Goal: Task Accomplishment & Management: Manage account settings

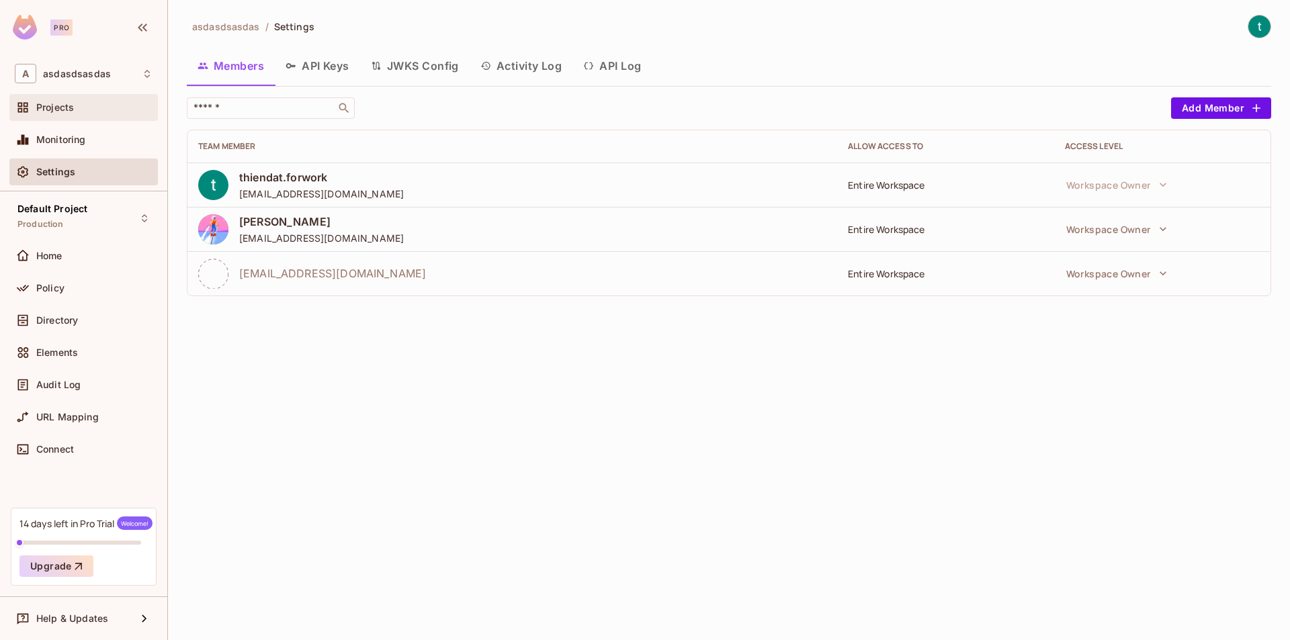
click at [70, 119] on div "Projects" at bounding box center [83, 107] width 148 height 27
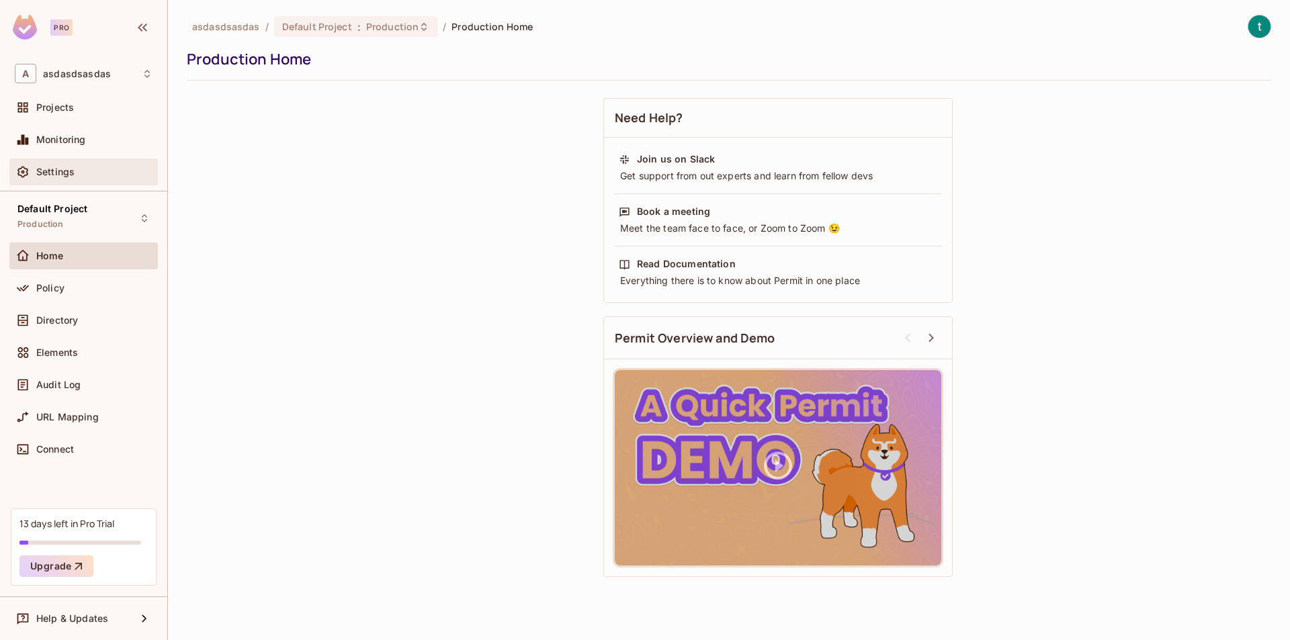
click at [99, 163] on div "Settings" at bounding box center [83, 172] width 148 height 27
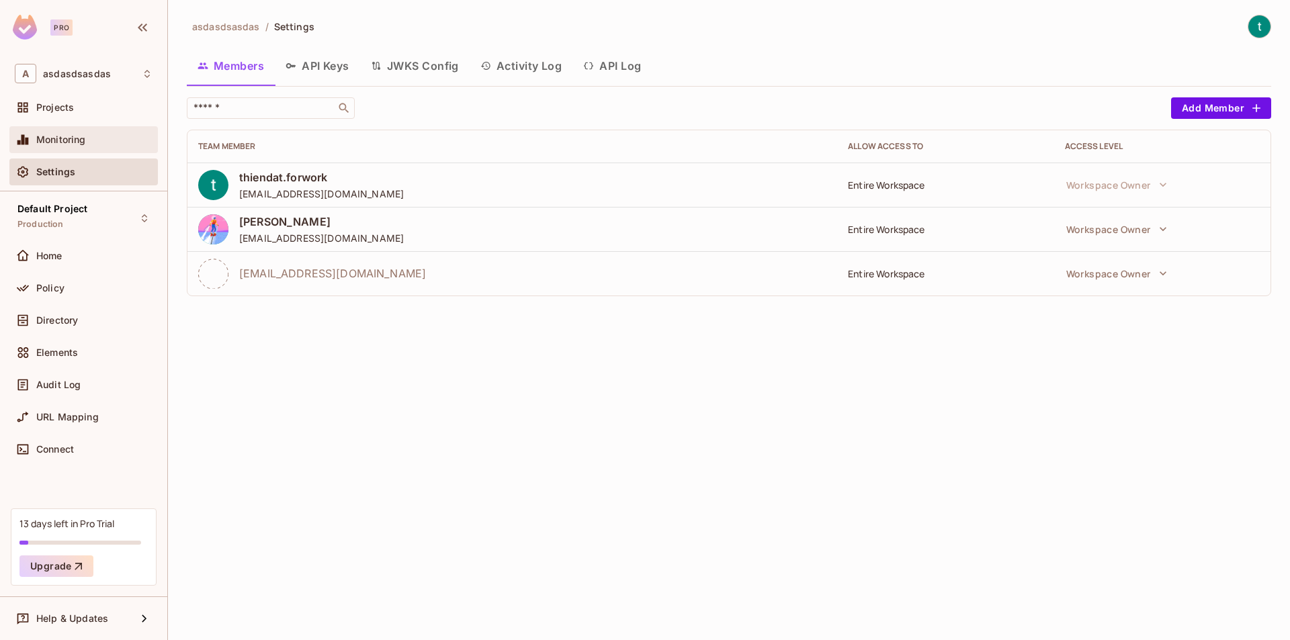
click at [60, 144] on span "Monitoring" at bounding box center [61, 139] width 50 height 11
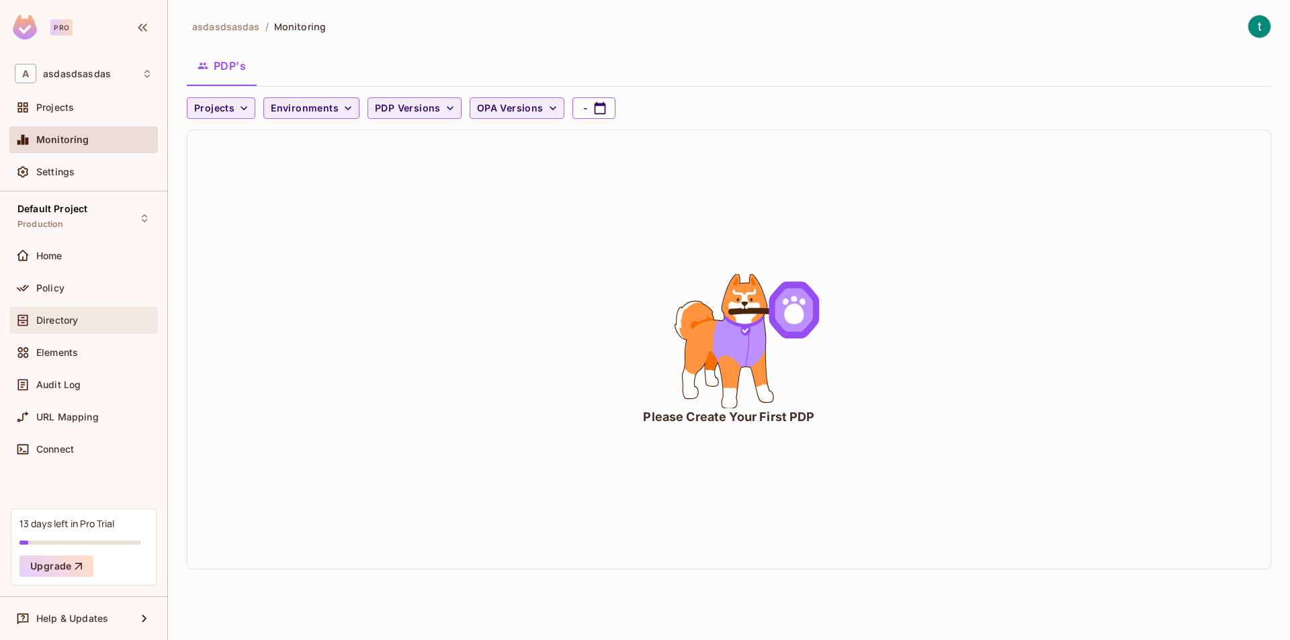
click at [92, 323] on div "Directory" at bounding box center [94, 320] width 116 height 11
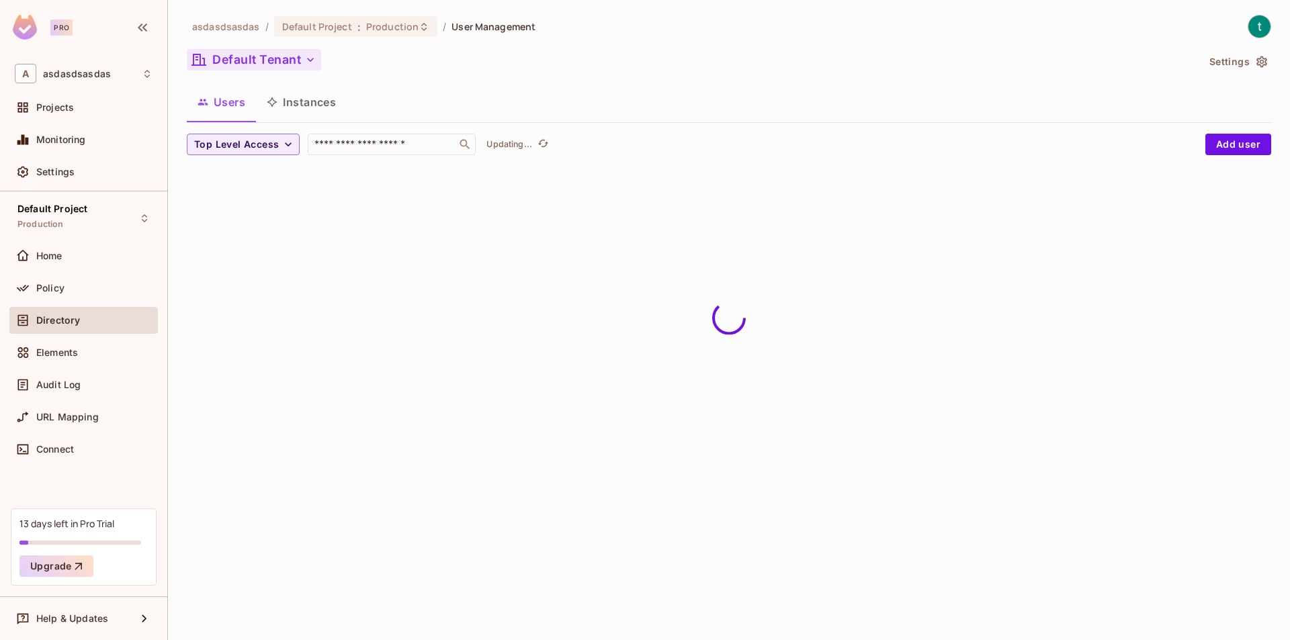
click at [291, 64] on button "Default Tenant" at bounding box center [254, 59] width 134 height 21
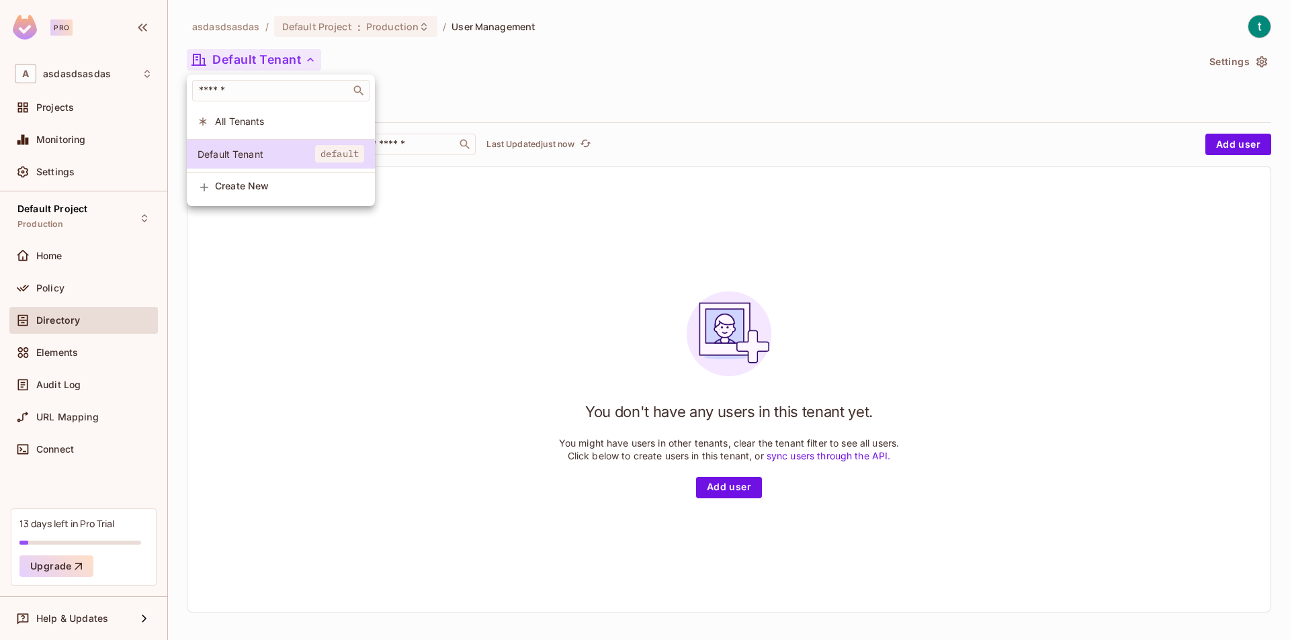
click at [296, 116] on span "All Tenants" at bounding box center [289, 121] width 149 height 13
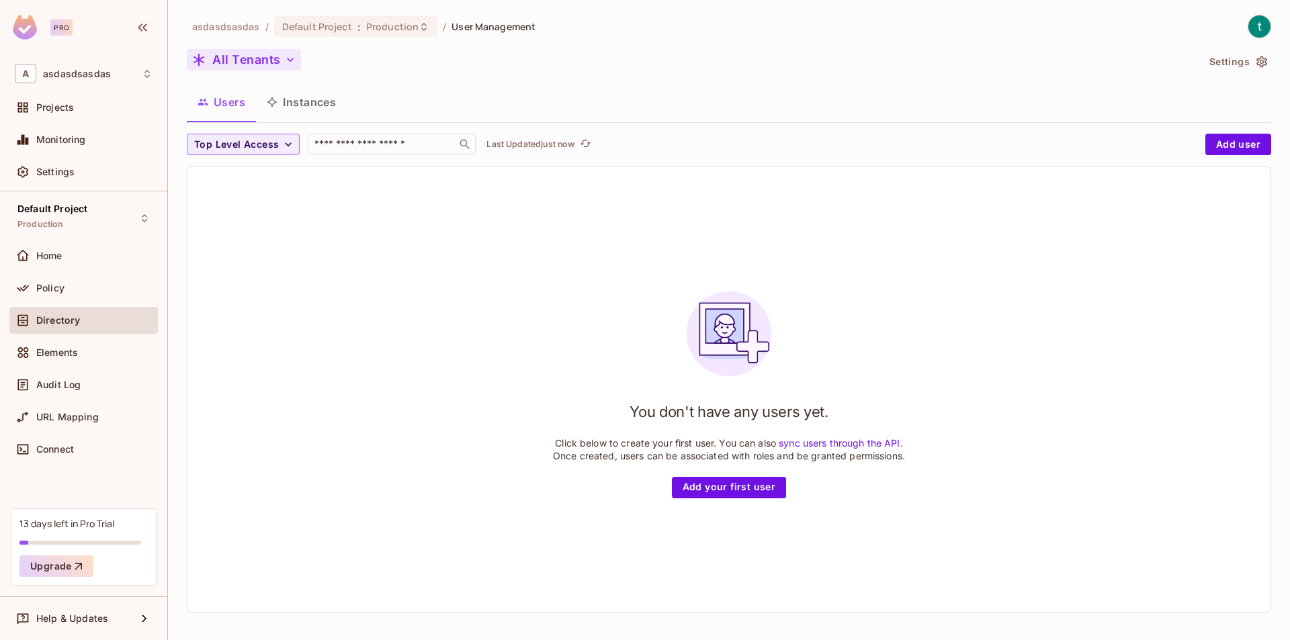
click at [291, 70] on button "All Tenants" at bounding box center [244, 59] width 114 height 21
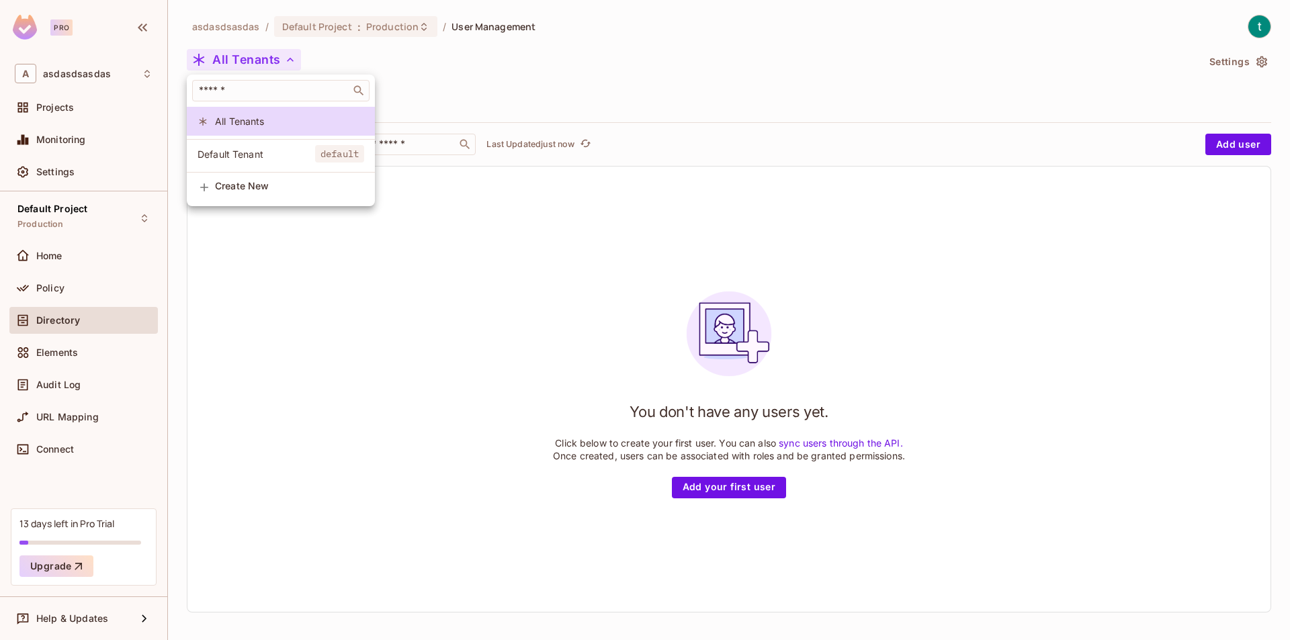
click at [264, 191] on span "Create New" at bounding box center [289, 186] width 149 height 11
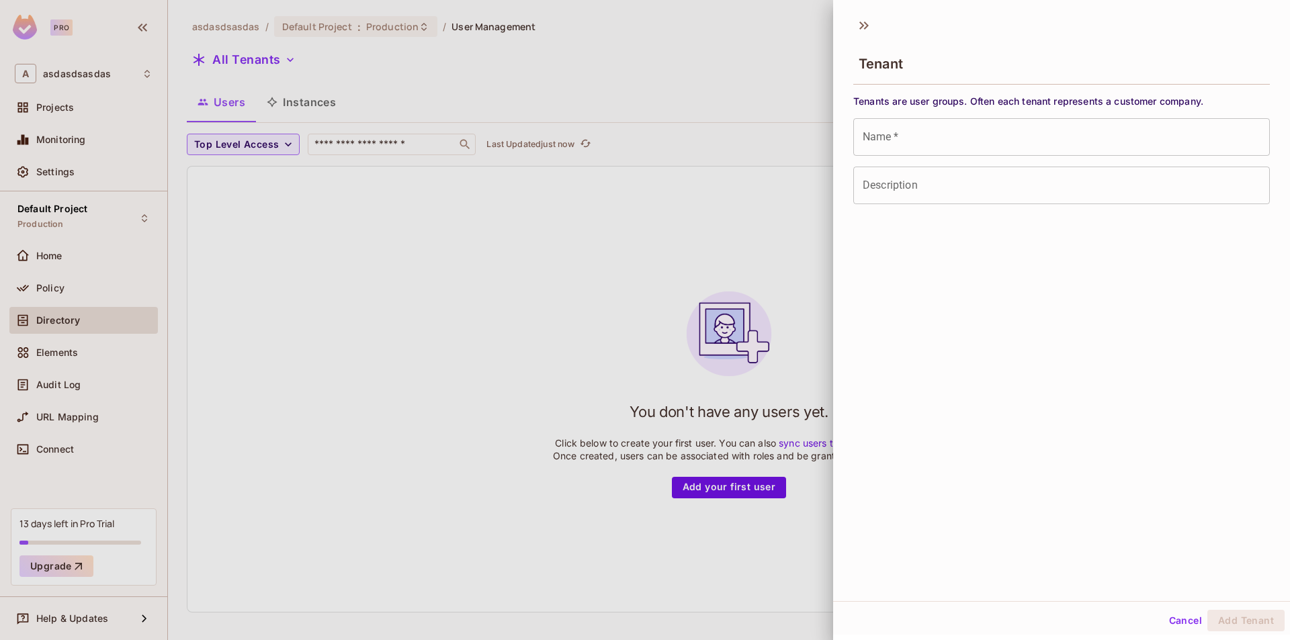
click at [905, 139] on input "Name   *" at bounding box center [1061, 137] width 416 height 38
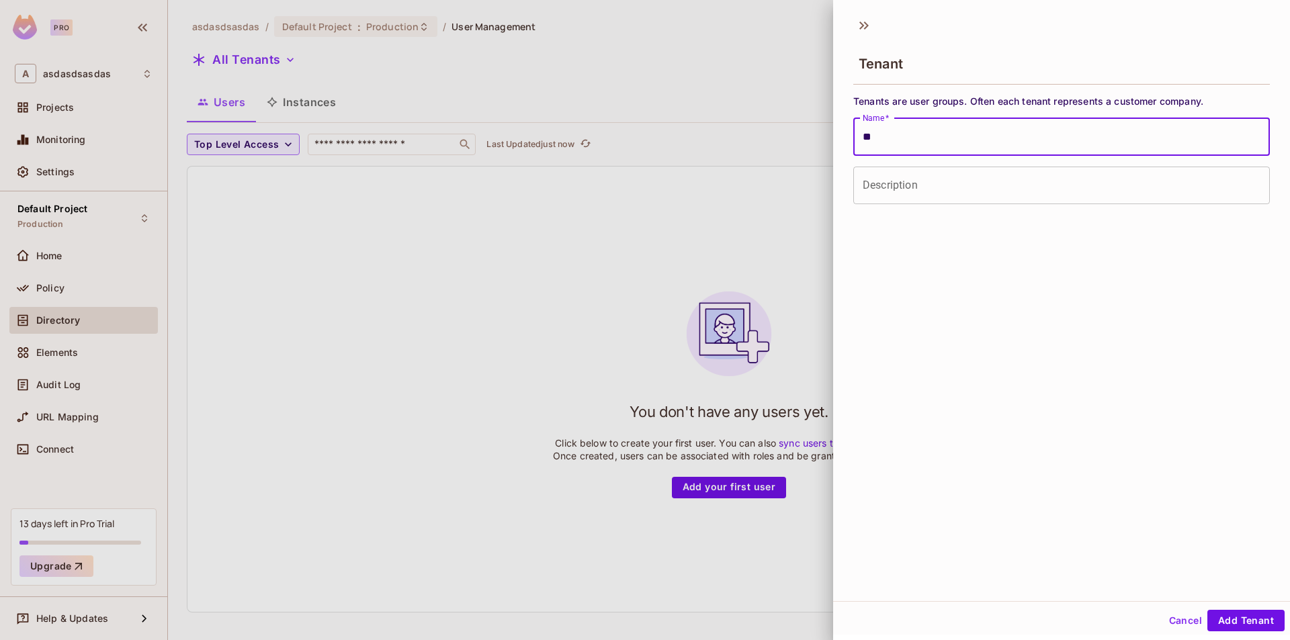
type input "*"
type input "**********"
click at [1232, 622] on button "Add Tenant" at bounding box center [1245, 620] width 77 height 21
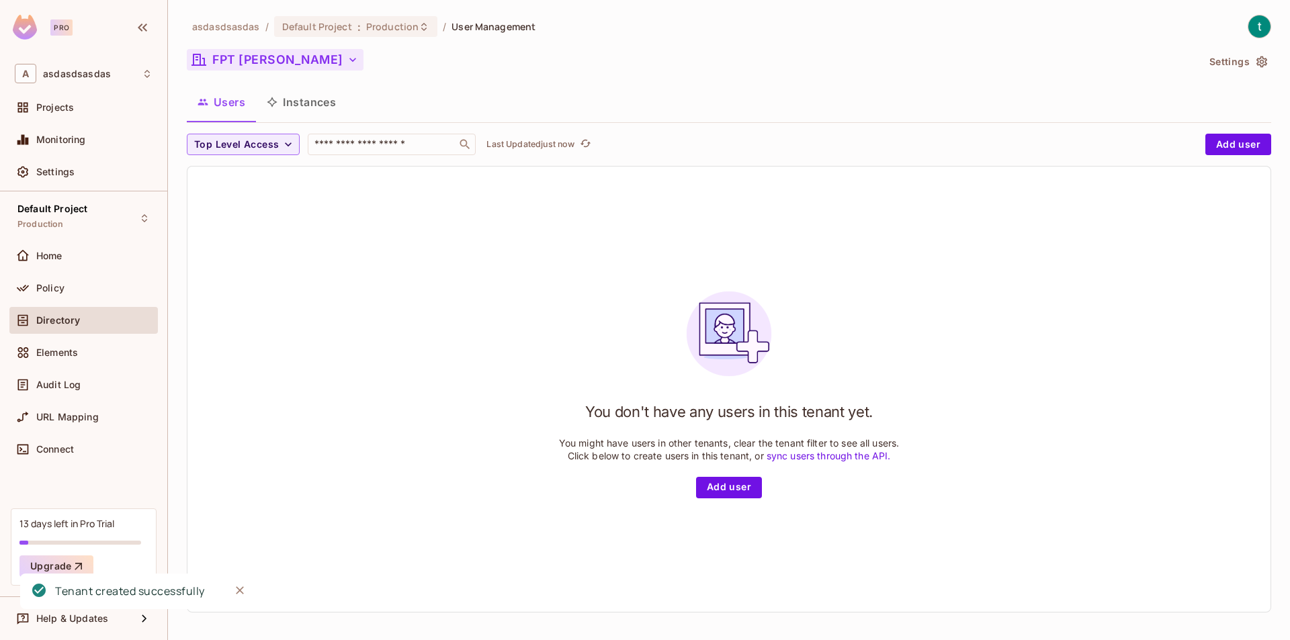
click at [346, 58] on icon "button" at bounding box center [352, 59] width 13 height 13
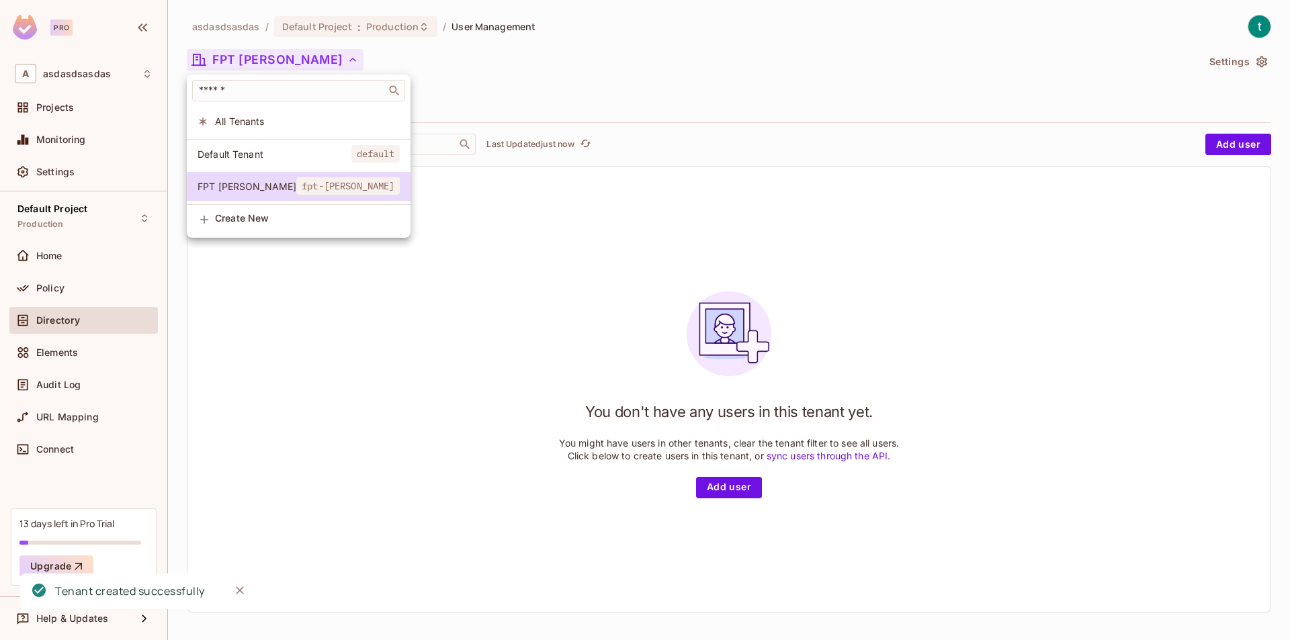
click at [253, 224] on span "Create New" at bounding box center [307, 218] width 185 height 11
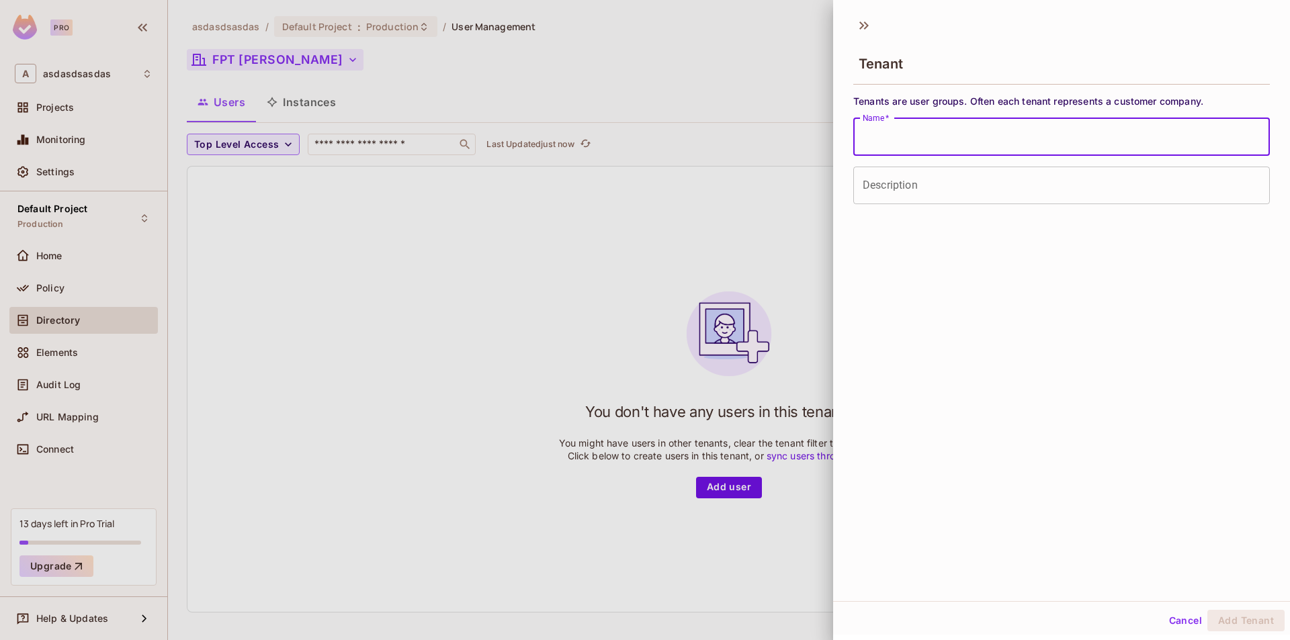
click at [955, 138] on input "Name   *" at bounding box center [1061, 137] width 416 height 38
type input "********"
click at [1207, 610] on button "Add Tenant" at bounding box center [1245, 620] width 77 height 21
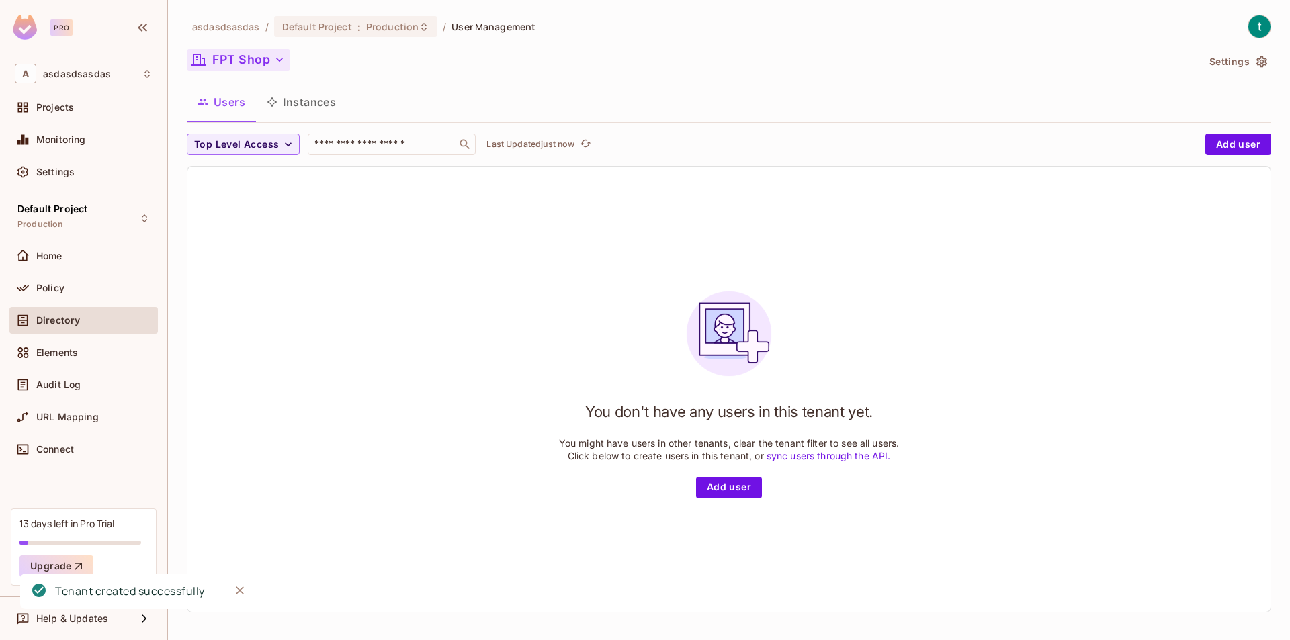
click at [261, 66] on button "FPT Shop" at bounding box center [238, 59] width 103 height 21
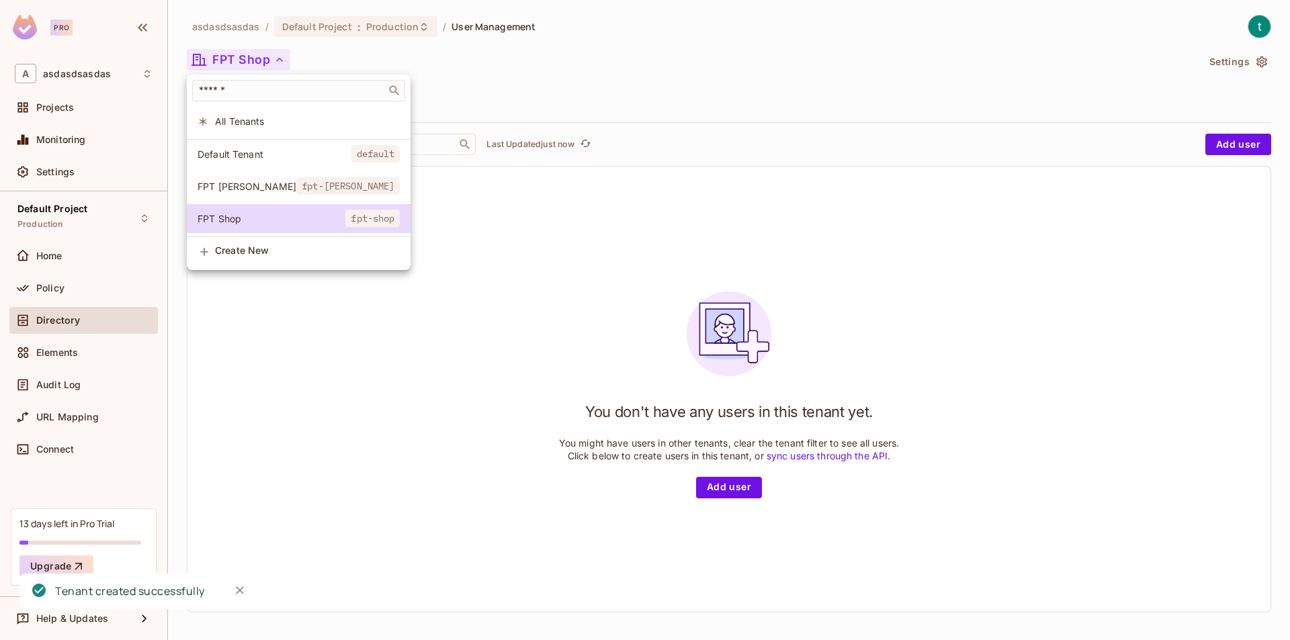
click at [259, 180] on span "FPT [PERSON_NAME]" at bounding box center [246, 186] width 99 height 13
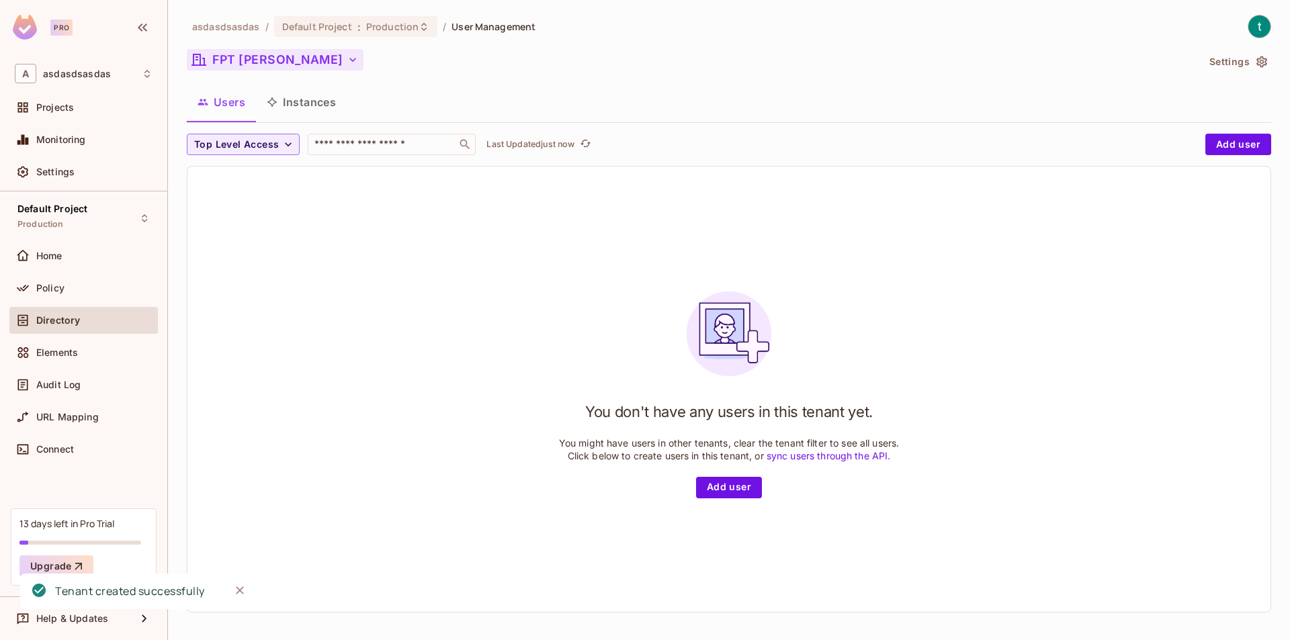
click at [253, 68] on button "FPT [PERSON_NAME]" at bounding box center [275, 59] width 177 height 21
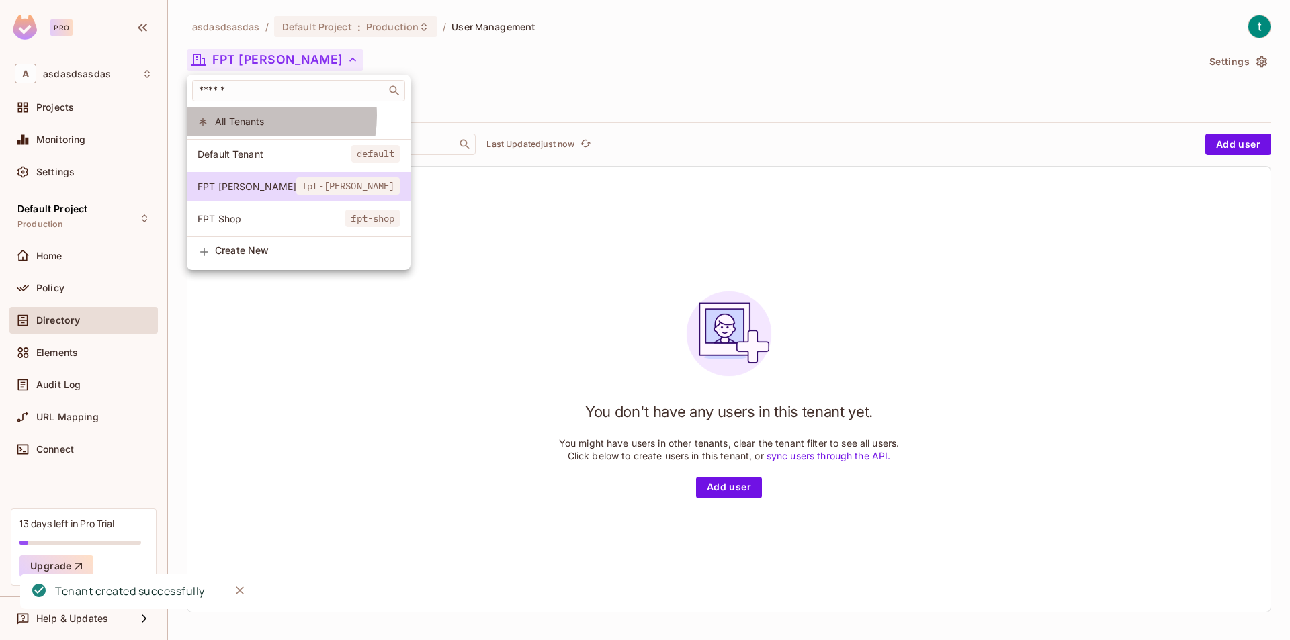
click at [244, 116] on span "All Tenants" at bounding box center [307, 121] width 185 height 13
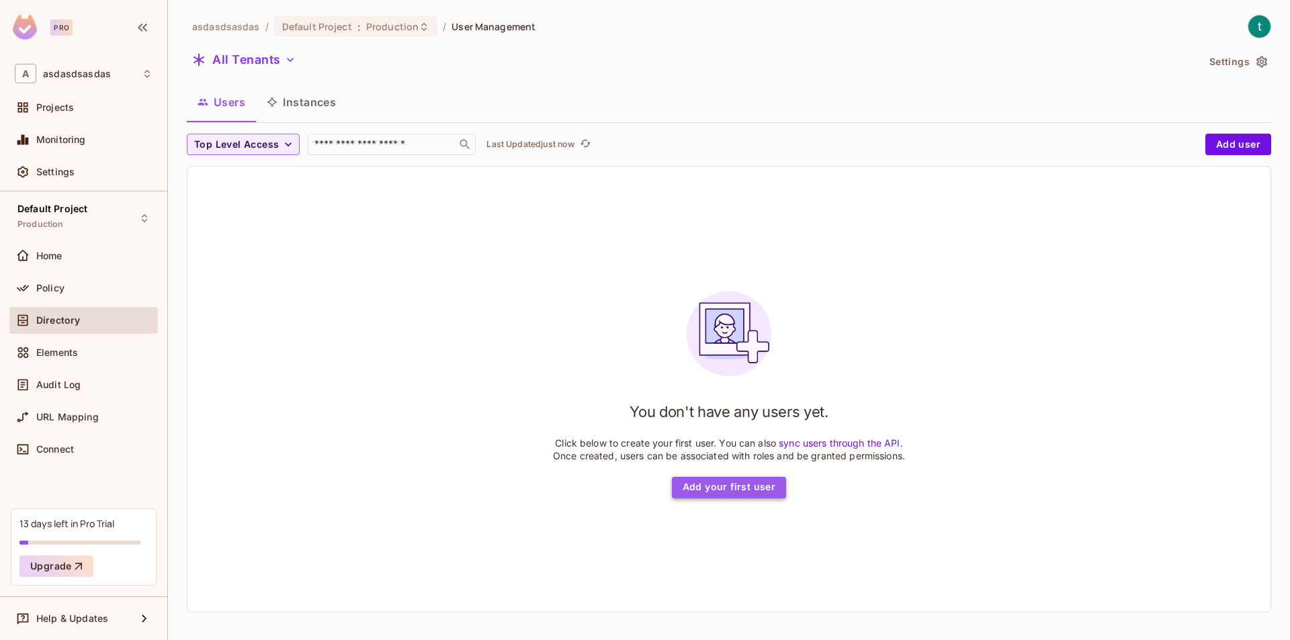
click at [745, 488] on button "Add your first user" at bounding box center [729, 487] width 115 height 21
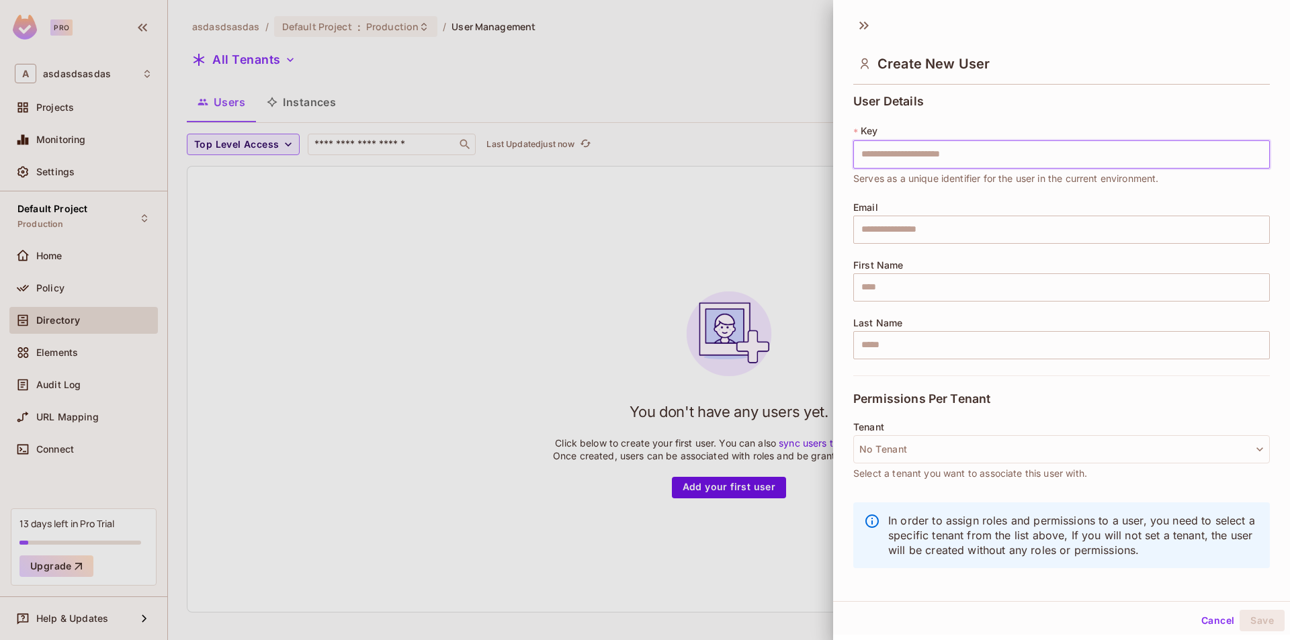
click at [953, 156] on input "text" at bounding box center [1061, 154] width 416 height 28
type input "***"
click at [921, 226] on input "text" at bounding box center [1061, 230] width 416 height 28
type input "**********"
type input "*********"
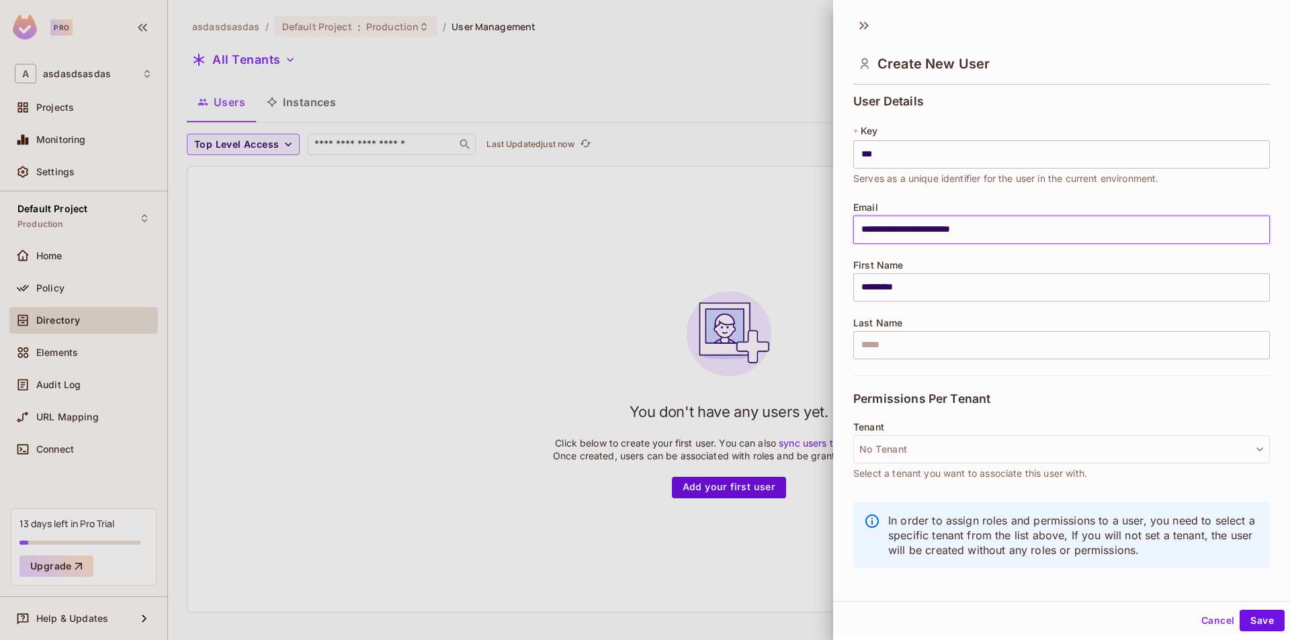
drag, startPoint x: 1002, startPoint y: 230, endPoint x: 764, endPoint y: 222, distance: 238.5
click at [764, 222] on div "**********" at bounding box center [645, 320] width 1290 height 640
type input "*********"
drag, startPoint x: 910, startPoint y: 285, endPoint x: 807, endPoint y: 284, distance: 103.4
click at [807, 284] on div "Create New User User Details * Key *** ​ Serves as a unique identifier for the …" at bounding box center [645, 320] width 1290 height 640
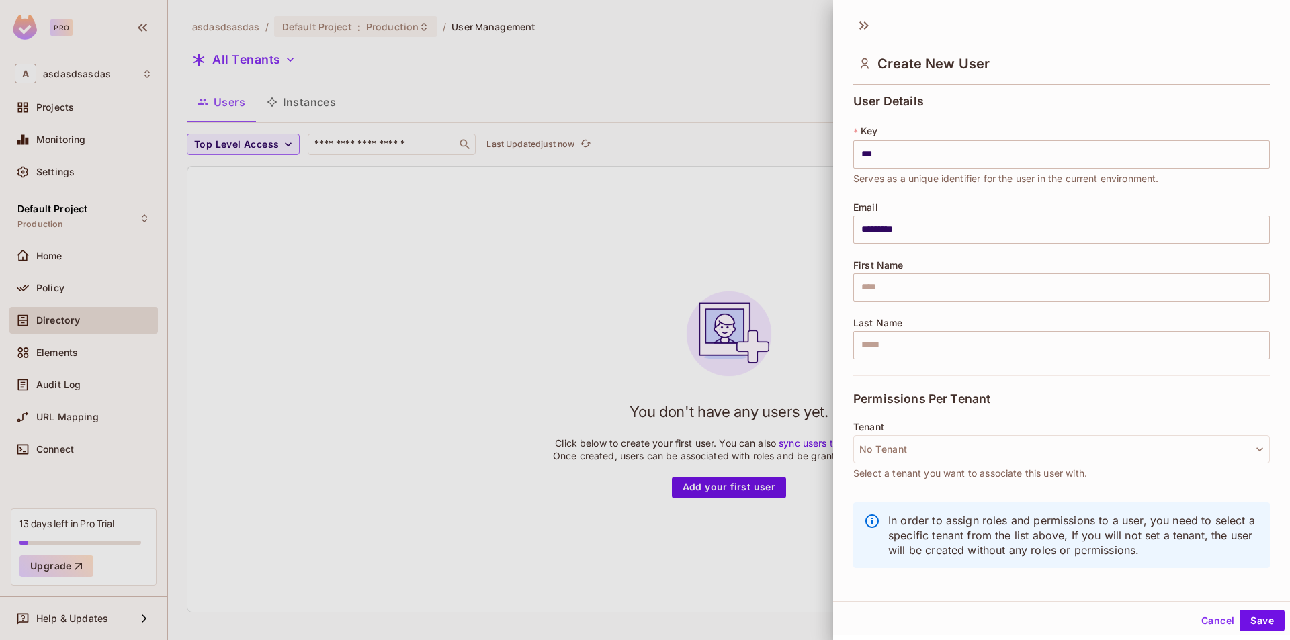
click at [993, 256] on div "User Details * Key *** ​ Serves as a unique identifier for the user in the curr…" at bounding box center [1061, 235] width 416 height 281
drag, startPoint x: 908, startPoint y: 163, endPoint x: 827, endPoint y: 163, distance: 80.6
click at [827, 163] on div "Create New User User Details * Key *** ​ Serves as a unique identifier for the …" at bounding box center [645, 320] width 1290 height 640
paste input "******"
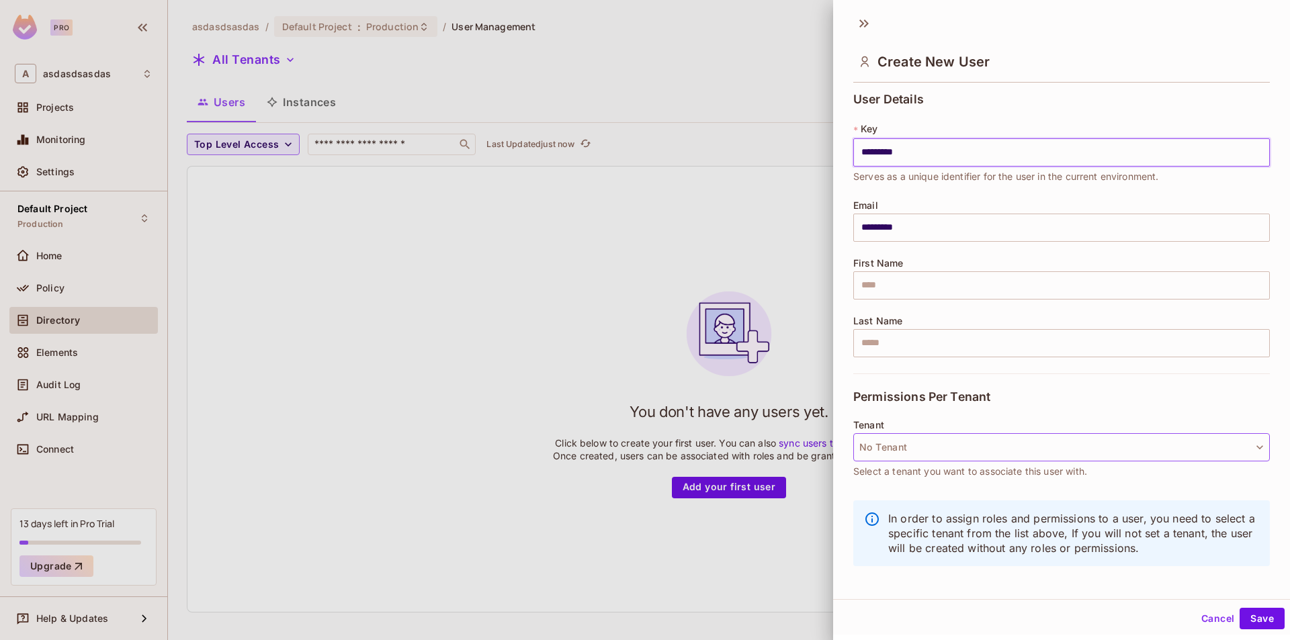
type input "*********"
click at [1108, 444] on button "No Tenant" at bounding box center [1061, 447] width 416 height 28
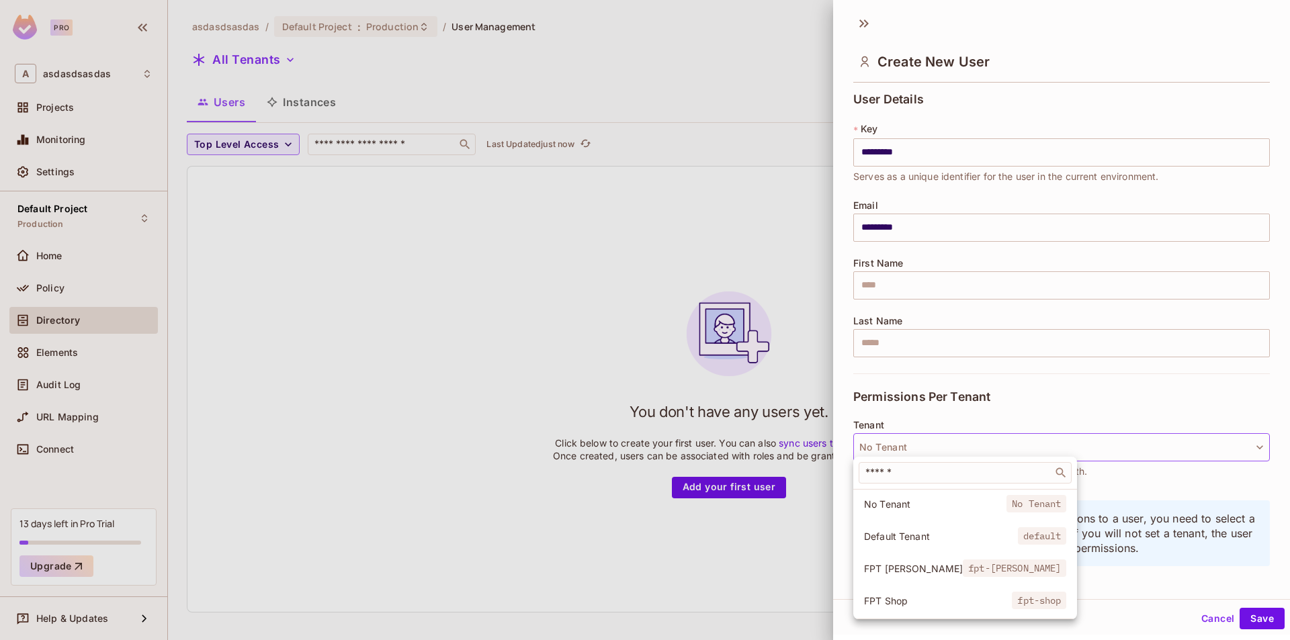
click at [1249, 618] on div at bounding box center [645, 320] width 1290 height 640
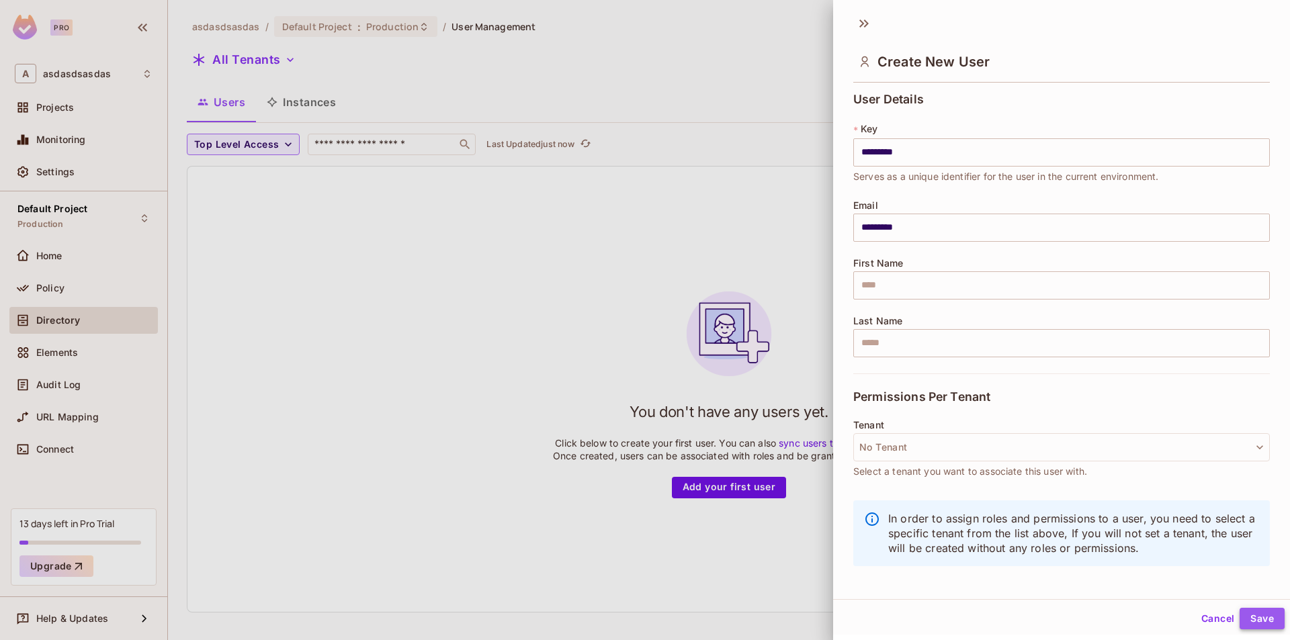
click at [1246, 616] on button "Save" at bounding box center [1261, 618] width 45 height 21
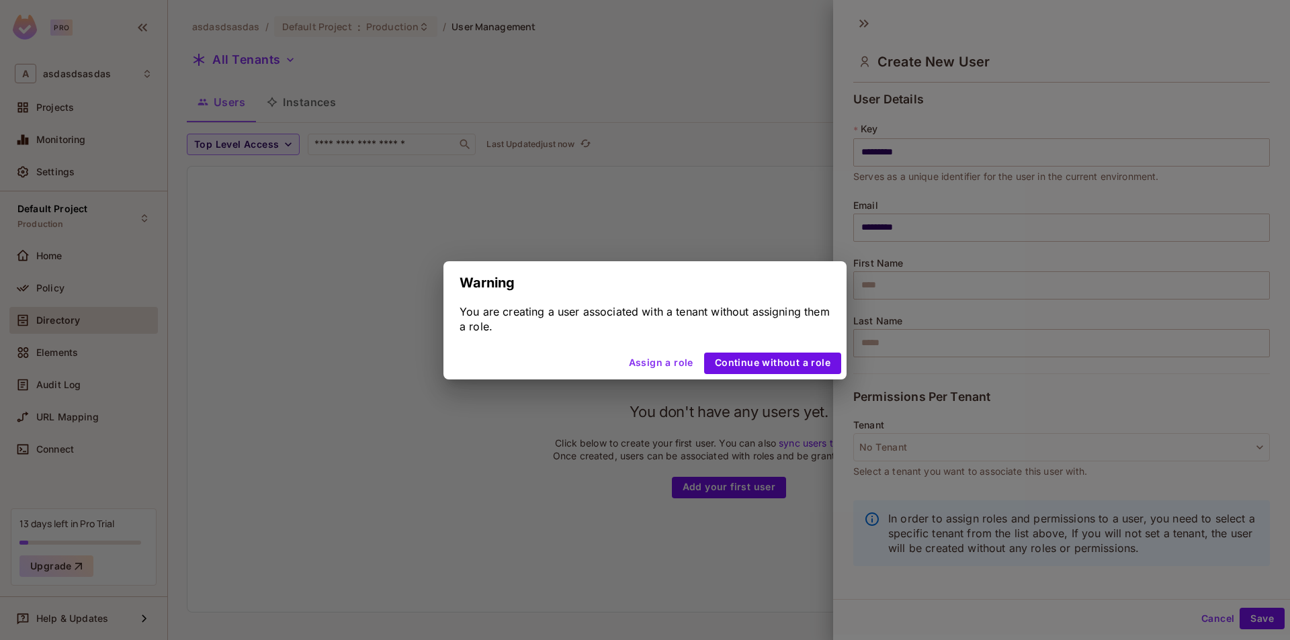
click at [936, 388] on div "Warning You are creating a user associated with a tenant without assigning them…" at bounding box center [645, 320] width 1290 height 640
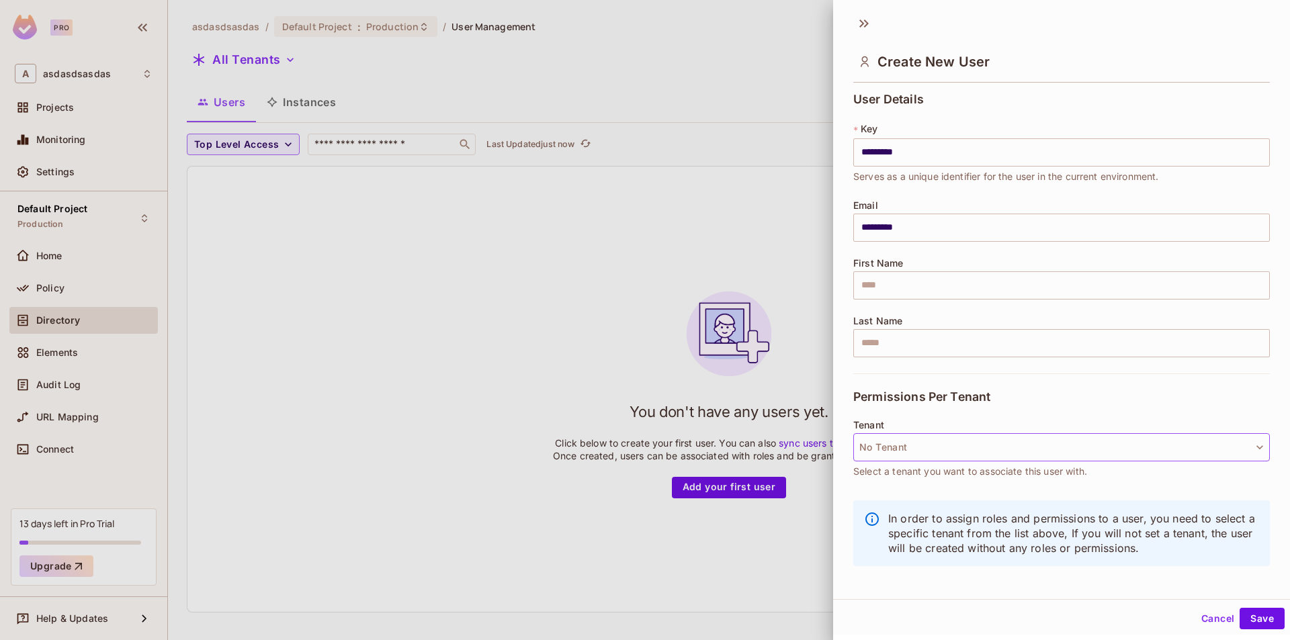
click at [936, 446] on button "No Tenant" at bounding box center [1061, 447] width 416 height 28
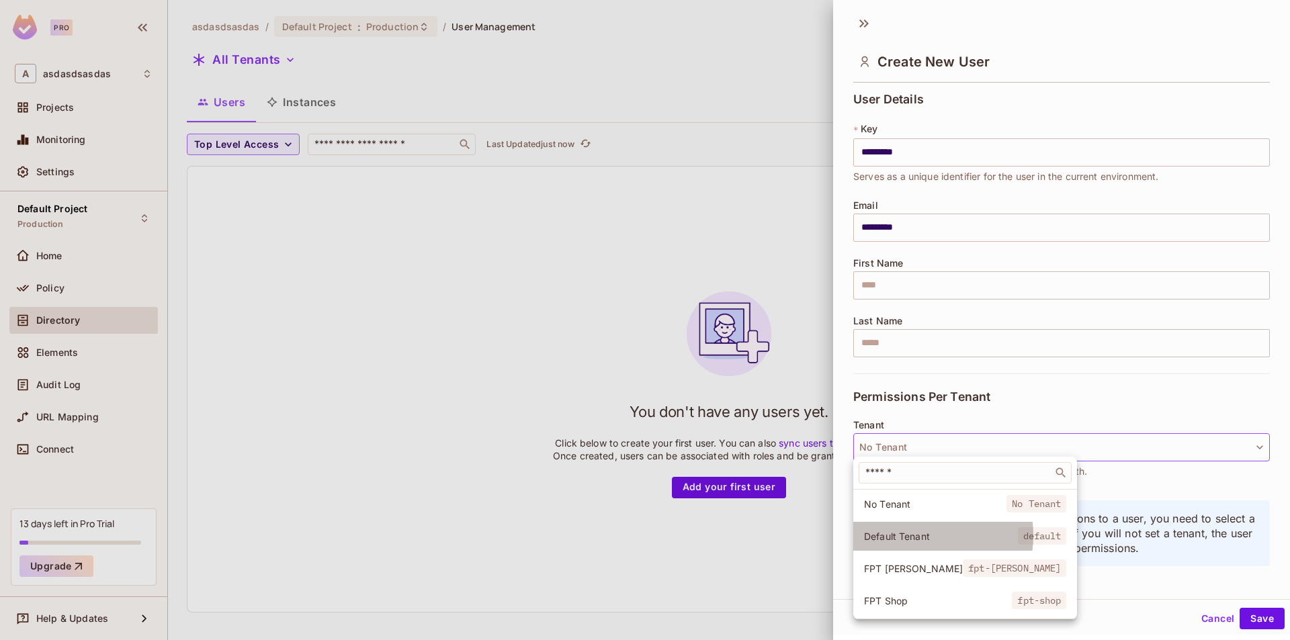
click at [915, 535] on span "Default Tenant" at bounding box center [941, 536] width 154 height 13
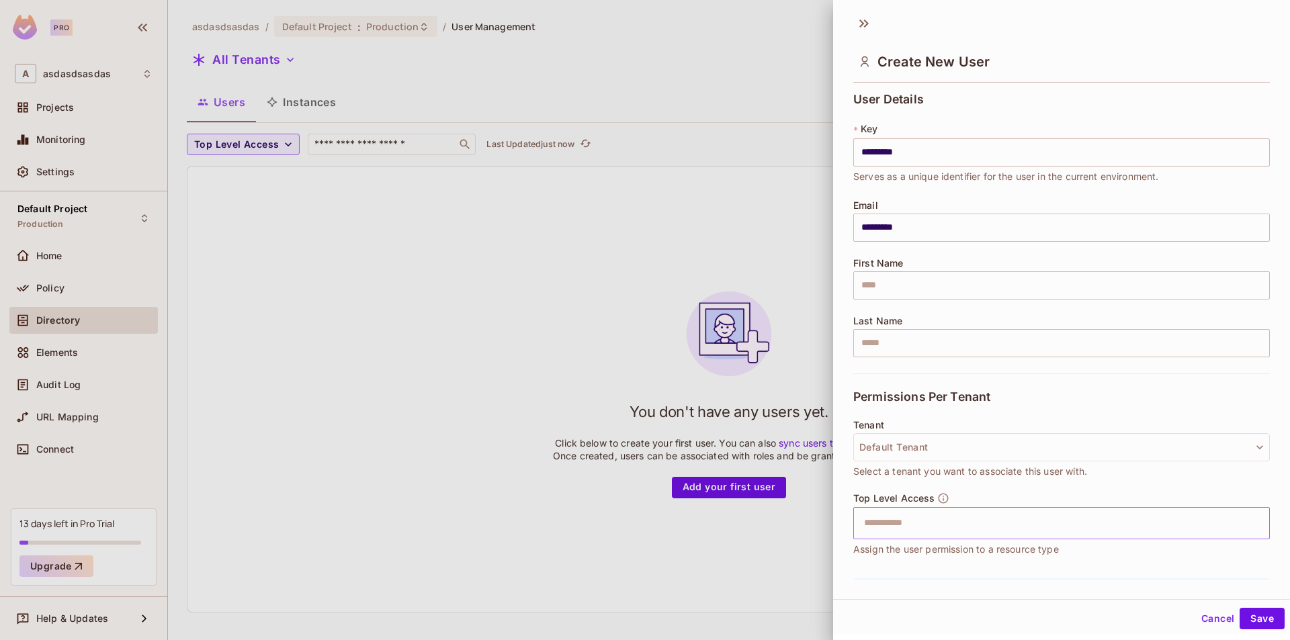
click at [1036, 526] on input "text" at bounding box center [1050, 523] width 388 height 27
click at [953, 551] on li "viewer" at bounding box center [1051, 557] width 396 height 24
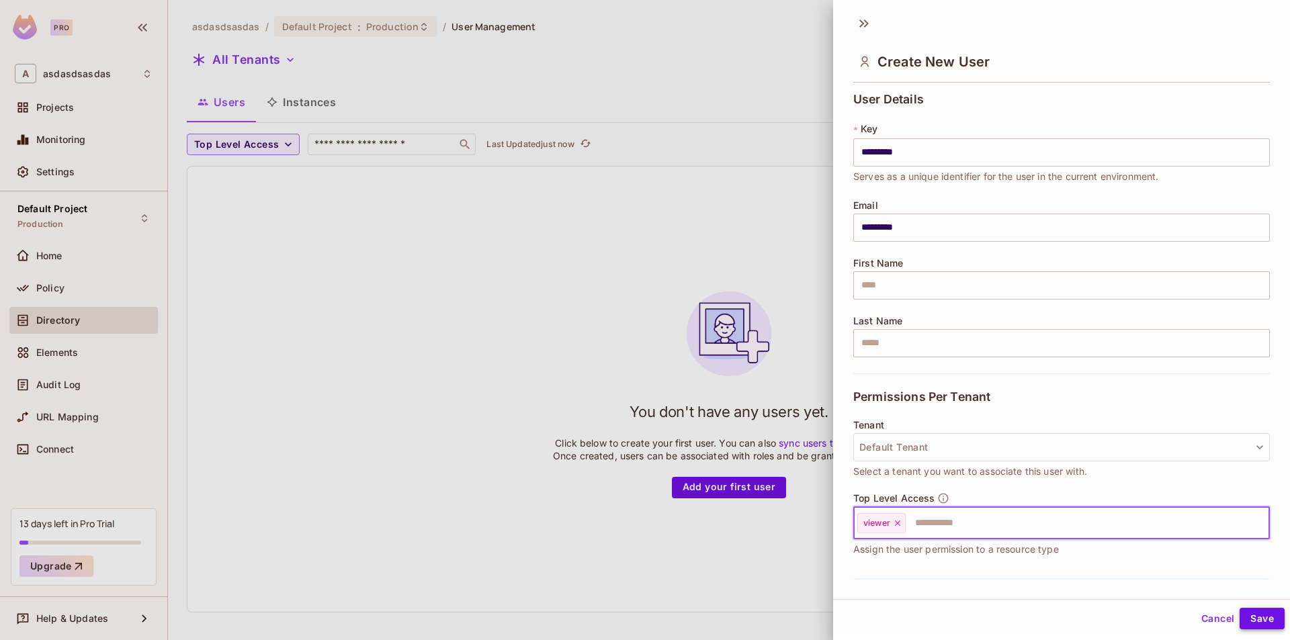
click at [1242, 618] on button "Save" at bounding box center [1261, 618] width 45 height 21
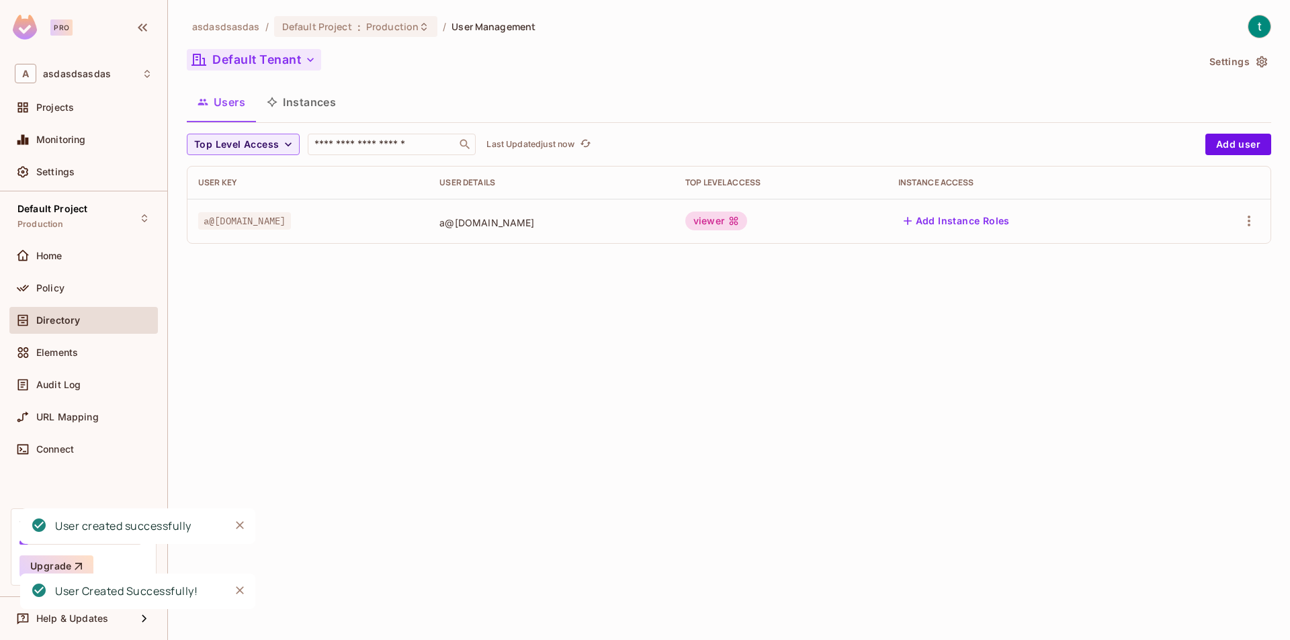
click at [275, 66] on button "Default Tenant" at bounding box center [254, 59] width 134 height 21
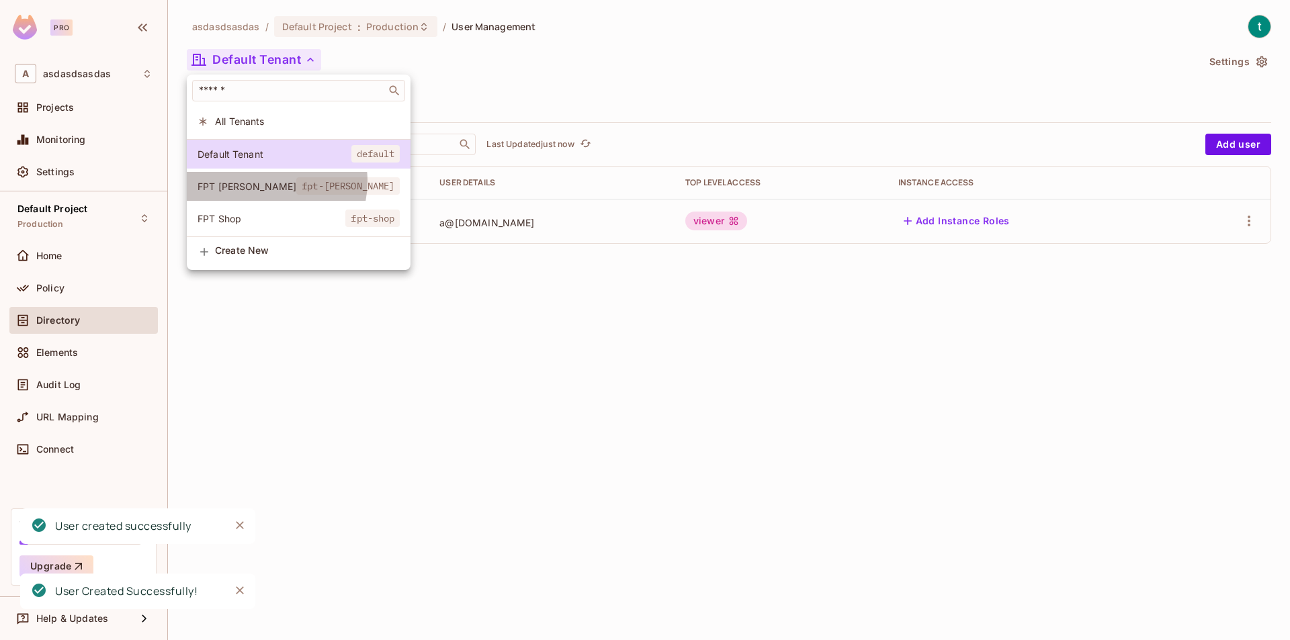
click at [264, 181] on span "FPT [PERSON_NAME]" at bounding box center [246, 186] width 99 height 13
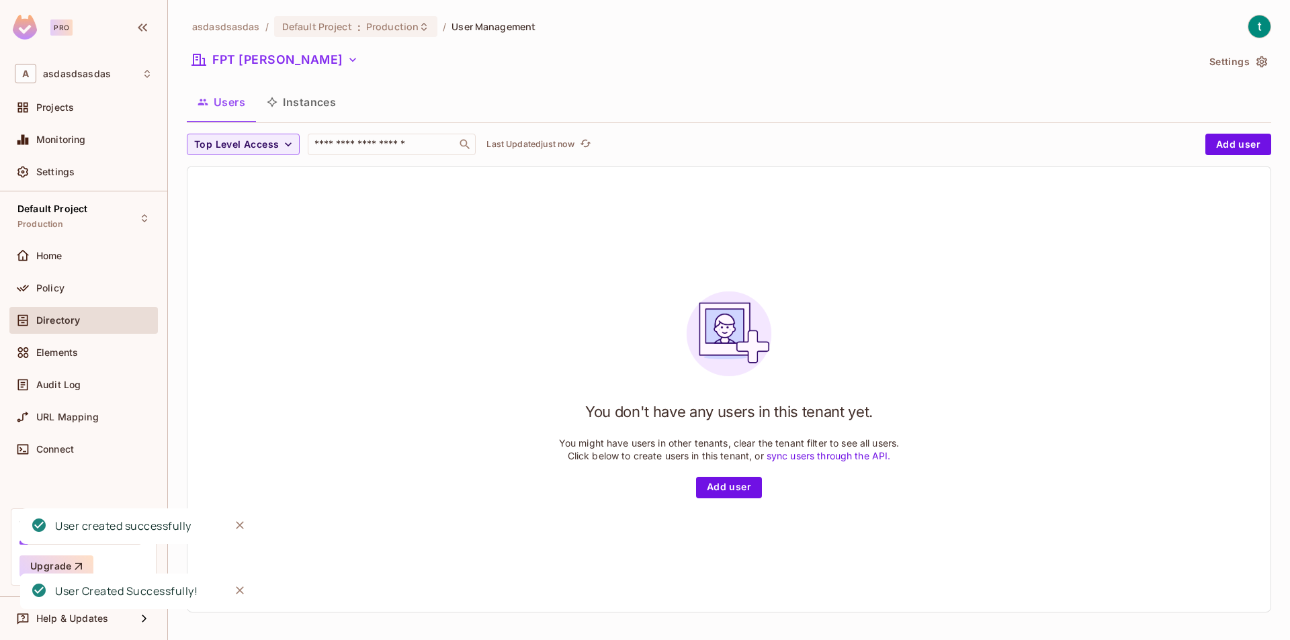
click at [267, 71] on div "FPT [PERSON_NAME]" at bounding box center [692, 62] width 1010 height 26
click at [278, 62] on button "FPT [PERSON_NAME]" at bounding box center [275, 59] width 177 height 21
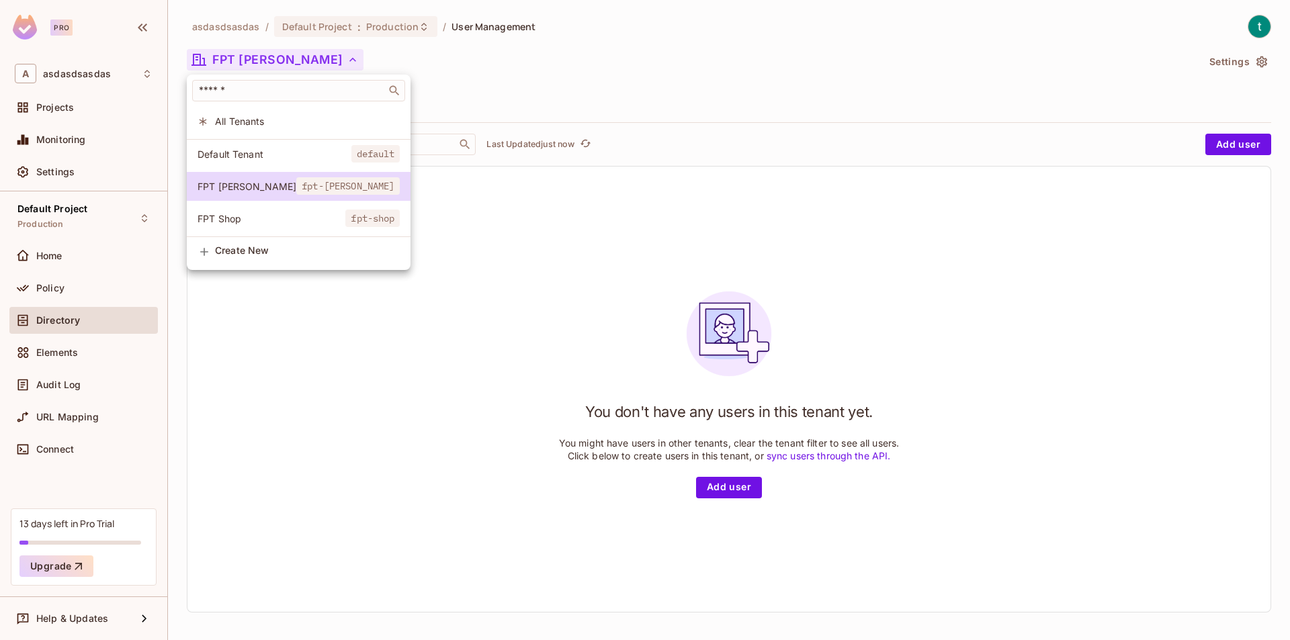
click at [245, 218] on span "FPT Shop" at bounding box center [271, 218] width 148 height 13
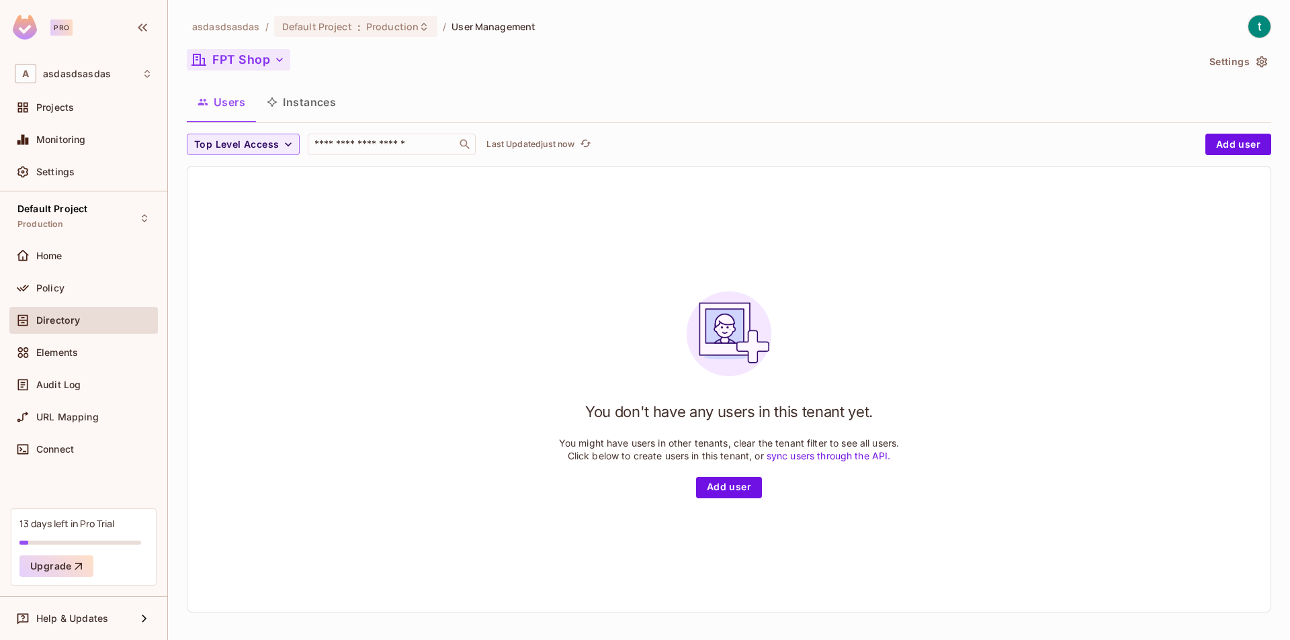
click at [263, 70] on button "FPT Shop" at bounding box center [238, 59] width 103 height 21
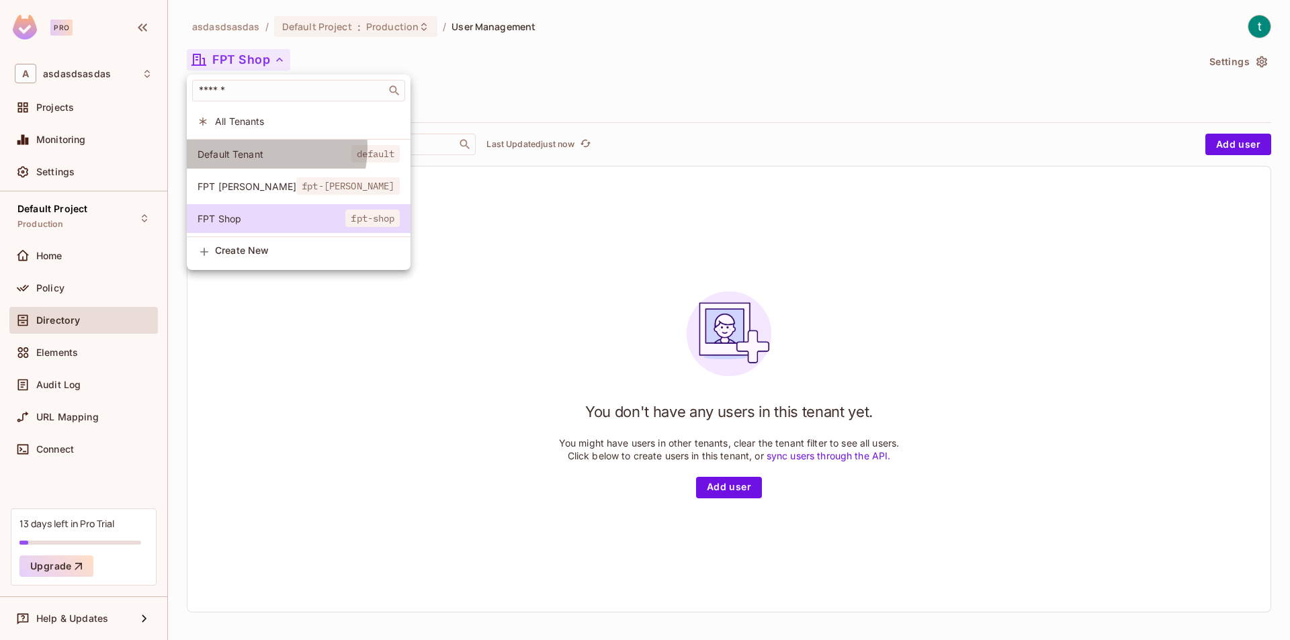
click at [253, 148] on span "Default Tenant" at bounding box center [274, 154] width 154 height 13
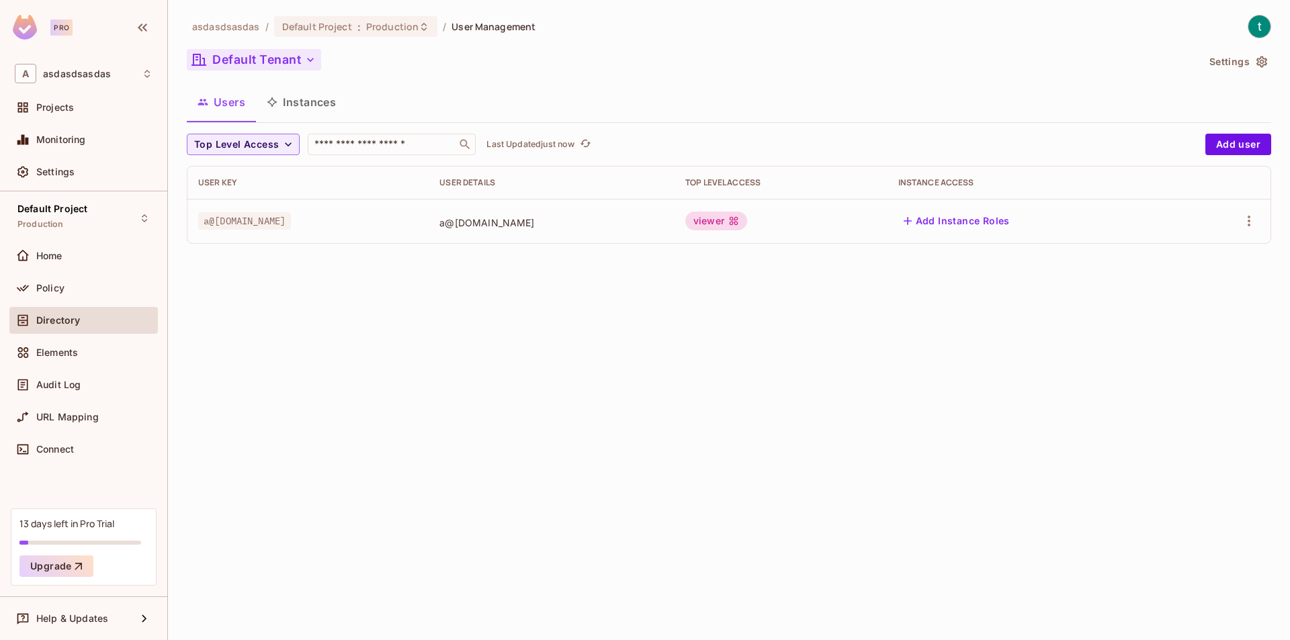
click at [291, 64] on button "Default Tenant" at bounding box center [254, 59] width 134 height 21
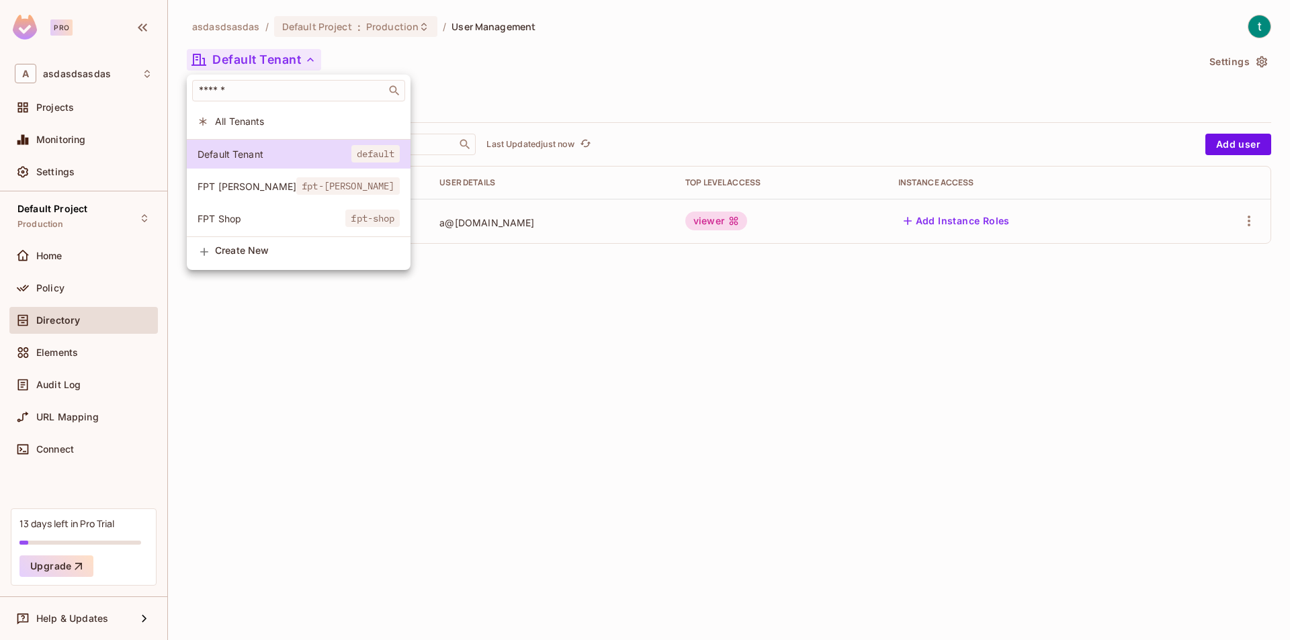
drag, startPoint x: 268, startPoint y: 117, endPoint x: 277, endPoint y: 118, distance: 8.8
click at [269, 117] on span "All Tenants" at bounding box center [307, 121] width 185 height 13
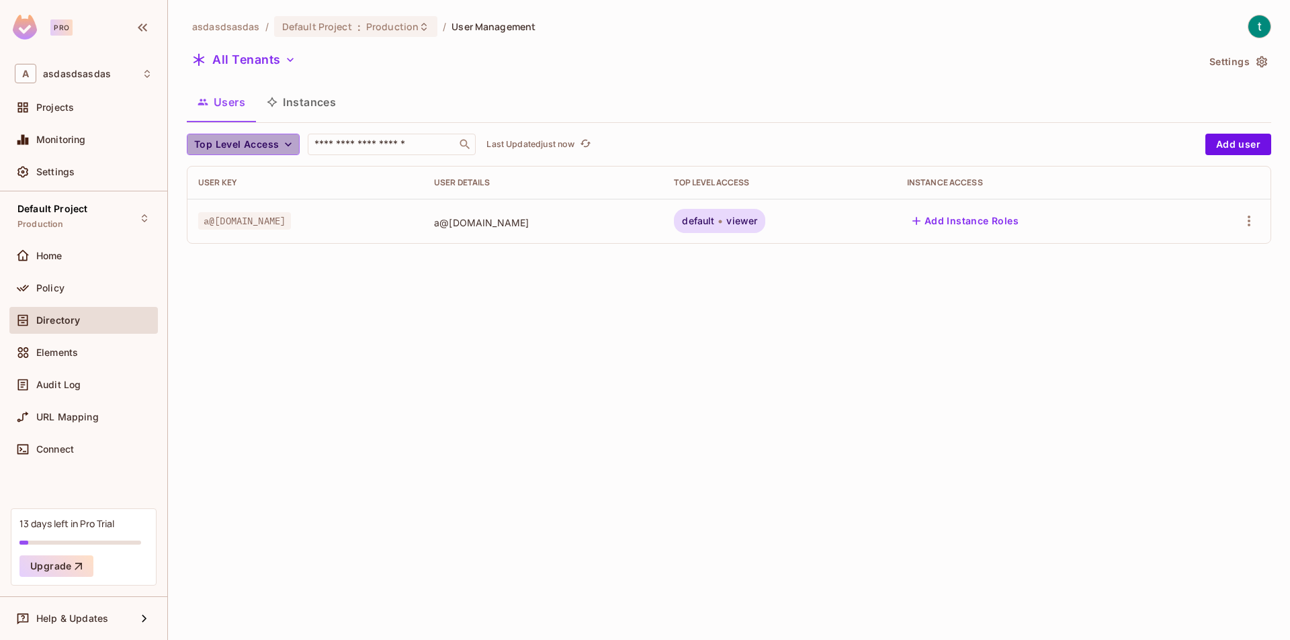
click at [269, 135] on button "Top Level Access" at bounding box center [243, 144] width 113 height 21
click at [271, 142] on div at bounding box center [645, 320] width 1290 height 640
click at [274, 64] on button "All Tenants" at bounding box center [244, 59] width 114 height 21
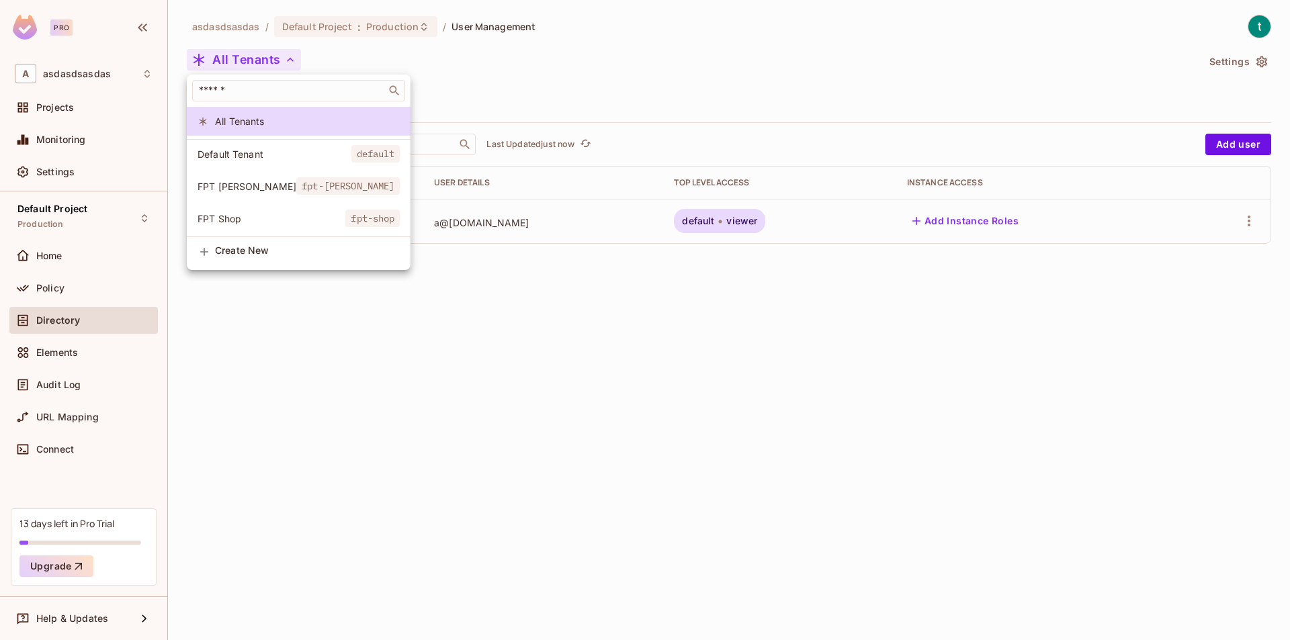
click at [266, 144] on li "Default Tenant default" at bounding box center [299, 154] width 224 height 29
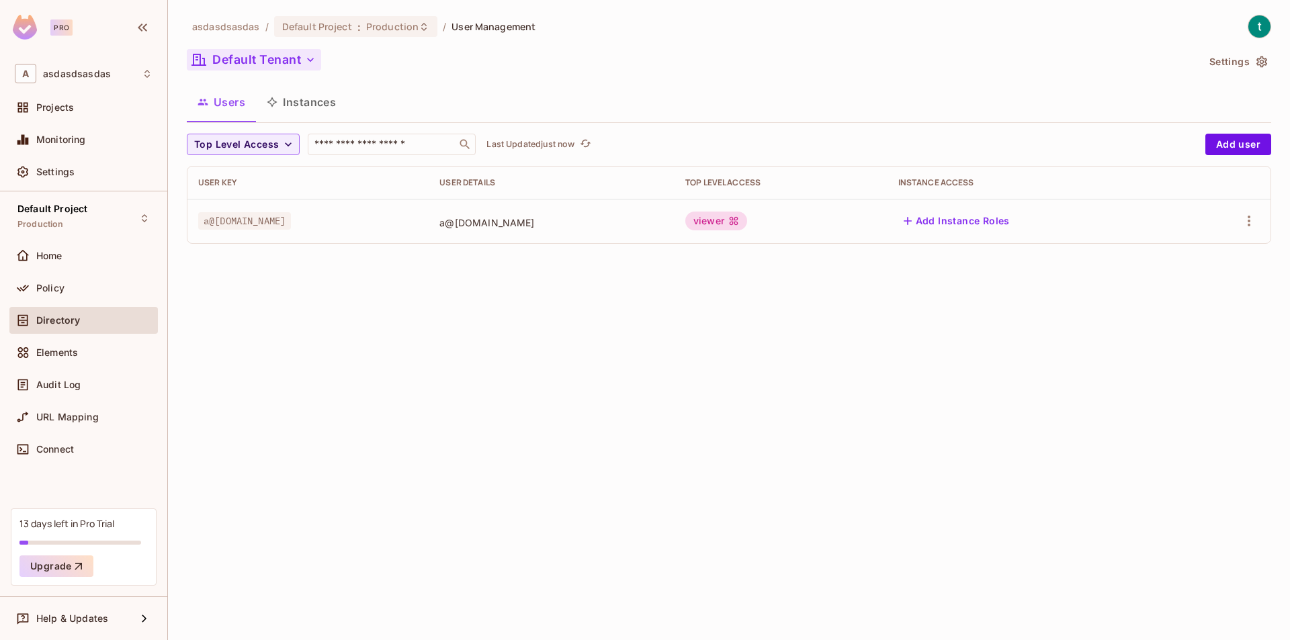
click at [294, 59] on button "Default Tenant" at bounding box center [254, 59] width 134 height 21
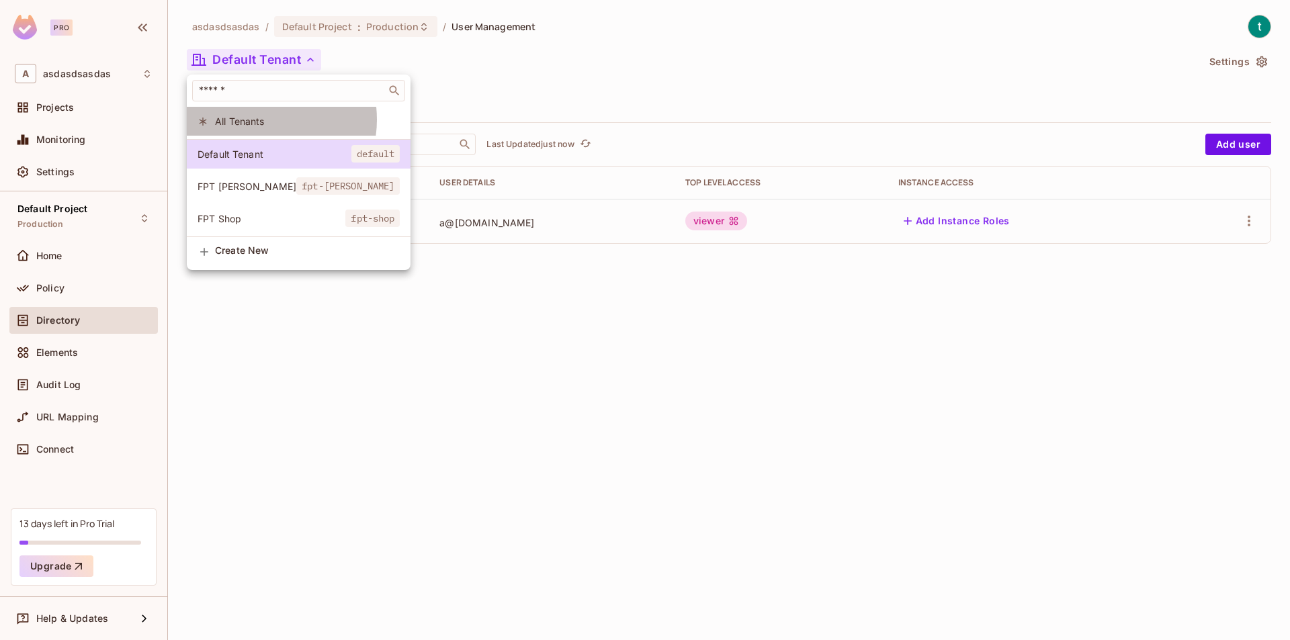
click at [258, 120] on span "All Tenants" at bounding box center [307, 121] width 185 height 13
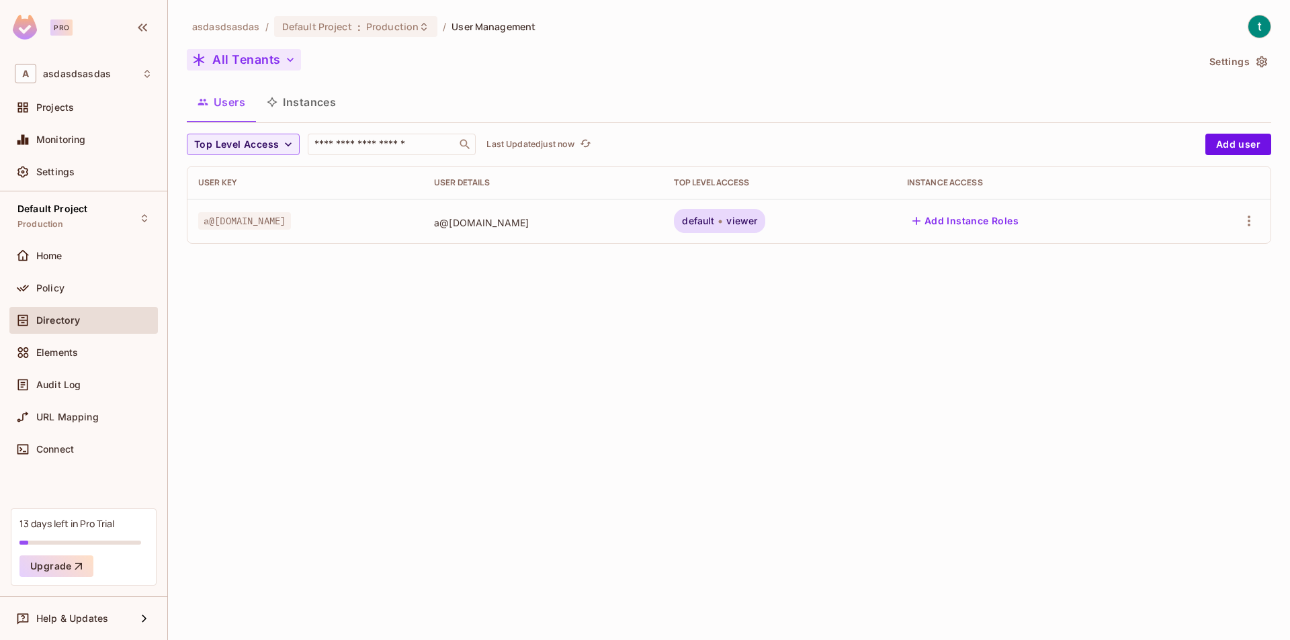
click at [267, 66] on button "All Tenants" at bounding box center [244, 59] width 114 height 21
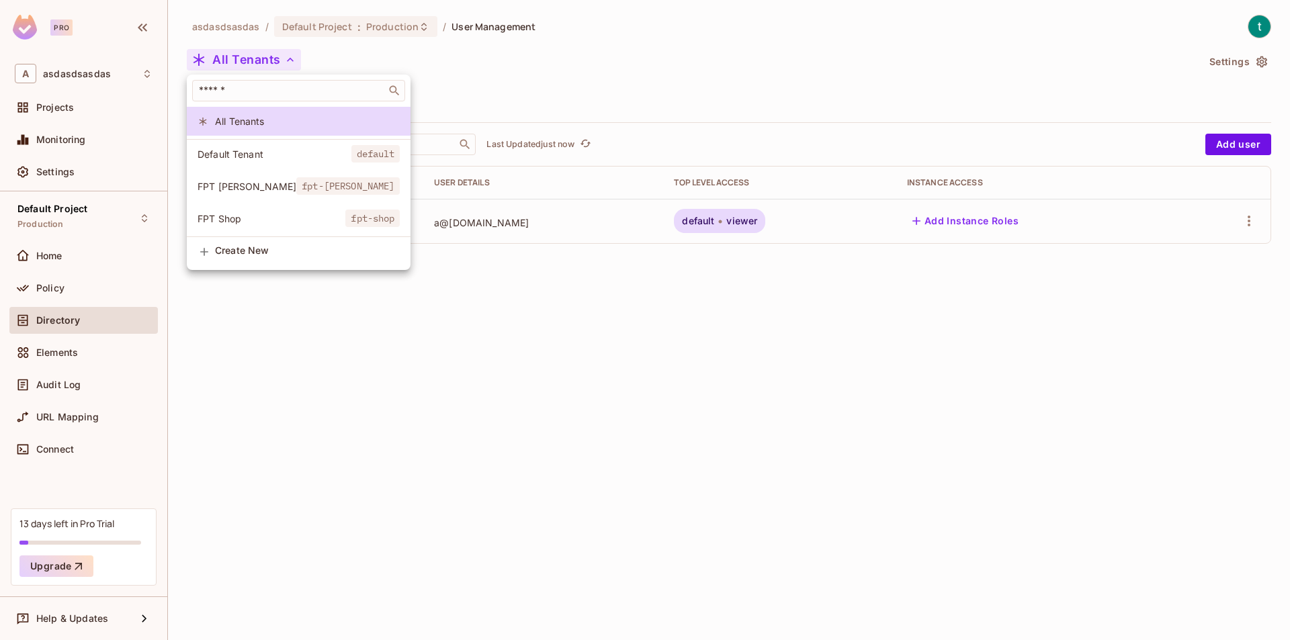
click at [271, 150] on span "Default Tenant" at bounding box center [274, 154] width 154 height 13
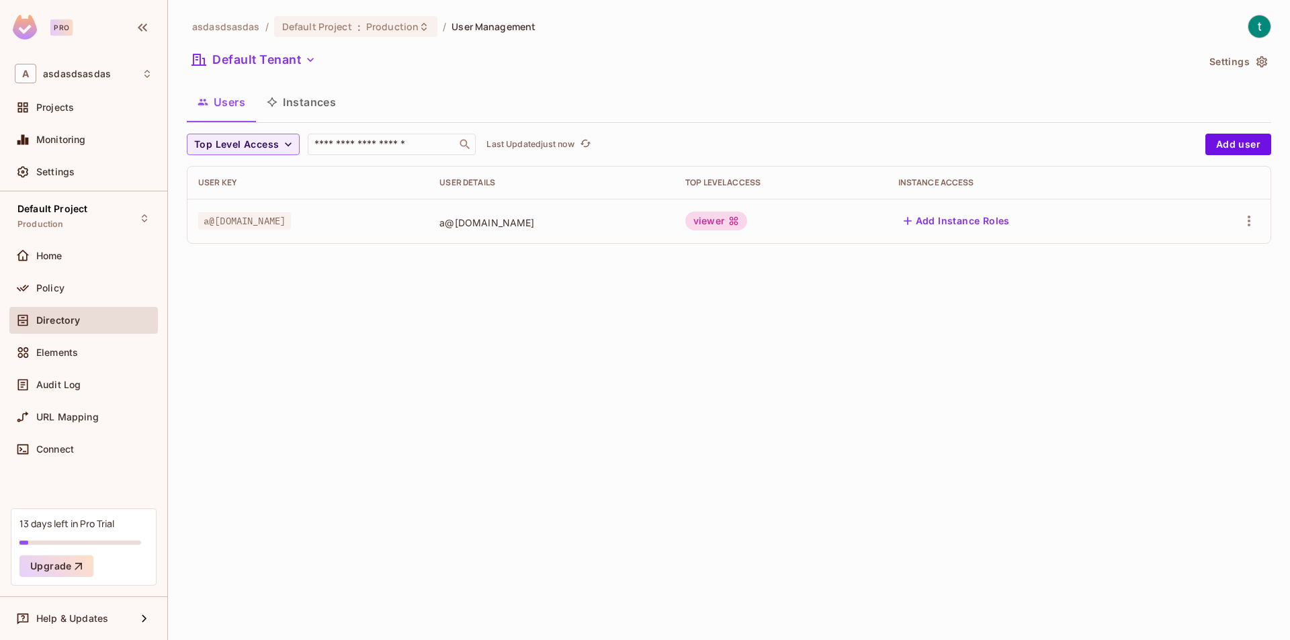
click at [288, 71] on div "Default Tenant" at bounding box center [692, 62] width 1010 height 26
click at [1237, 146] on button "Add user" at bounding box center [1238, 144] width 66 height 21
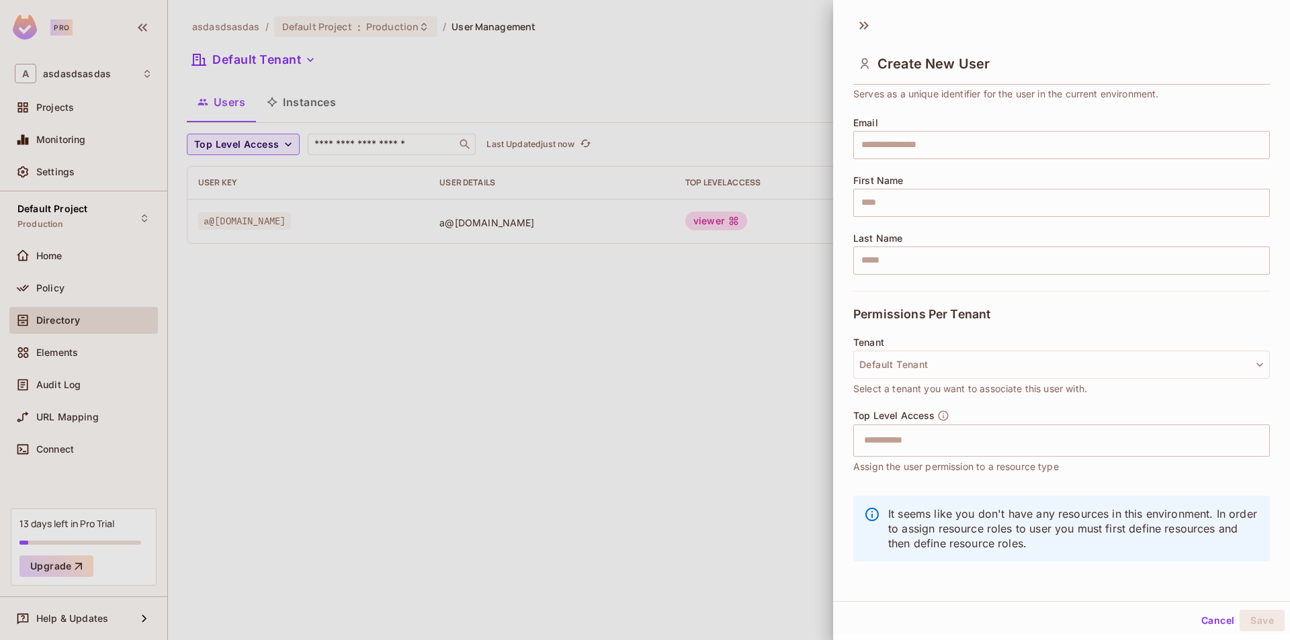
scroll to position [86, 0]
click at [1019, 352] on button "Default Tenant" at bounding box center [1061, 363] width 416 height 28
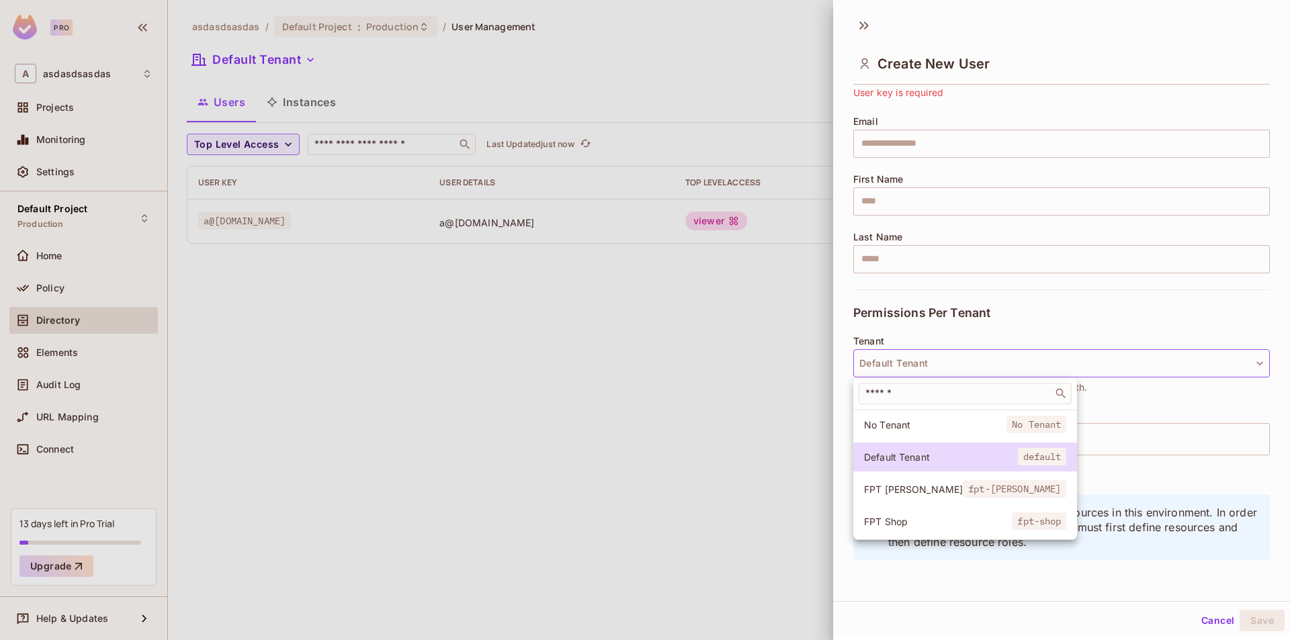
click at [932, 486] on span "FPT [PERSON_NAME]" at bounding box center [913, 489] width 99 height 13
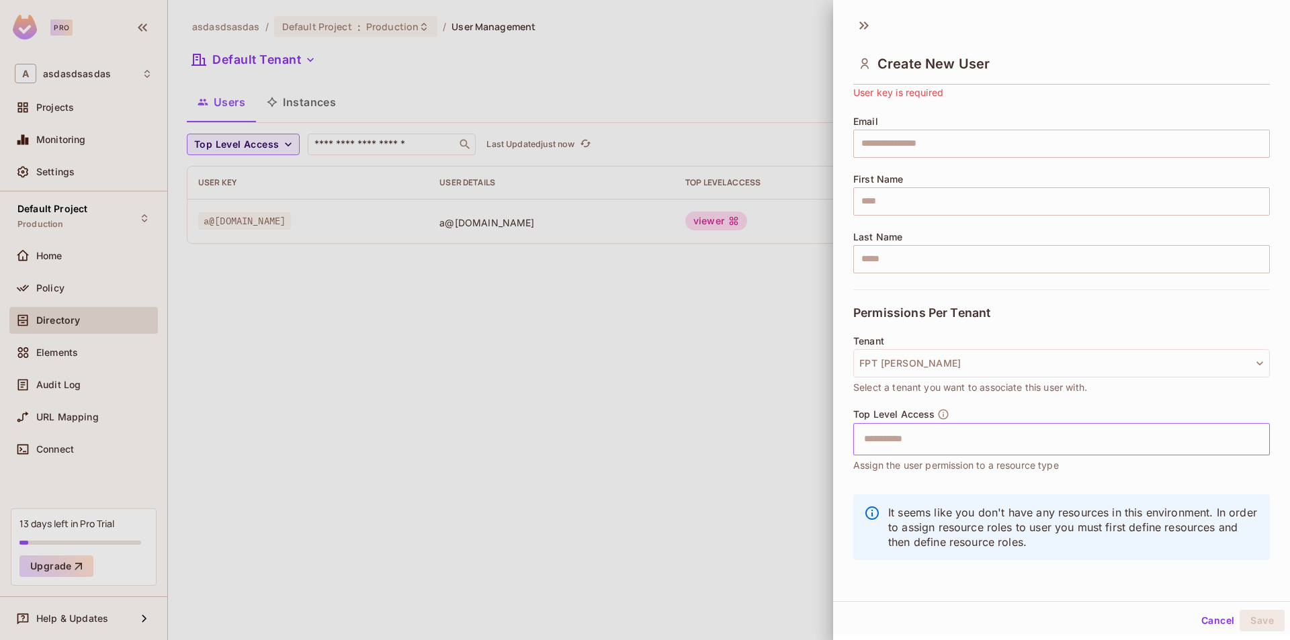
click at [1022, 441] on input "text" at bounding box center [1050, 439] width 388 height 27
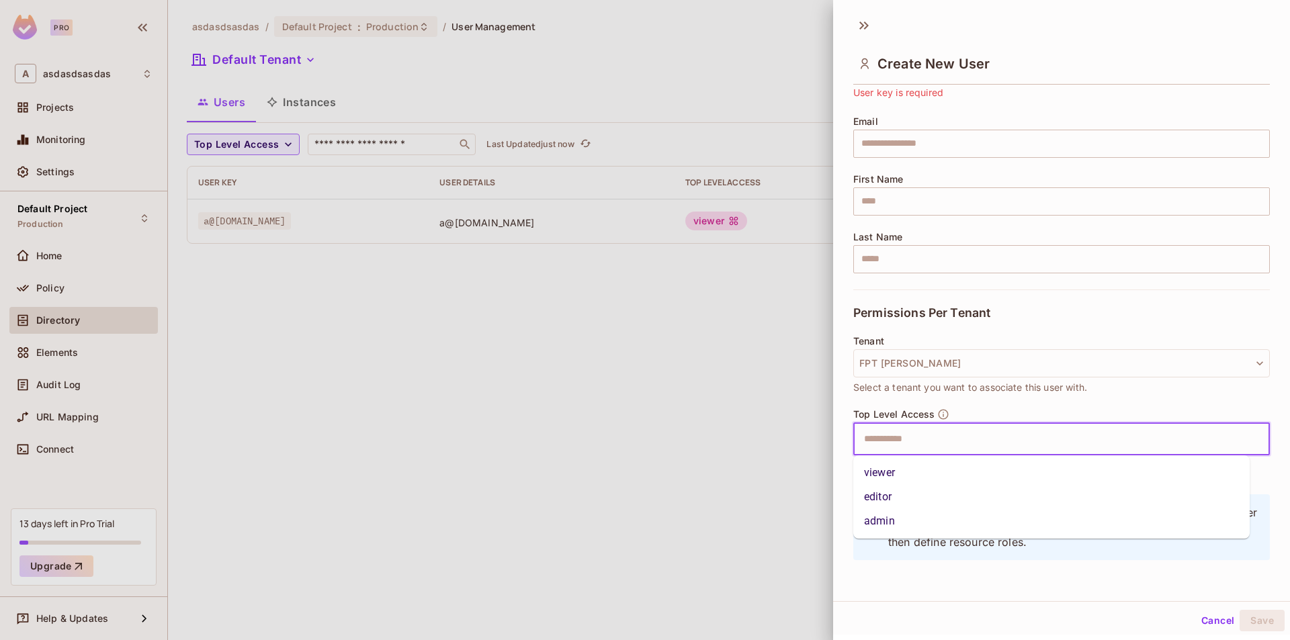
click at [929, 472] on li "viewer" at bounding box center [1051, 473] width 396 height 24
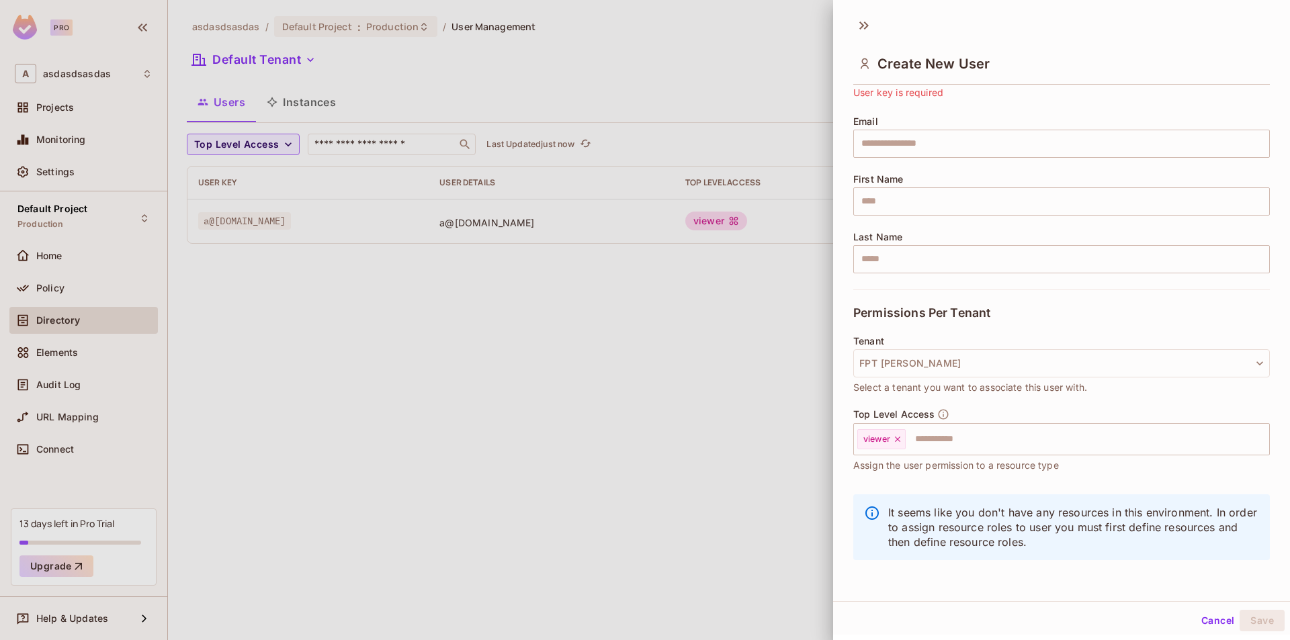
click at [597, 354] on div at bounding box center [645, 320] width 1290 height 640
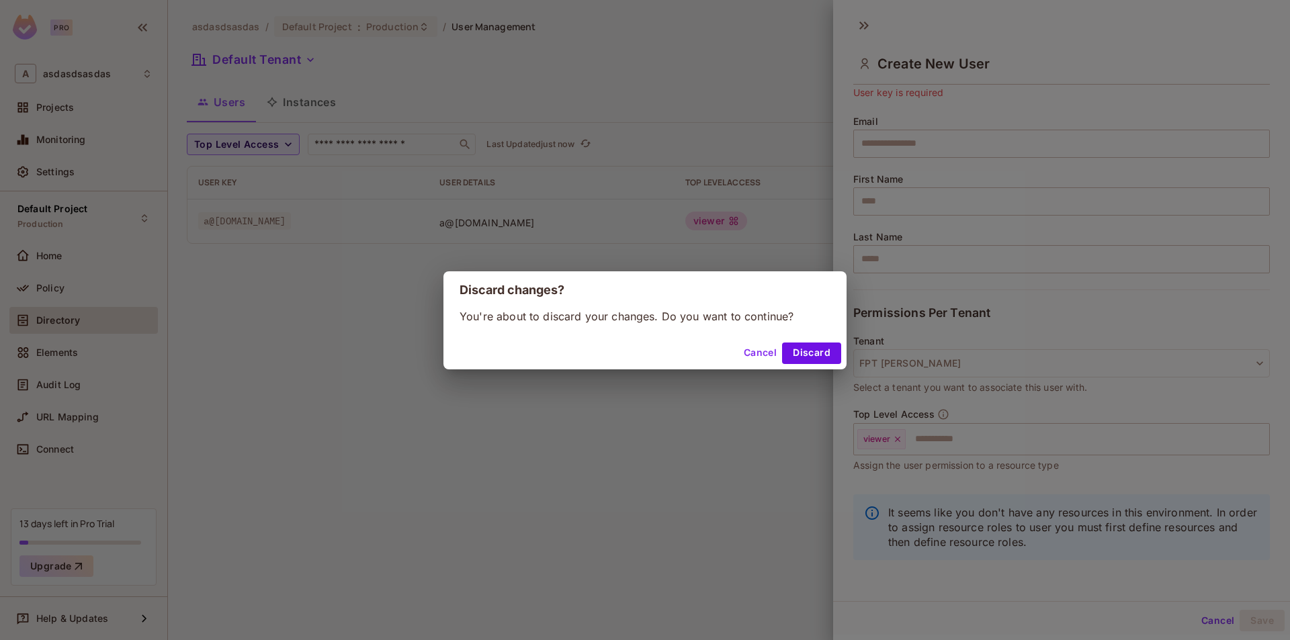
click at [764, 353] on button "Cancel" at bounding box center [760, 353] width 44 height 21
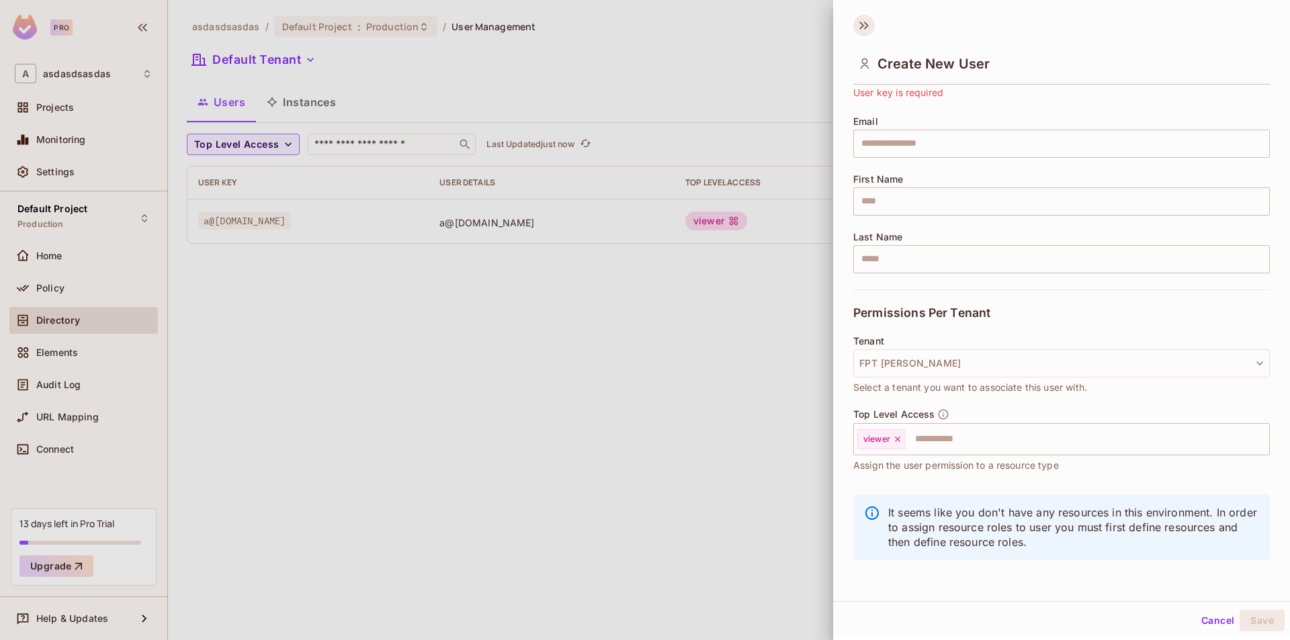
click at [866, 31] on icon at bounding box center [863, 25] width 21 height 21
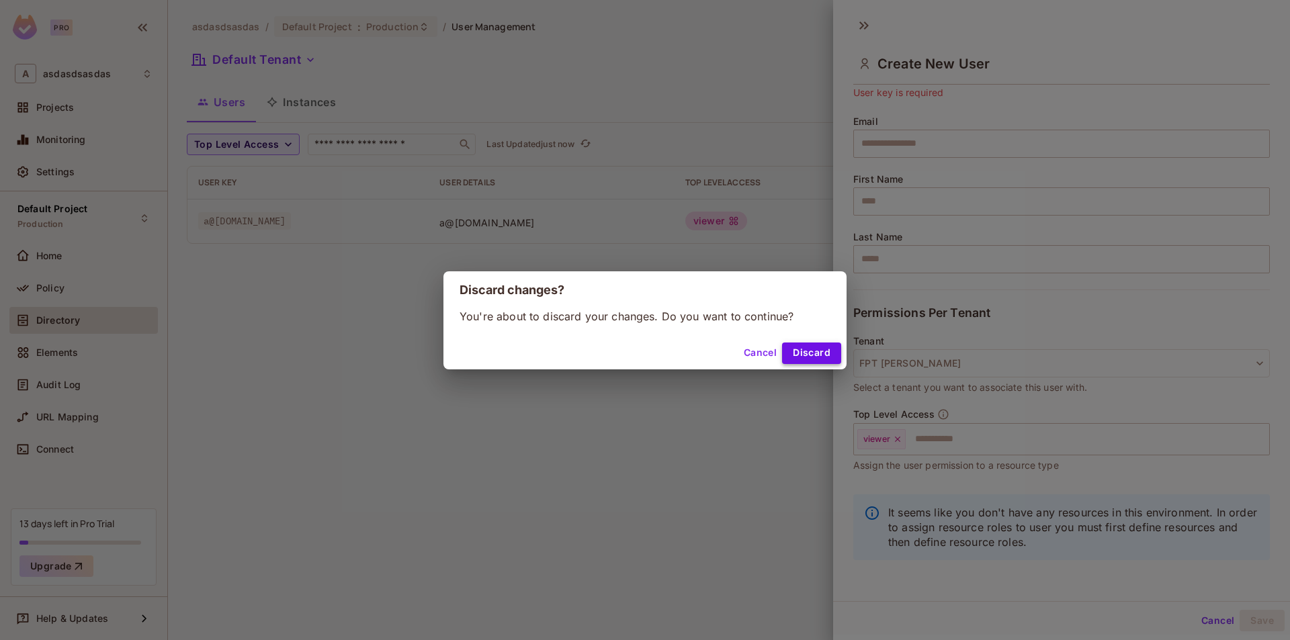
click at [810, 355] on button "Discard" at bounding box center [811, 353] width 59 height 21
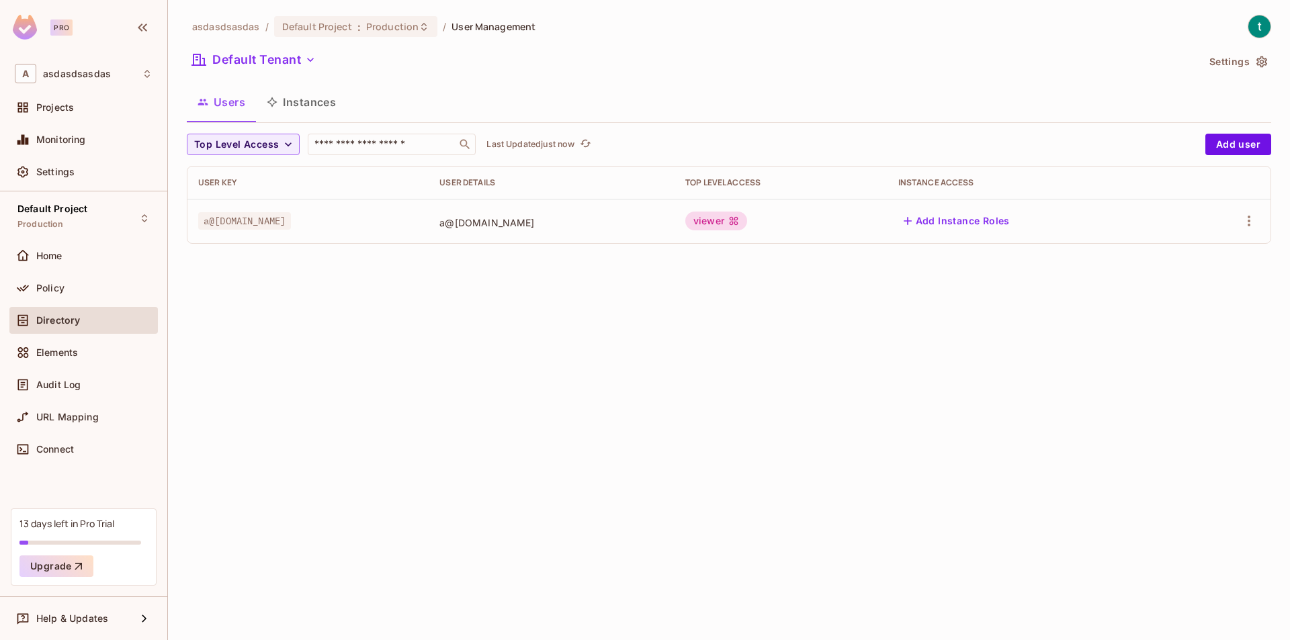
click at [1228, 62] on button "Settings" at bounding box center [1237, 61] width 67 height 21
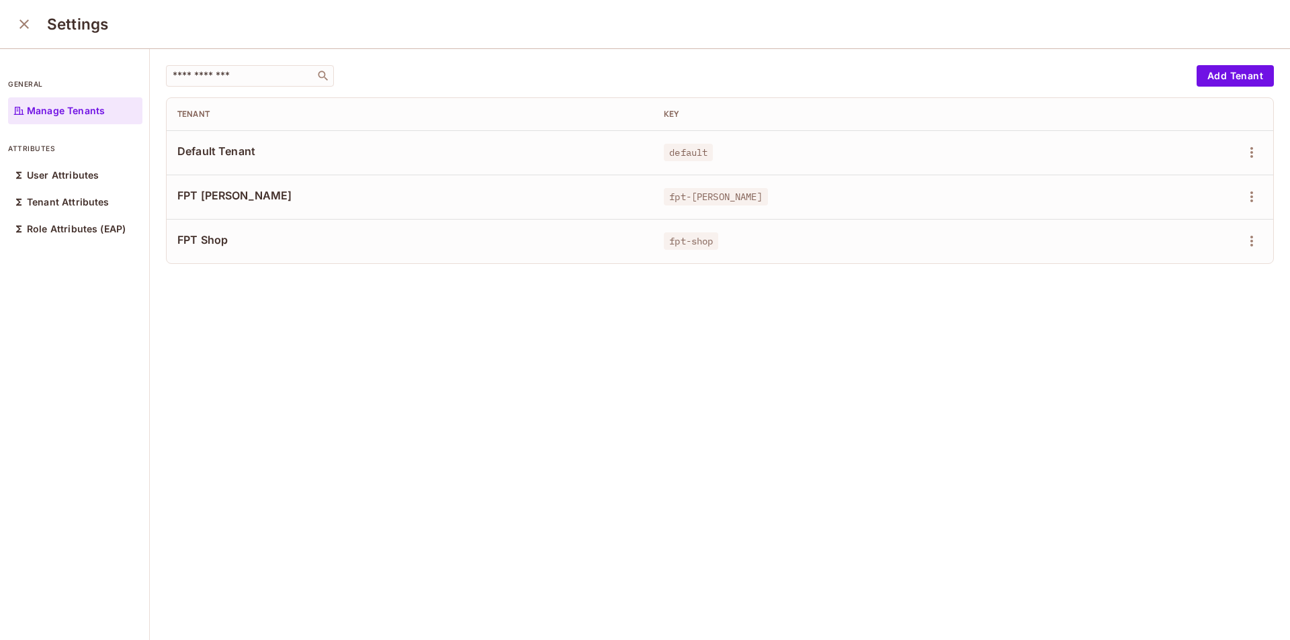
click at [871, 165] on td "default" at bounding box center [870, 152] width 435 height 44
click at [992, 181] on td "fpt-[PERSON_NAME]" at bounding box center [870, 197] width 435 height 44
click at [978, 190] on td "fpt-[PERSON_NAME]" at bounding box center [870, 197] width 435 height 44
click at [243, 202] on div "FPT [PERSON_NAME]" at bounding box center [409, 196] width 465 height 17
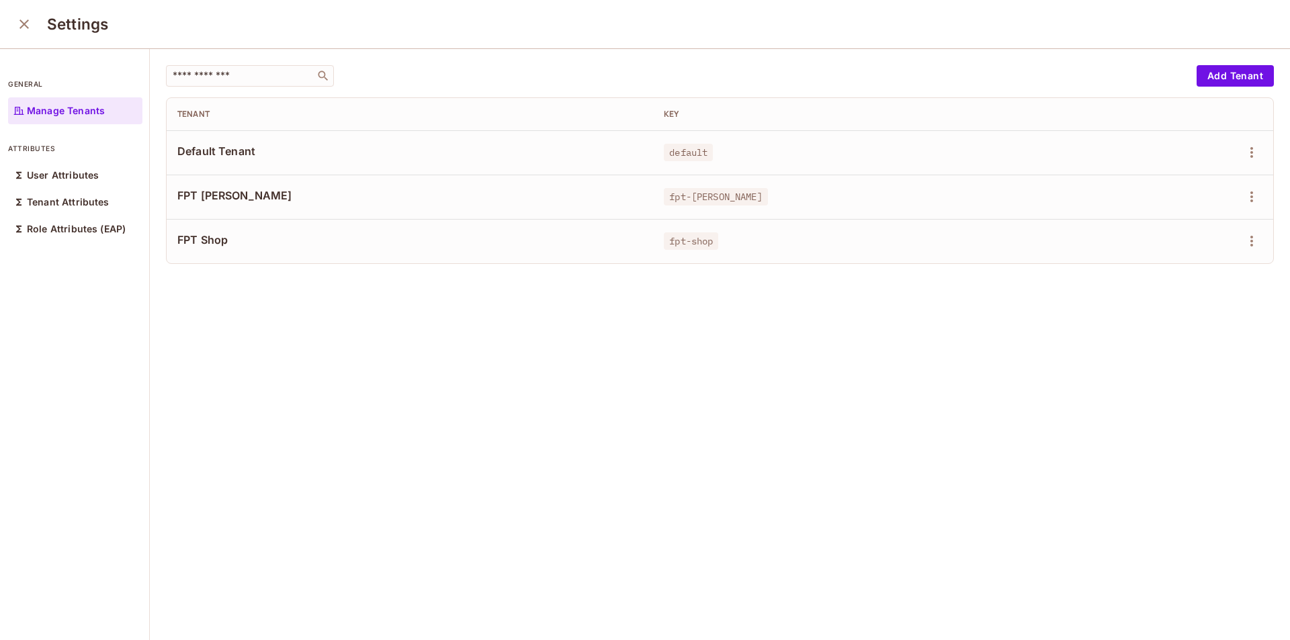
click at [230, 212] on td "FPT [PERSON_NAME]" at bounding box center [410, 197] width 486 height 44
click at [225, 227] on td "FPT Shop" at bounding box center [410, 241] width 486 height 44
click at [212, 241] on span "FPT Shop" at bounding box center [409, 239] width 465 height 15
click at [77, 177] on p "User Attributes" at bounding box center [63, 175] width 72 height 11
click at [19, 27] on icon "close" at bounding box center [24, 24] width 16 height 16
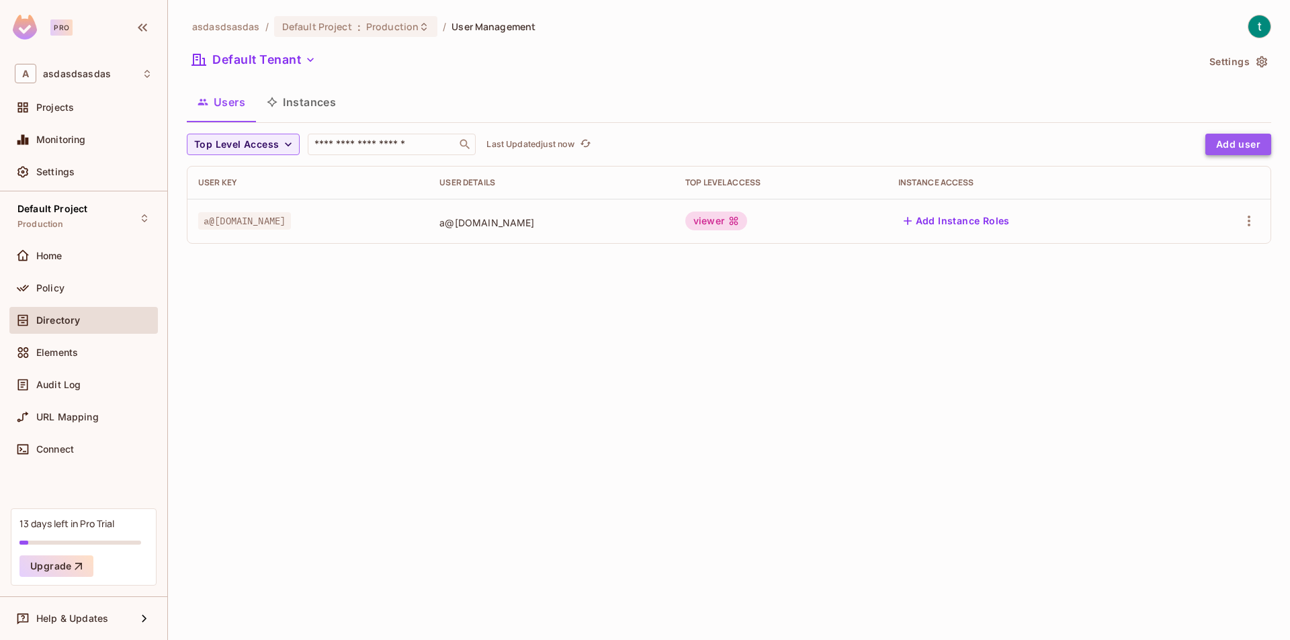
click at [1234, 150] on button "Add user" at bounding box center [1238, 144] width 66 height 21
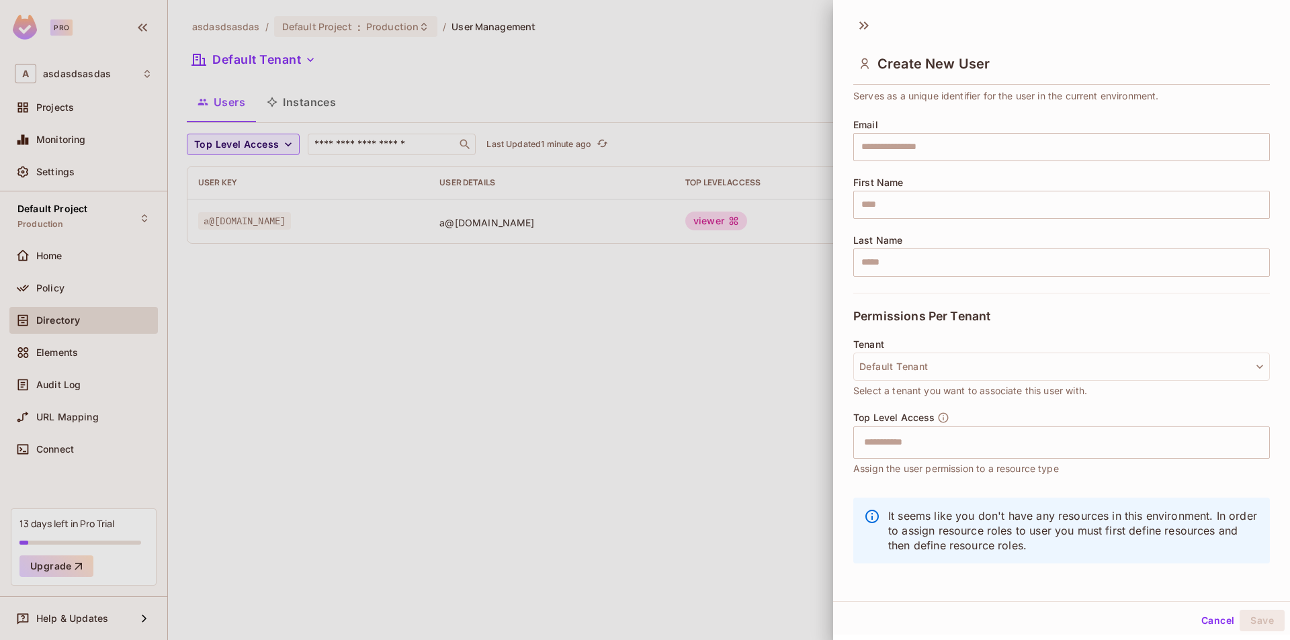
scroll to position [86, 0]
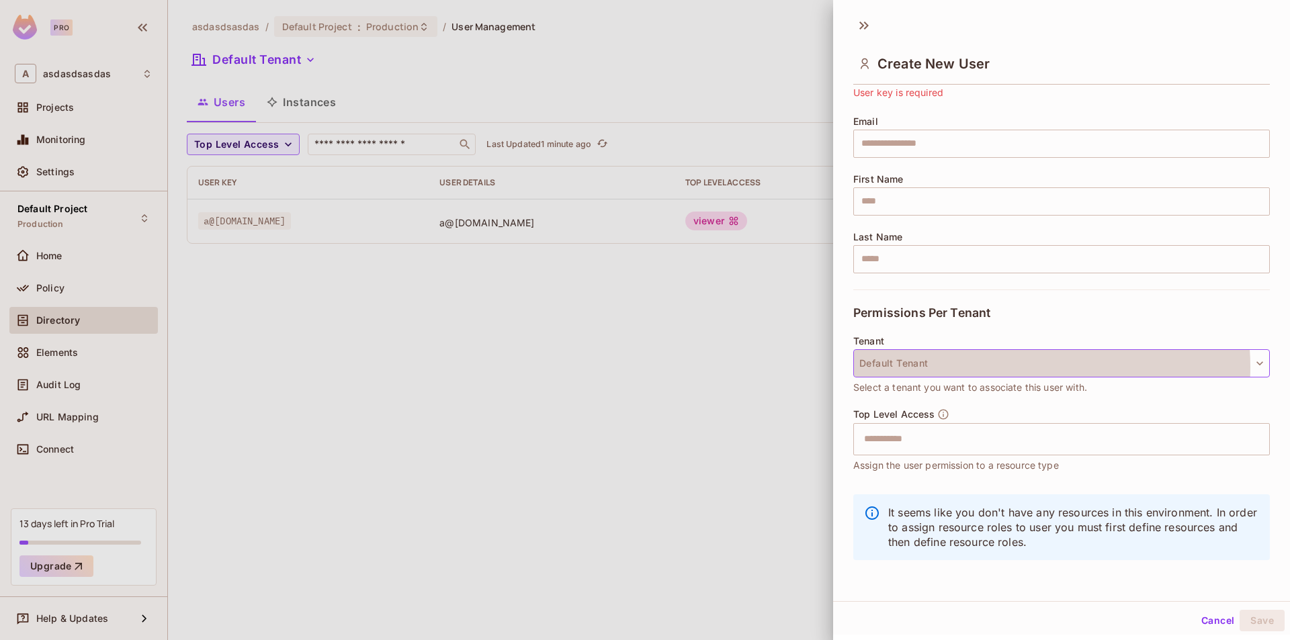
click at [1026, 367] on button "Default Tenant" at bounding box center [1061, 363] width 416 height 28
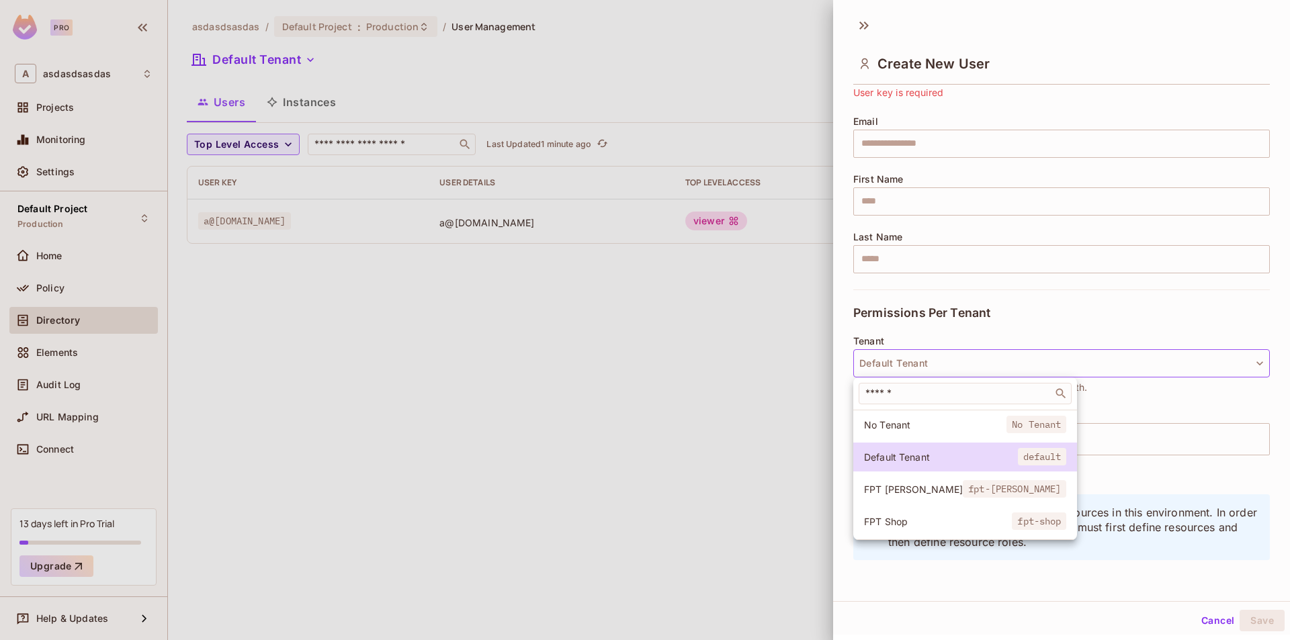
click at [908, 484] on span "FPT [PERSON_NAME]" at bounding box center [913, 489] width 99 height 13
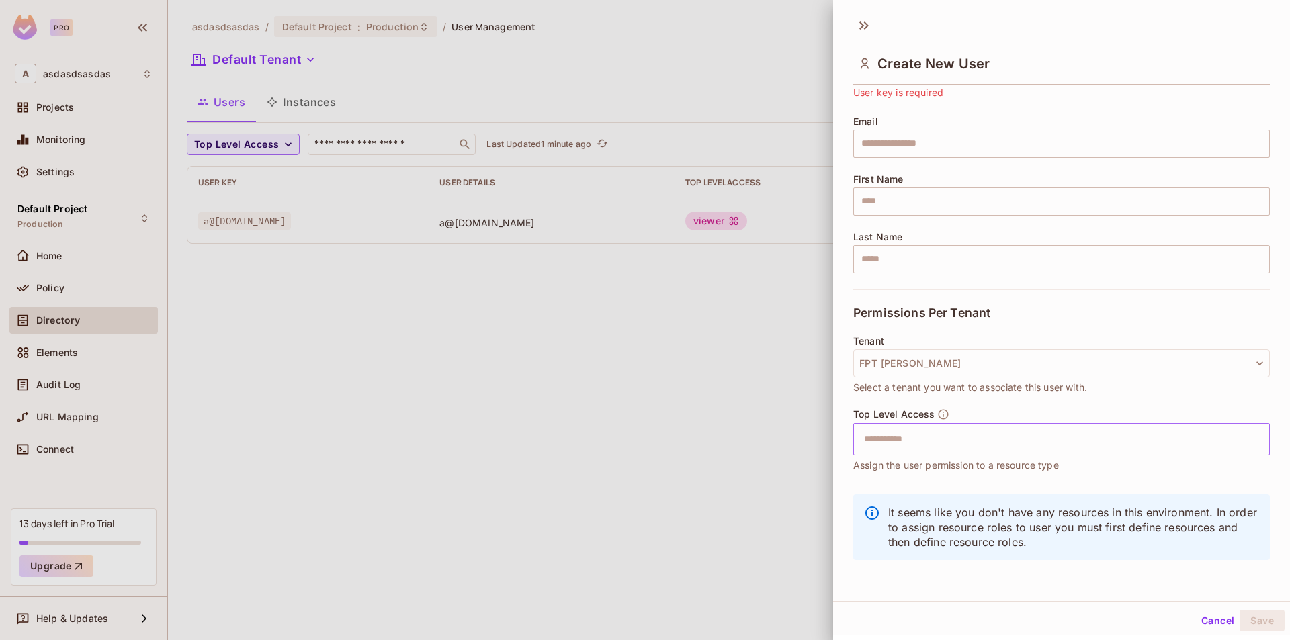
click at [968, 439] on input "text" at bounding box center [1050, 439] width 388 height 27
click at [1078, 95] on div "* Key ​ User key is required" at bounding box center [1061, 69] width 416 height 62
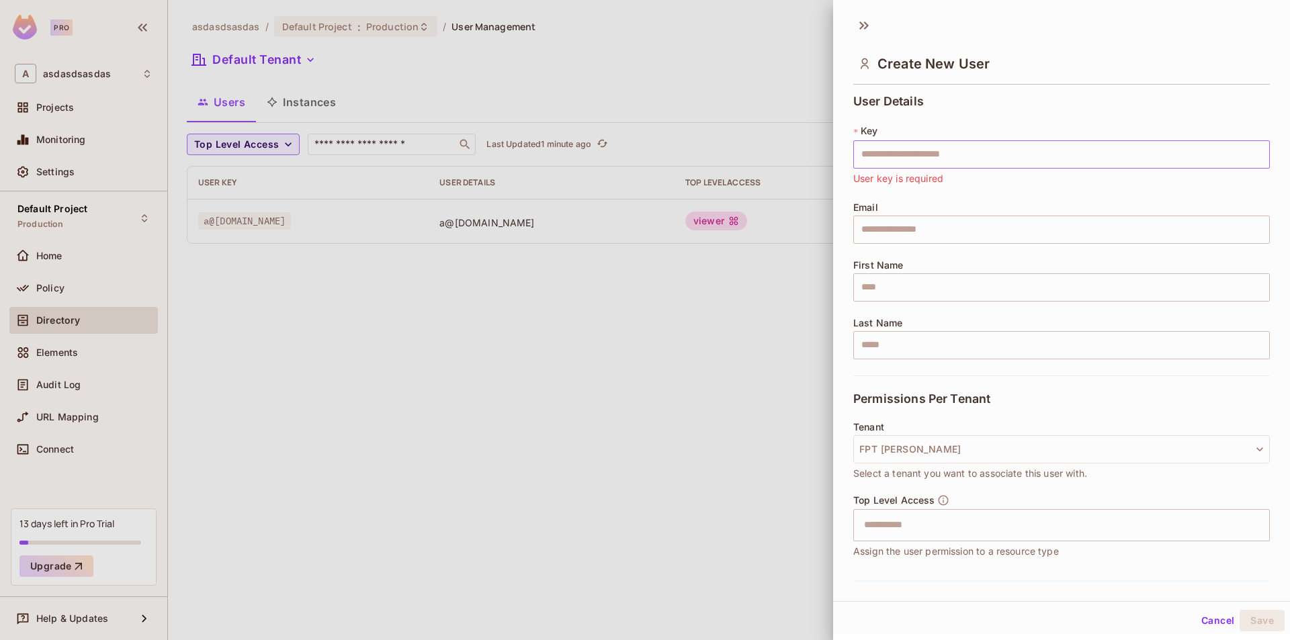
click at [1009, 147] on input "text" at bounding box center [1061, 154] width 416 height 28
type input "***"
click at [1120, 124] on div "* Key *** ​ Serves as a unique identifier for the user in the current environme…" at bounding box center [1061, 155] width 416 height 62
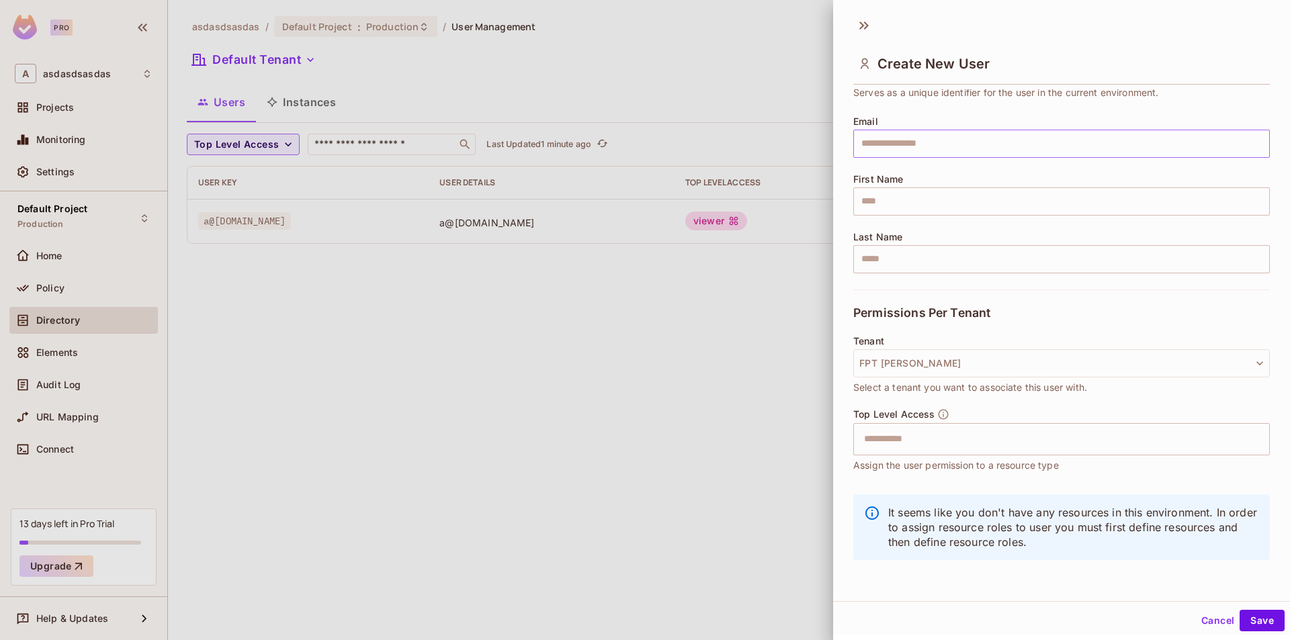
scroll to position [2, 0]
click at [933, 145] on input "text" at bounding box center [1061, 142] width 416 height 28
type input "*********"
click at [784, 298] on div at bounding box center [645, 320] width 1290 height 640
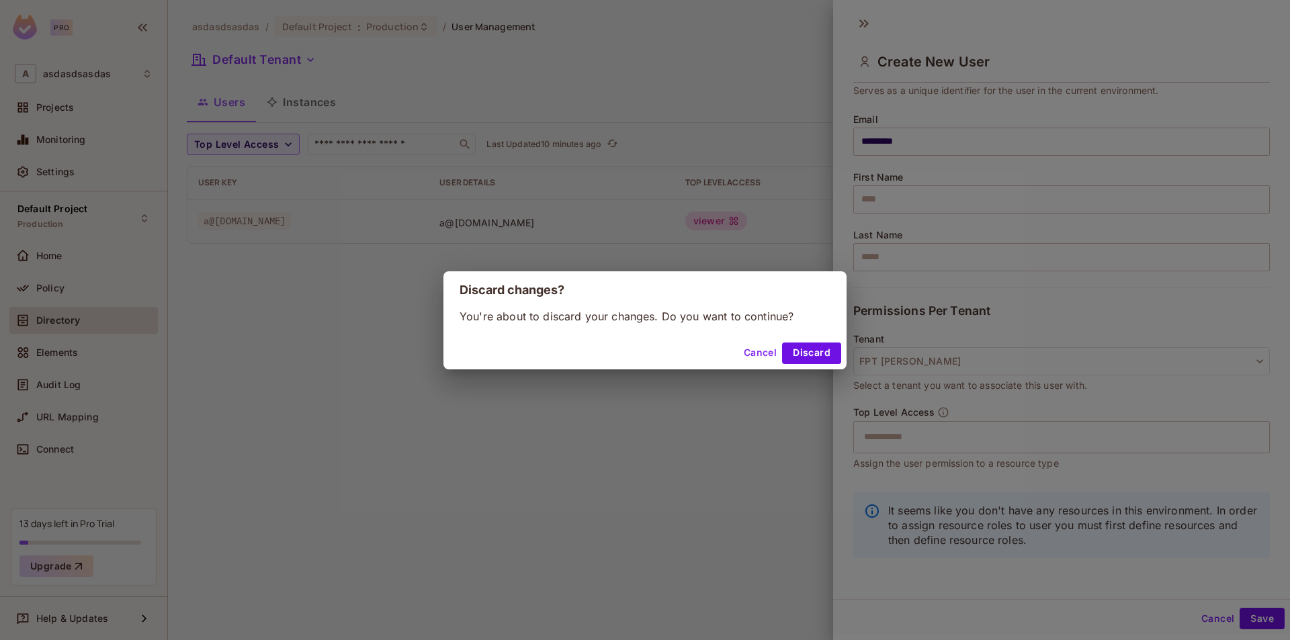
click at [765, 351] on button "Cancel" at bounding box center [760, 353] width 44 height 21
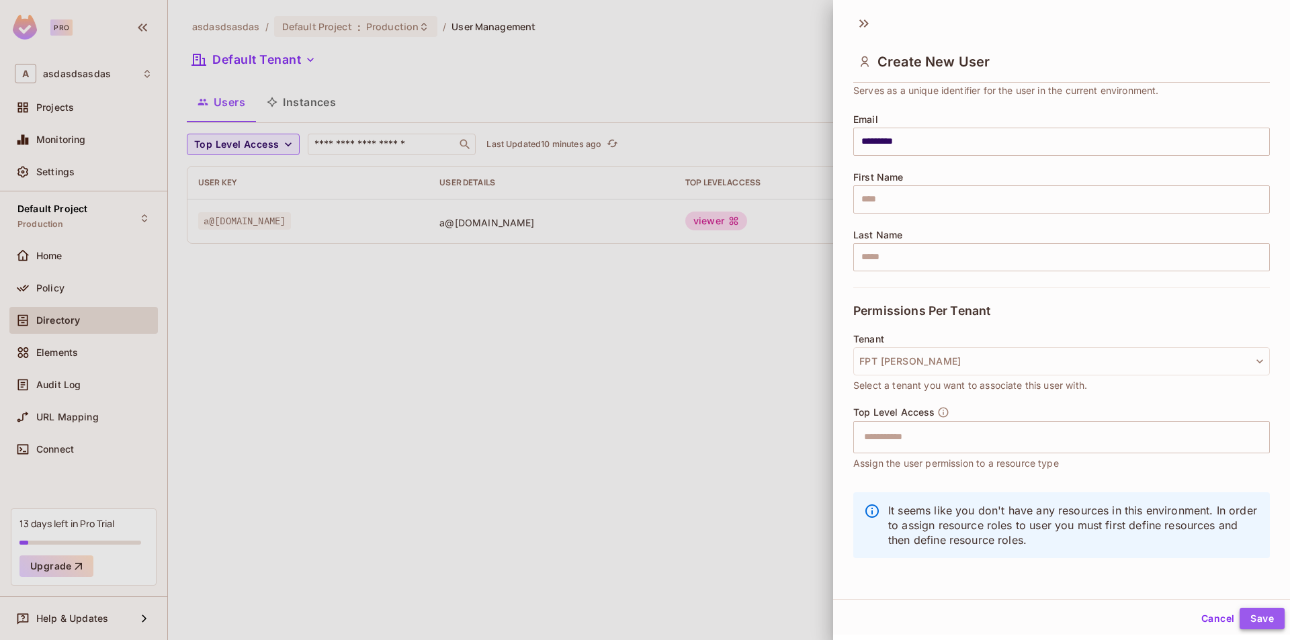
click at [1246, 615] on button "Save" at bounding box center [1261, 618] width 45 height 21
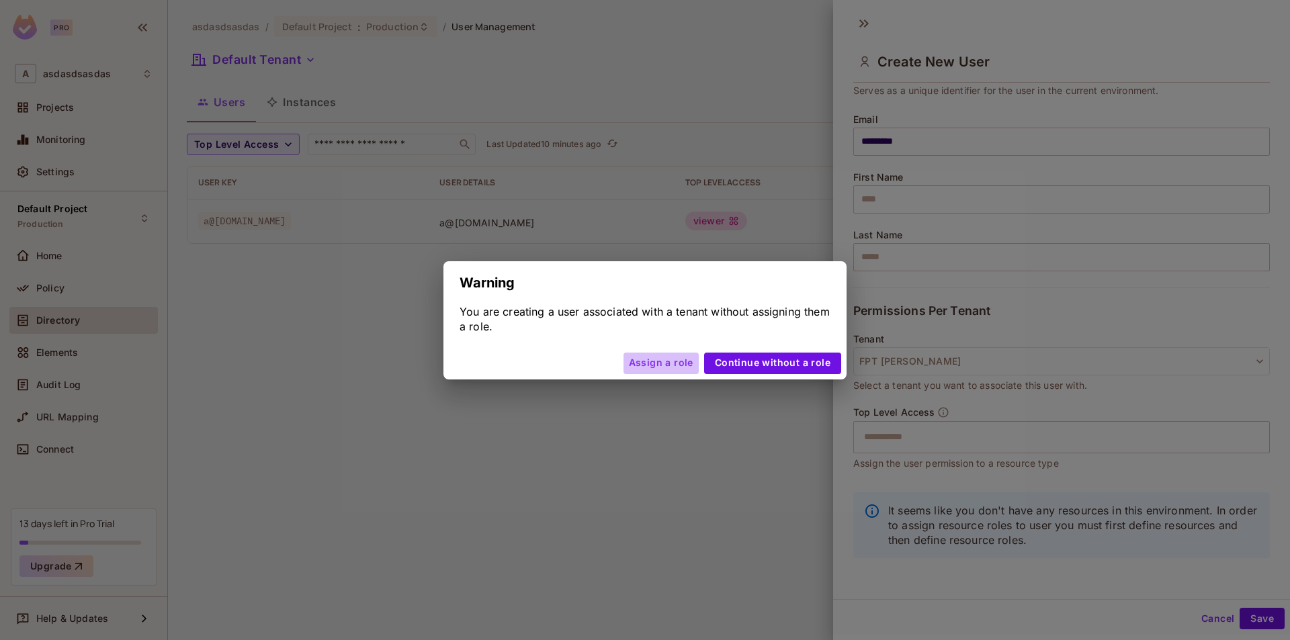
click at [680, 363] on button "Assign a role" at bounding box center [660, 363] width 75 height 21
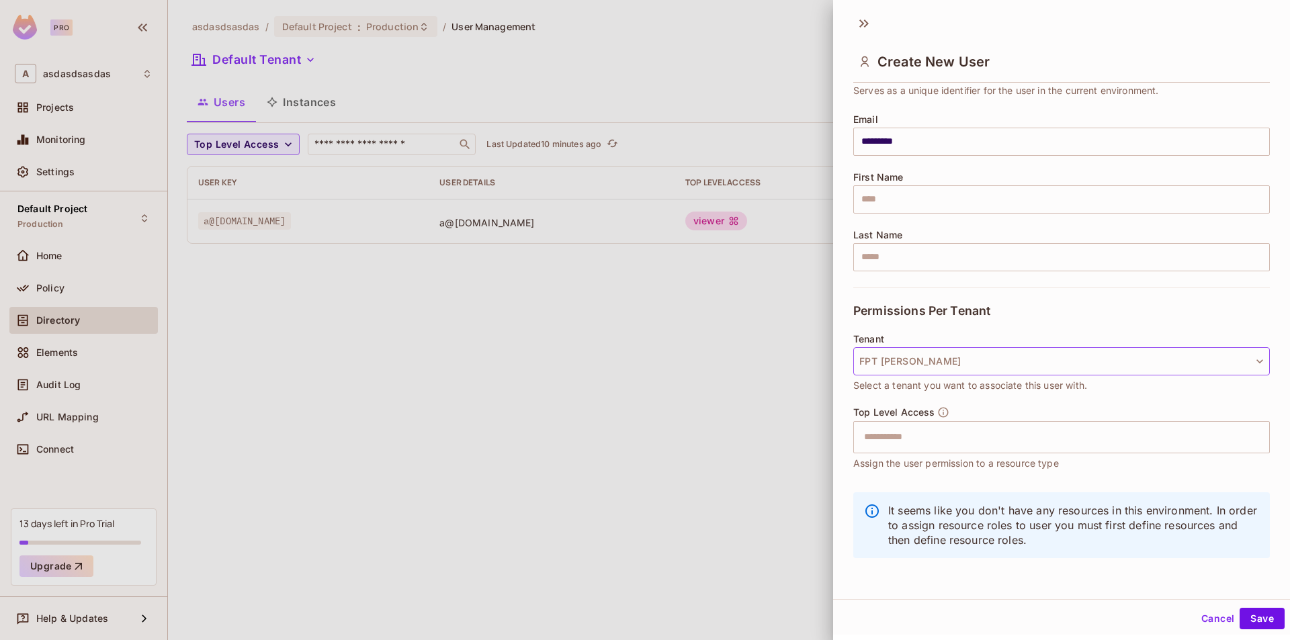
click at [934, 363] on button "FPT [PERSON_NAME]" at bounding box center [1061, 361] width 416 height 28
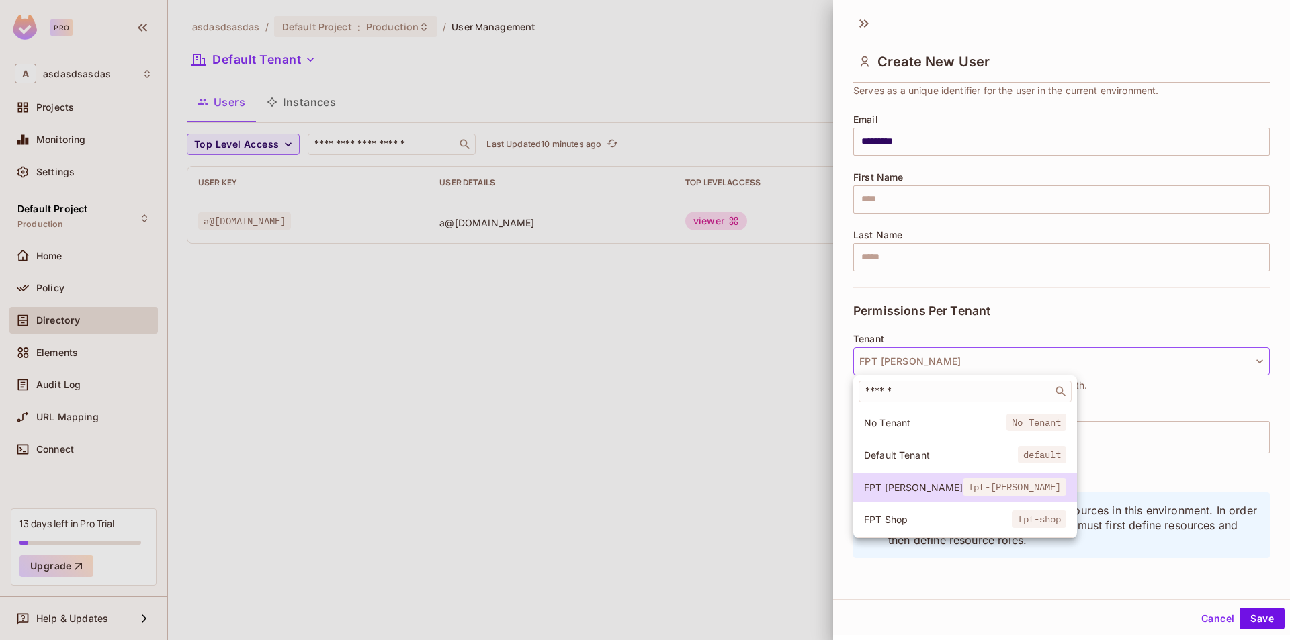
click at [918, 420] on span "No Tenant" at bounding box center [935, 422] width 142 height 13
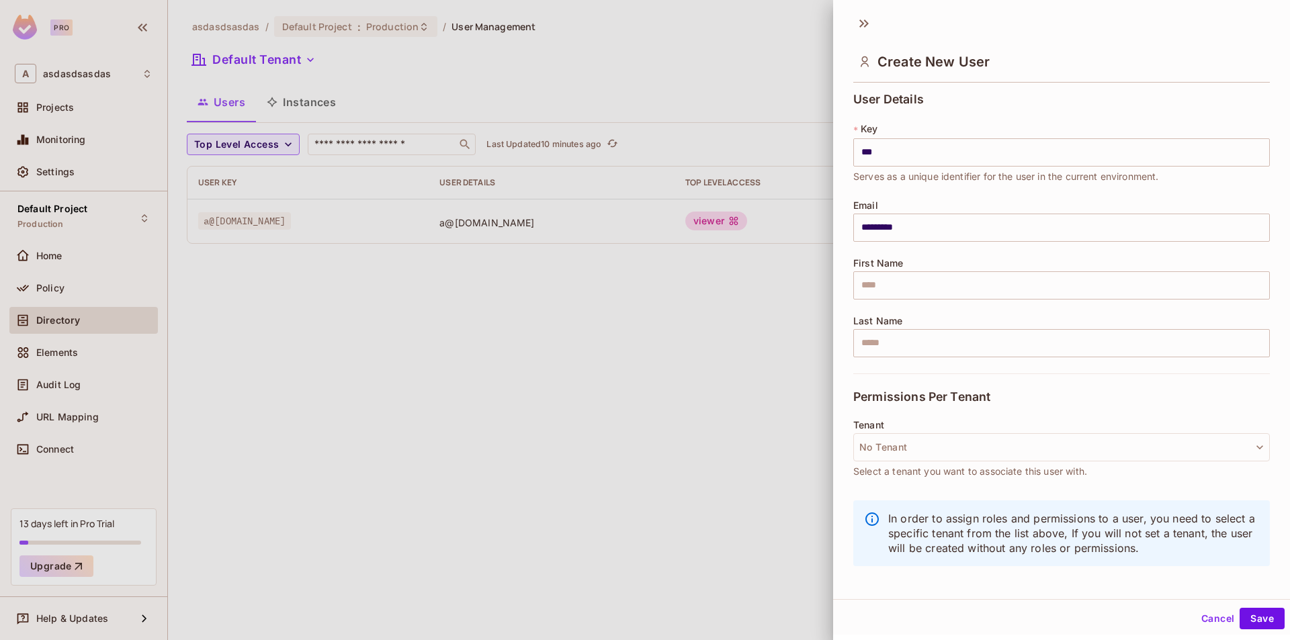
scroll to position [0, 0]
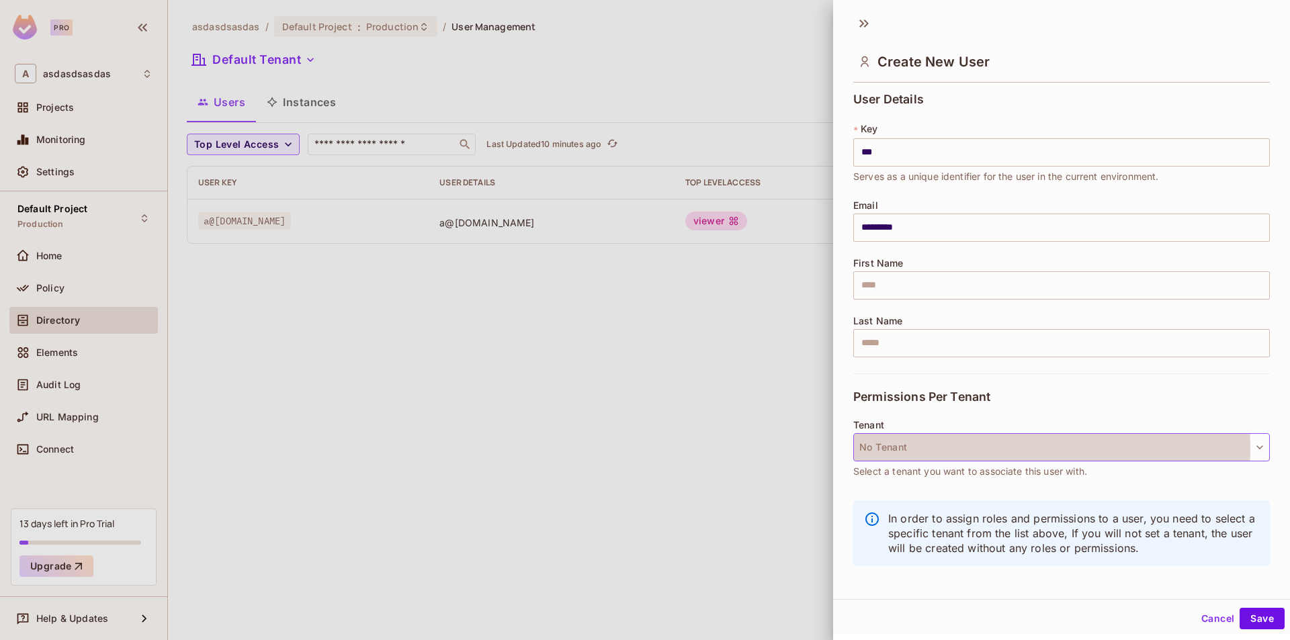
click at [944, 448] on button "No Tenant" at bounding box center [1061, 447] width 416 height 28
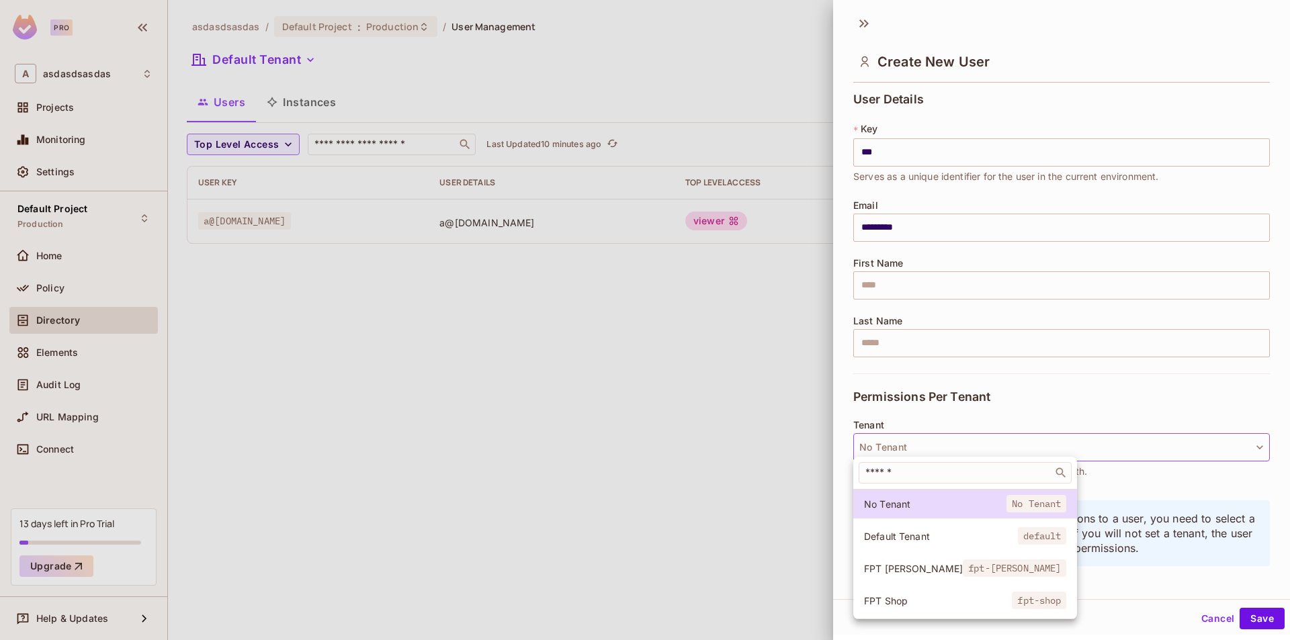
drag, startPoint x: 1238, startPoint y: 602, endPoint x: 1246, endPoint y: 613, distance: 13.4
click at [1238, 604] on div at bounding box center [645, 320] width 1290 height 640
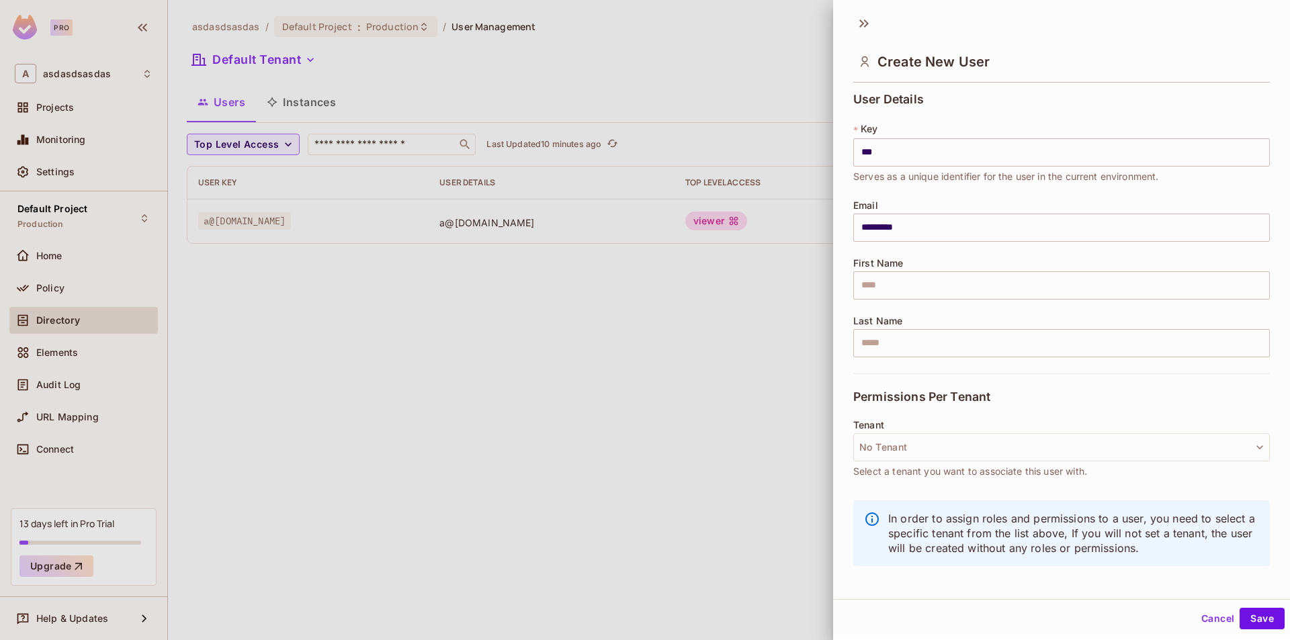
click at [1246, 613] on div "​ No Tenant No Tenant Default Tenant default FPT [PERSON_NAME] fpt-[PERSON_NAME…" at bounding box center [645, 320] width 1290 height 640
click at [1246, 613] on button "Save" at bounding box center [1261, 618] width 45 height 21
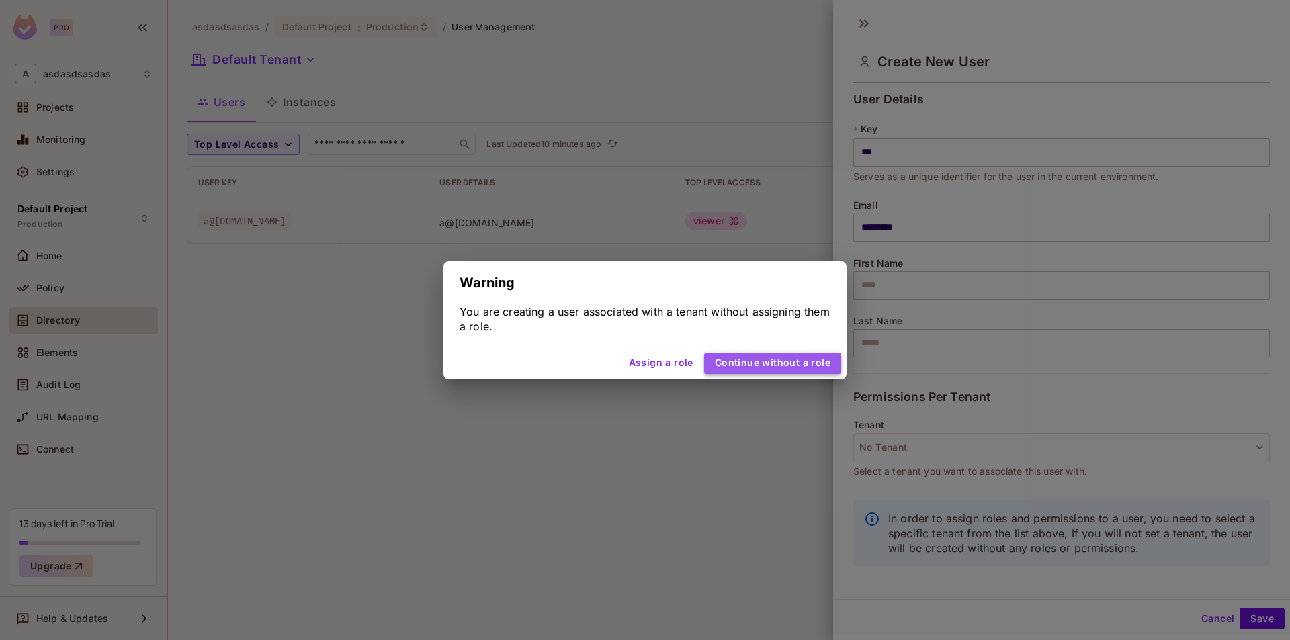
click at [791, 365] on button "Continue without a role" at bounding box center [772, 363] width 137 height 21
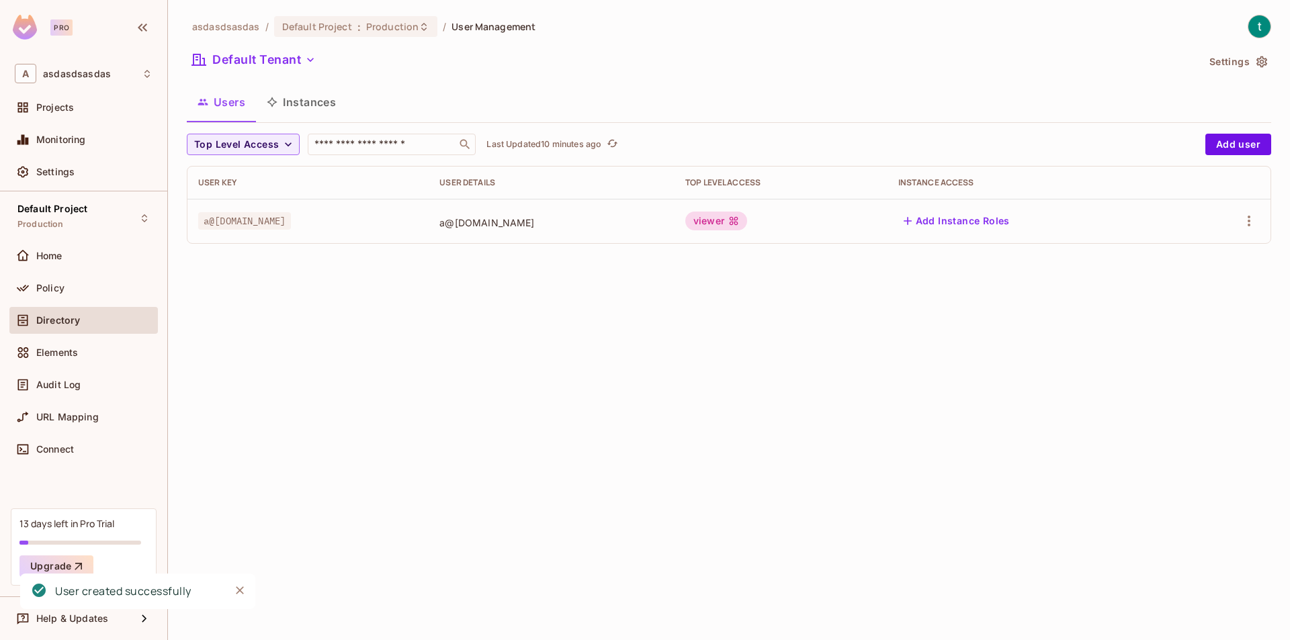
click at [306, 60] on icon "button" at bounding box center [310, 59] width 13 height 13
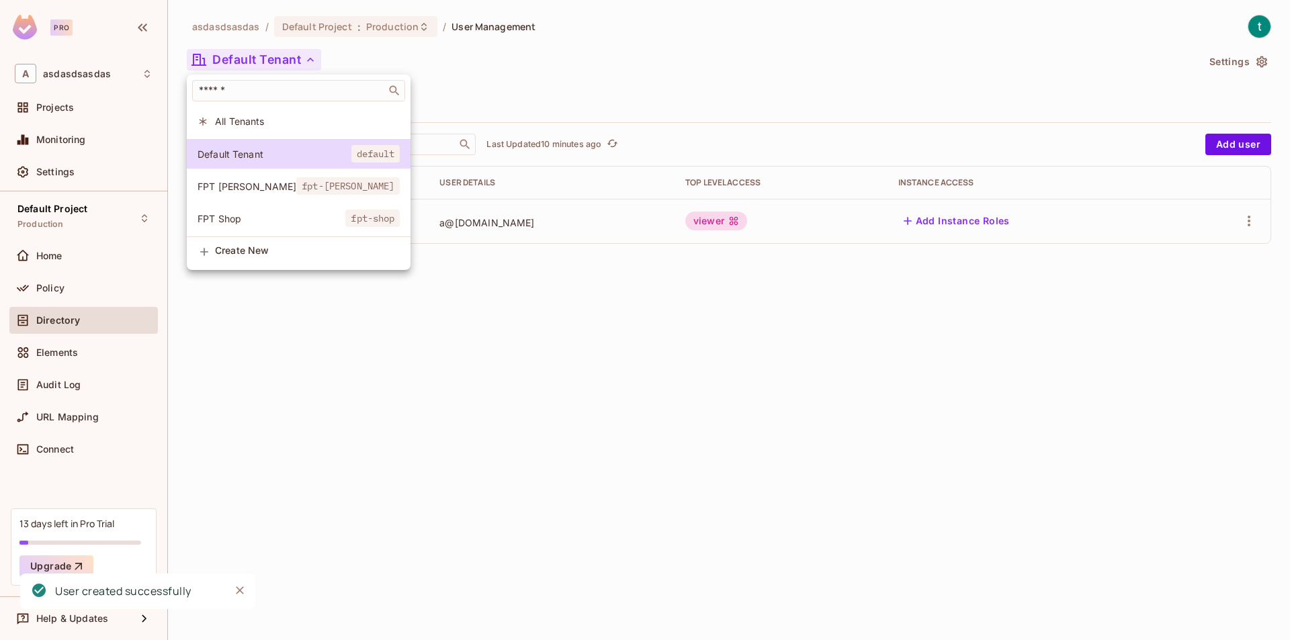
click at [273, 119] on span "All Tenants" at bounding box center [307, 121] width 185 height 13
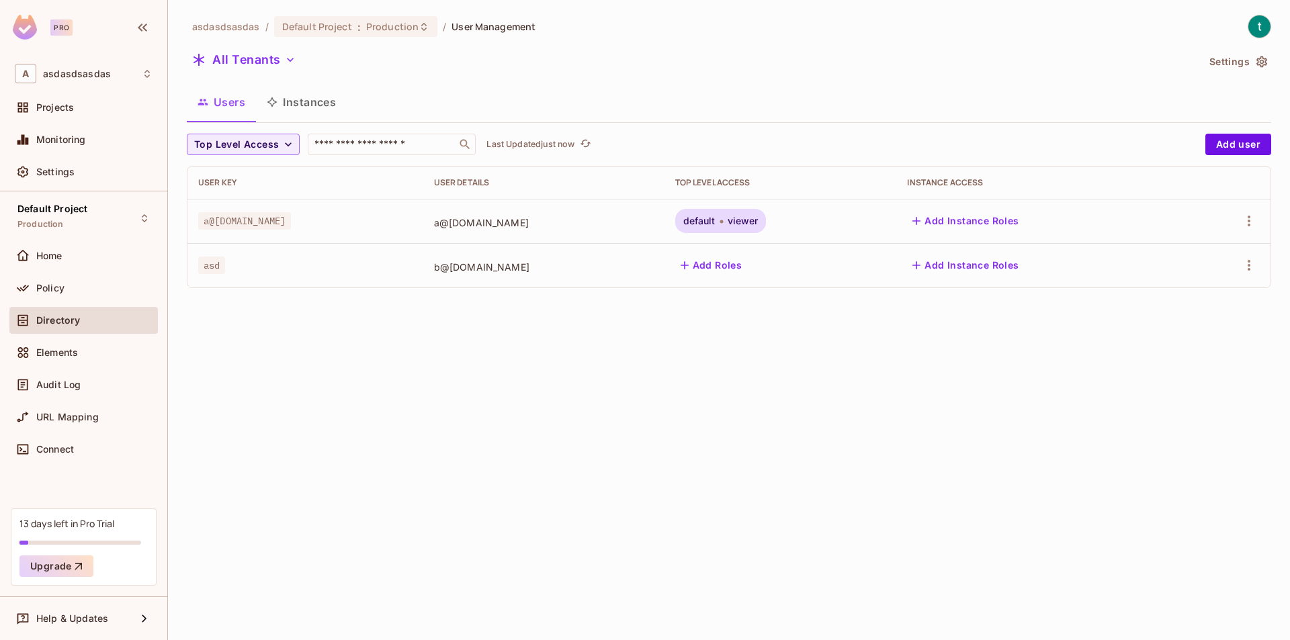
click at [682, 263] on button "Add Roles" at bounding box center [711, 265] width 73 height 21
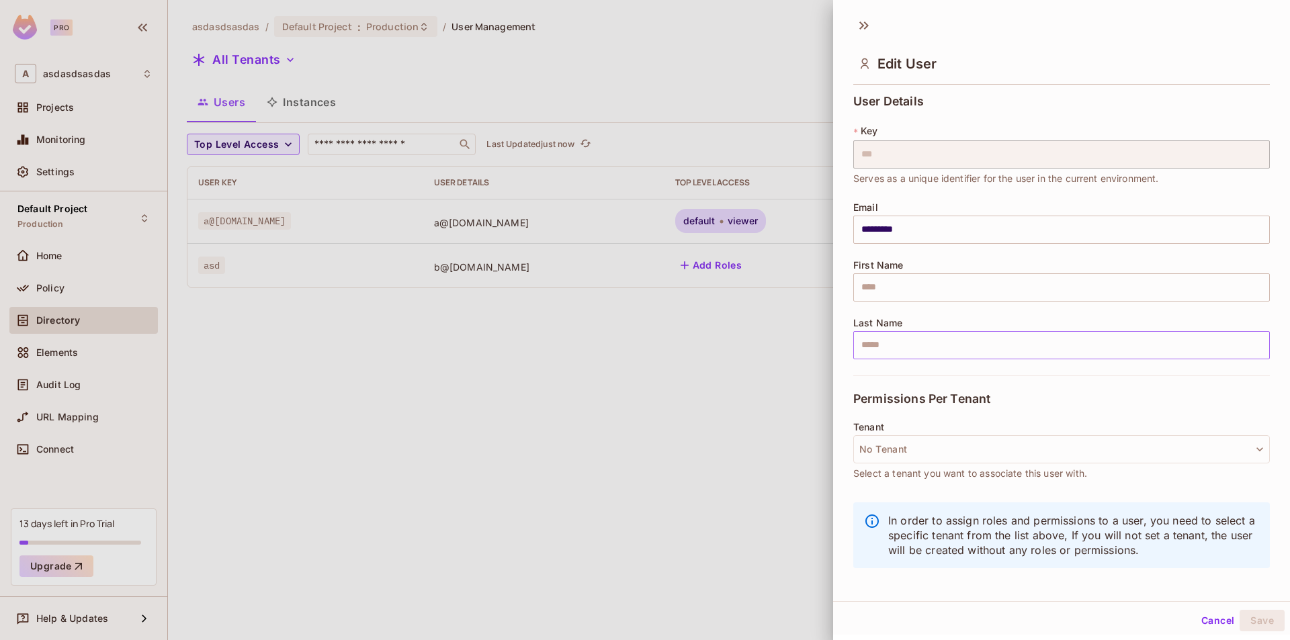
scroll to position [2, 0]
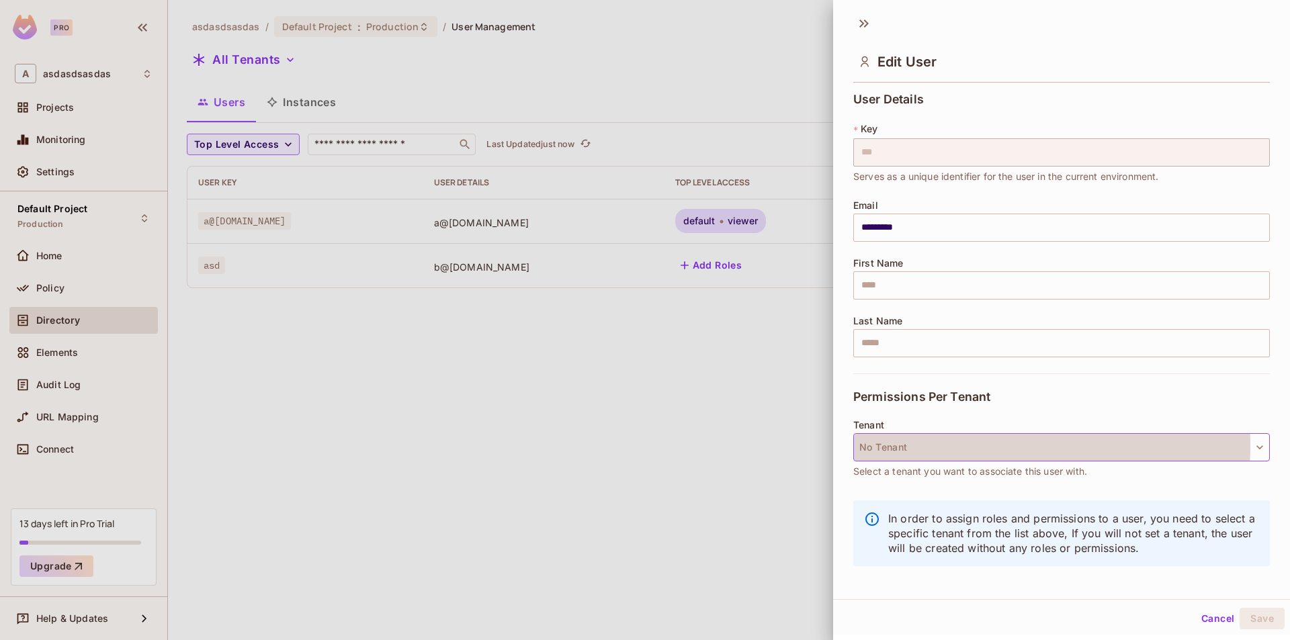
click at [936, 445] on button "No Tenant" at bounding box center [1061, 447] width 416 height 28
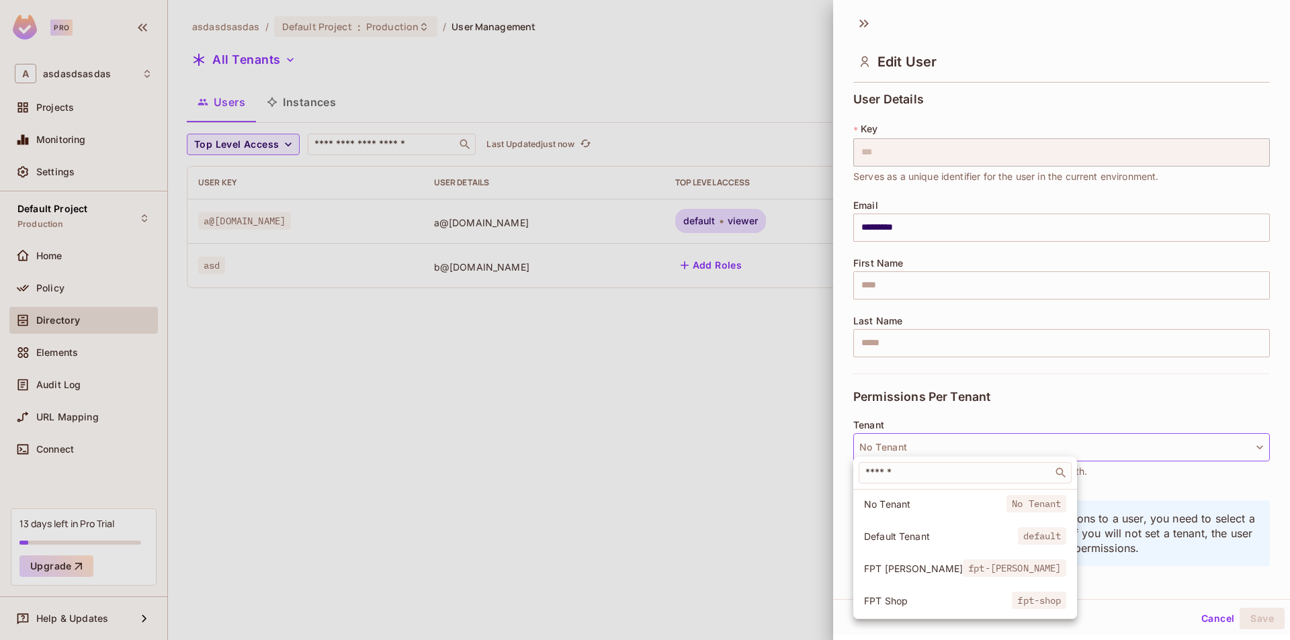
click at [908, 514] on li "No Tenant No Tenant" at bounding box center [965, 504] width 224 height 29
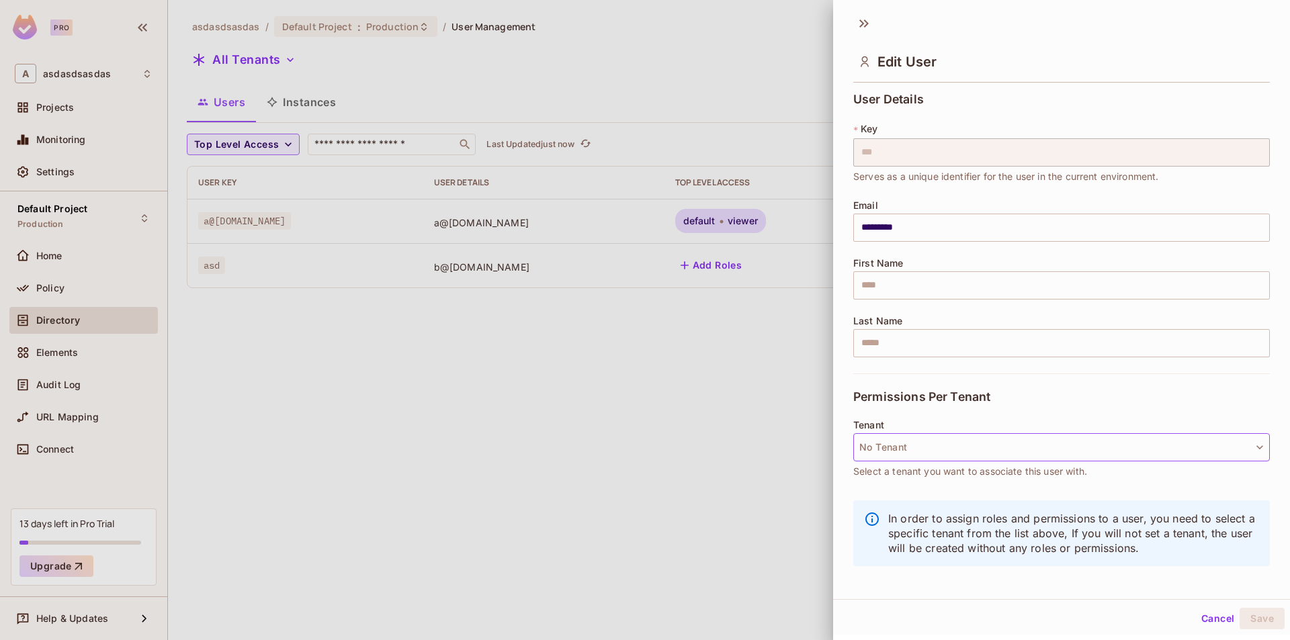
click at [913, 455] on button "No Tenant" at bounding box center [1061, 447] width 416 height 28
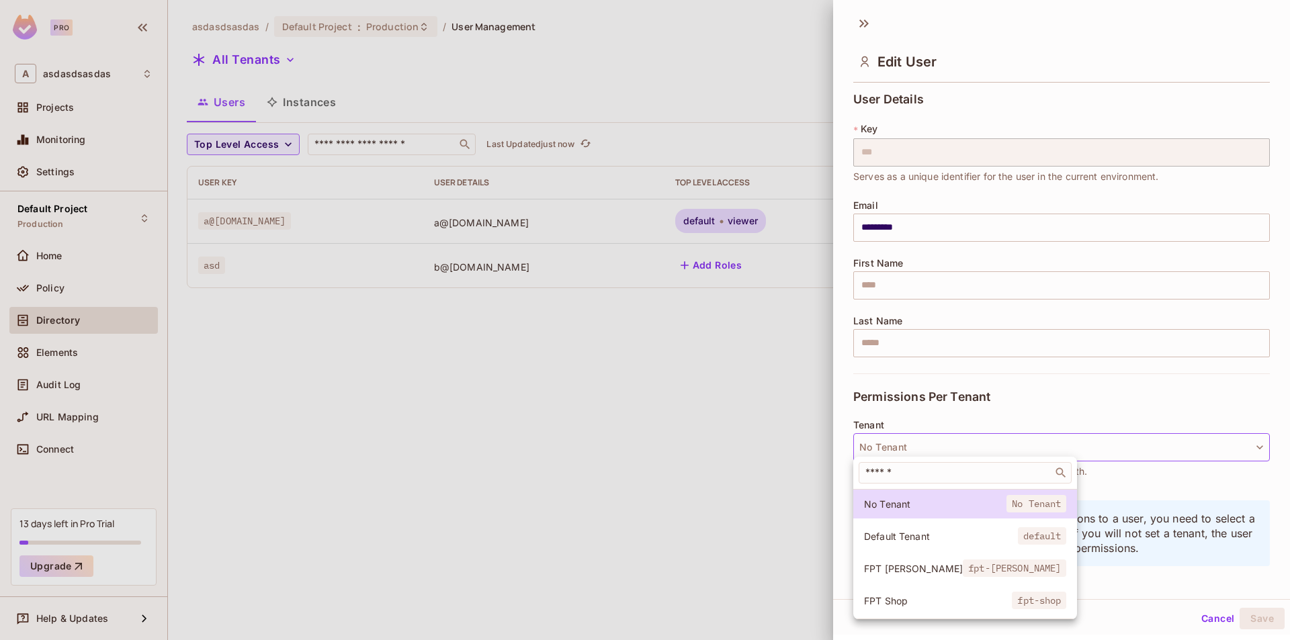
click at [907, 531] on span "Default Tenant" at bounding box center [941, 536] width 154 height 13
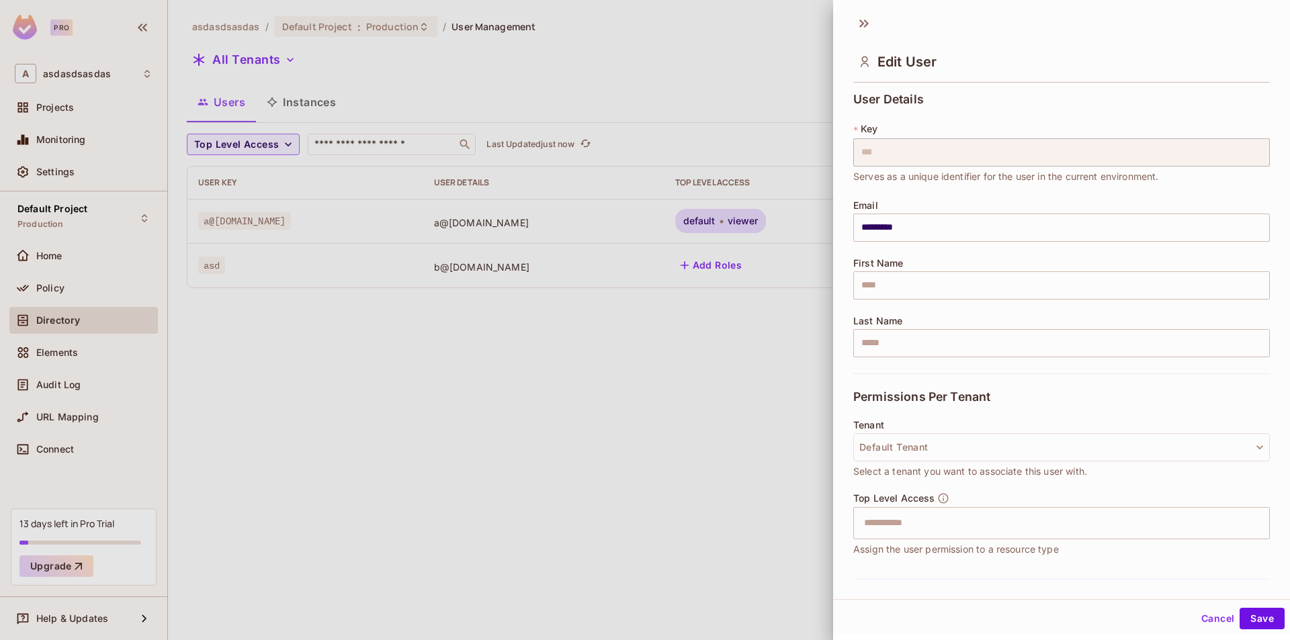
click at [983, 406] on div "Permissions Per Tenant" at bounding box center [1061, 396] width 416 height 46
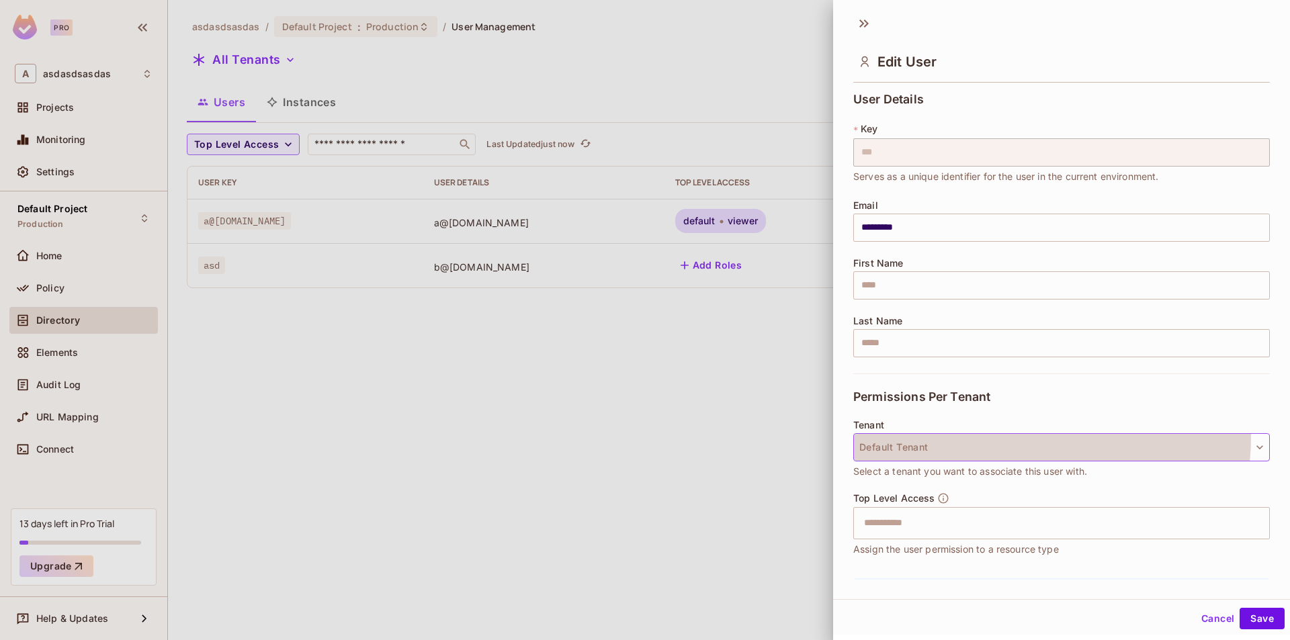
click at [981, 436] on button "Default Tenant" at bounding box center [1061, 447] width 416 height 28
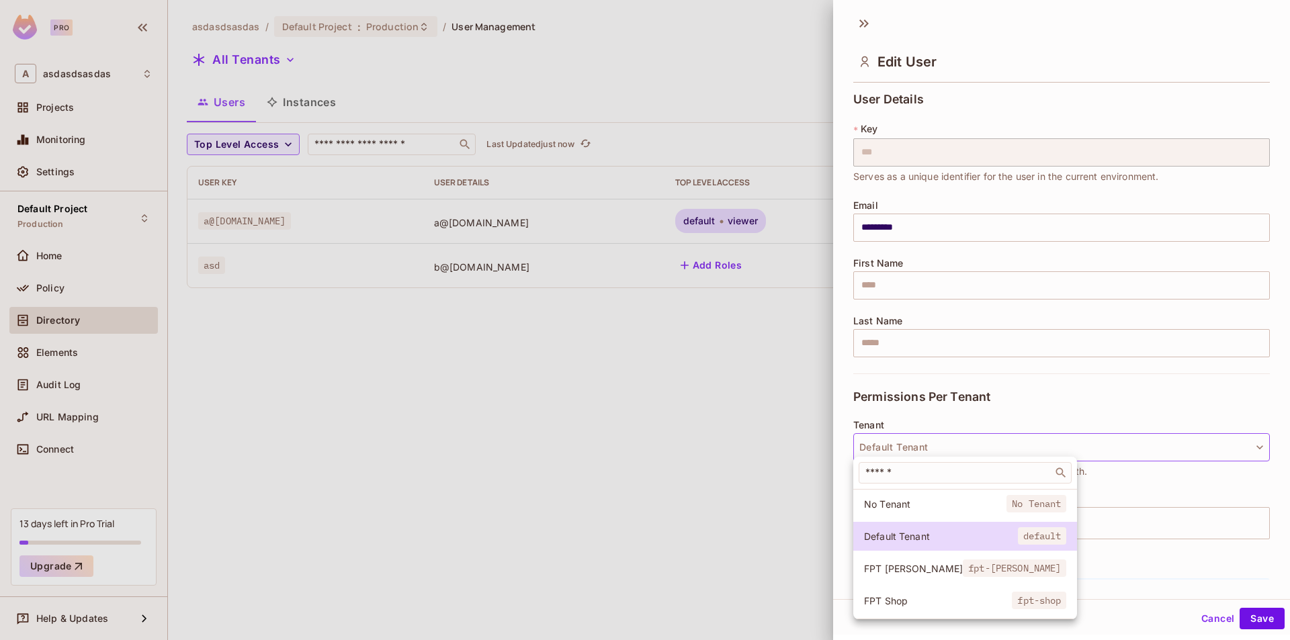
click at [981, 433] on div at bounding box center [645, 320] width 1290 height 640
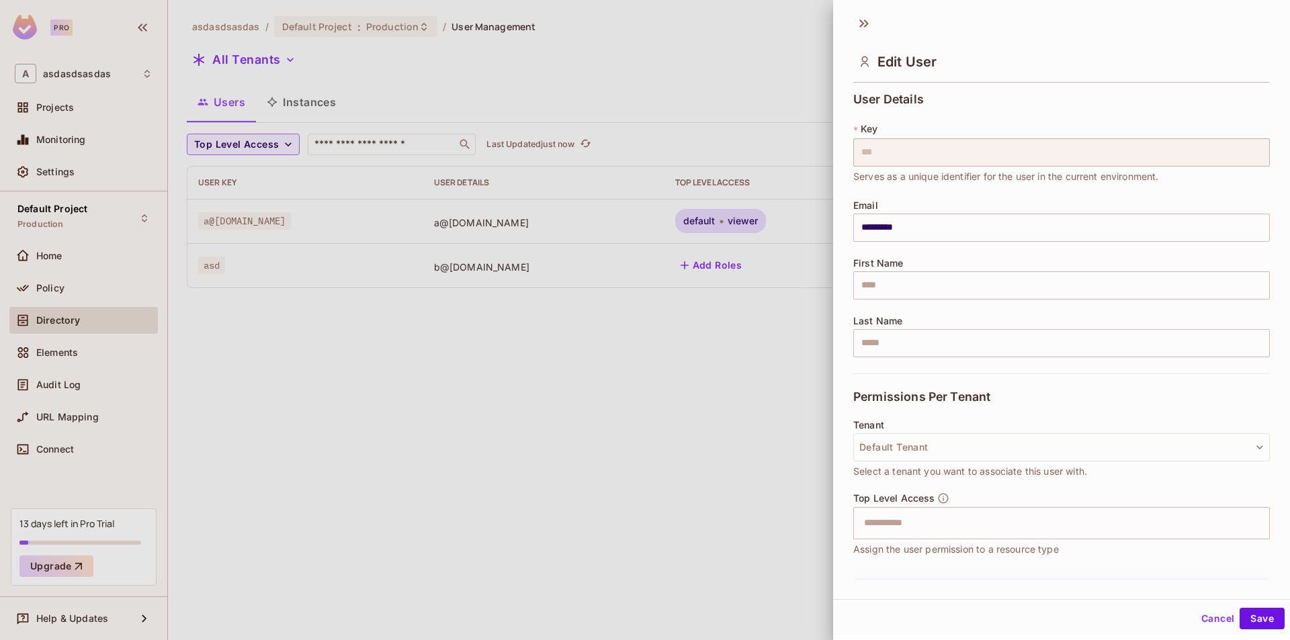
click at [988, 418] on div "Permissions Per Tenant" at bounding box center [1061, 396] width 416 height 46
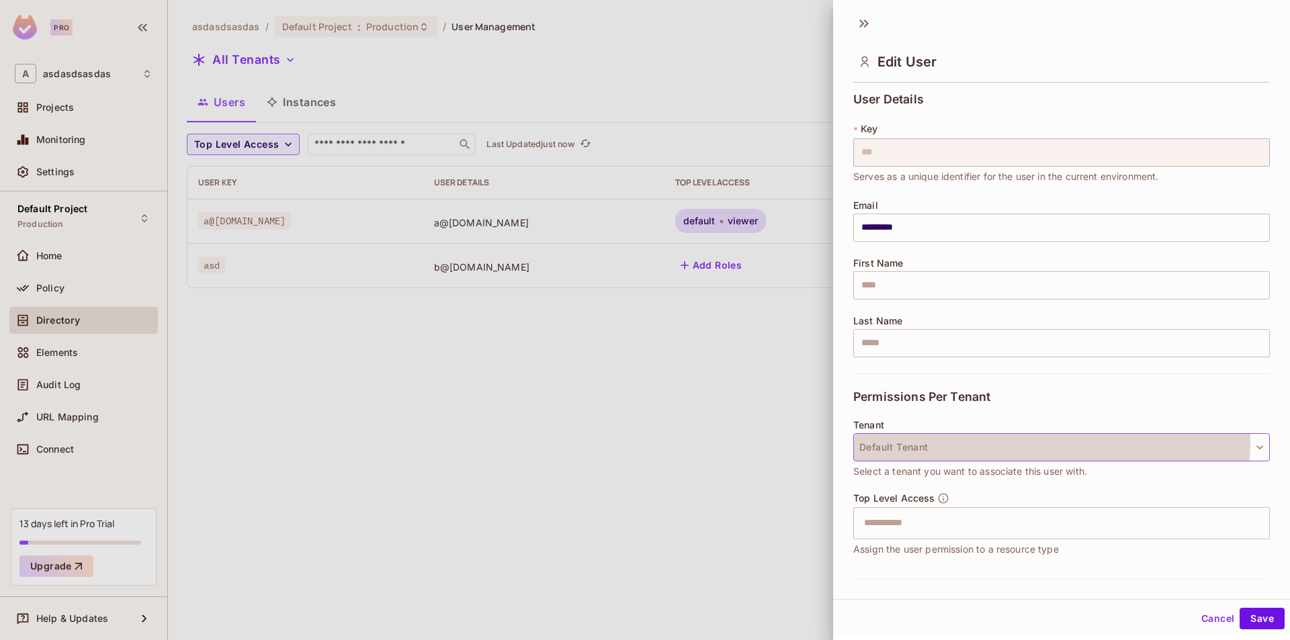
click at [976, 441] on button "Default Tenant" at bounding box center [1061, 447] width 416 height 28
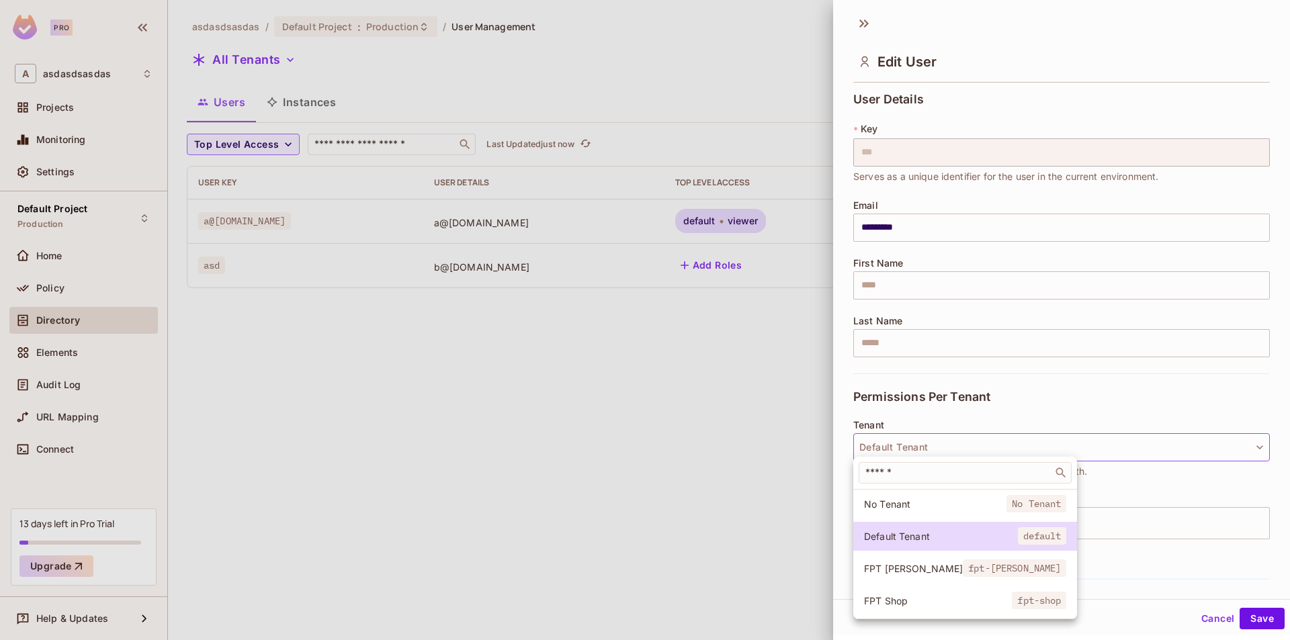
click at [944, 506] on span "No Tenant" at bounding box center [935, 504] width 142 height 13
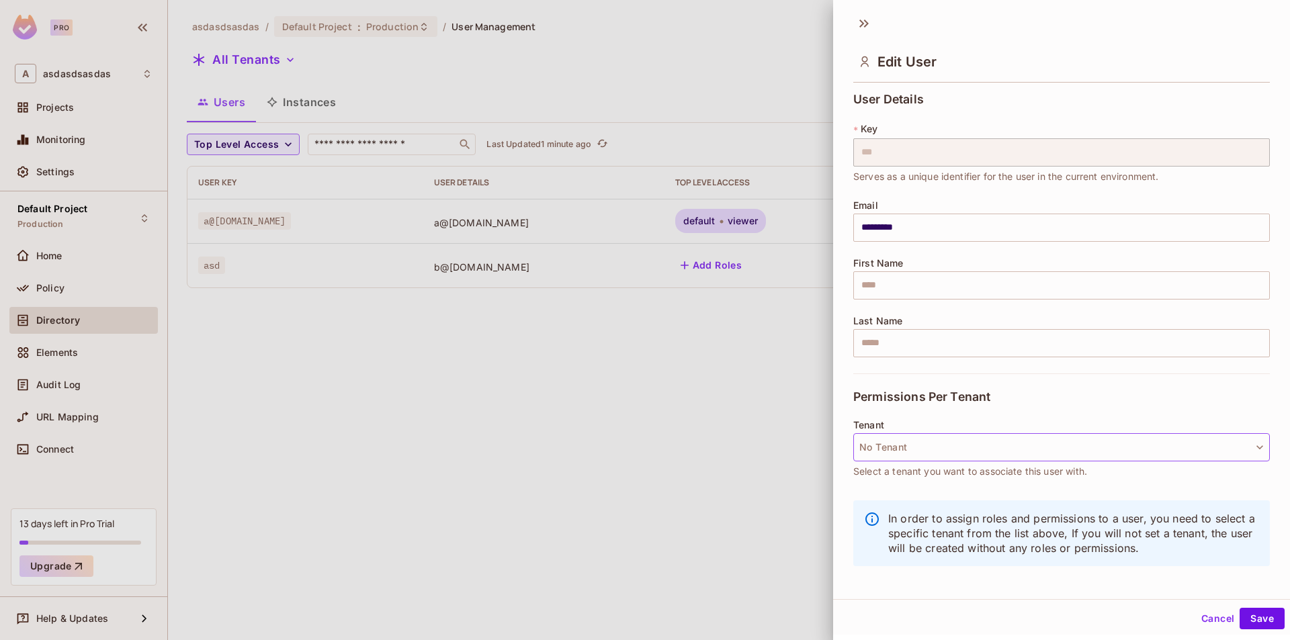
click at [937, 445] on button "No Tenant" at bounding box center [1061, 447] width 416 height 28
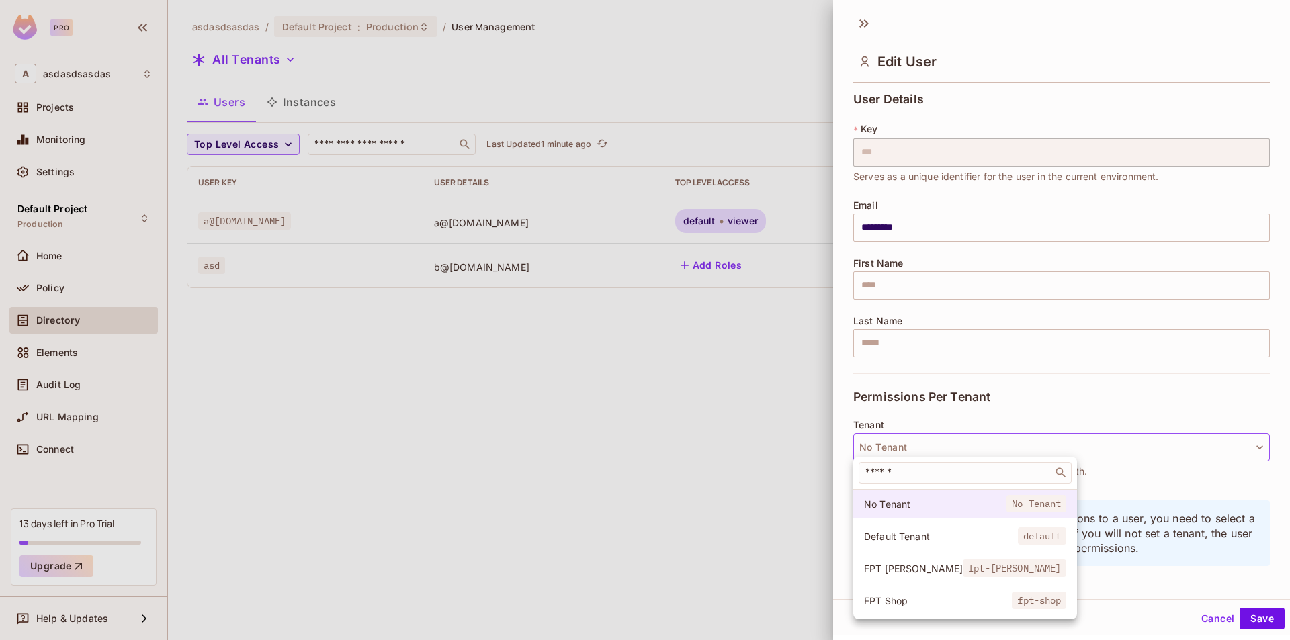
click at [956, 502] on span "No Tenant" at bounding box center [935, 504] width 142 height 13
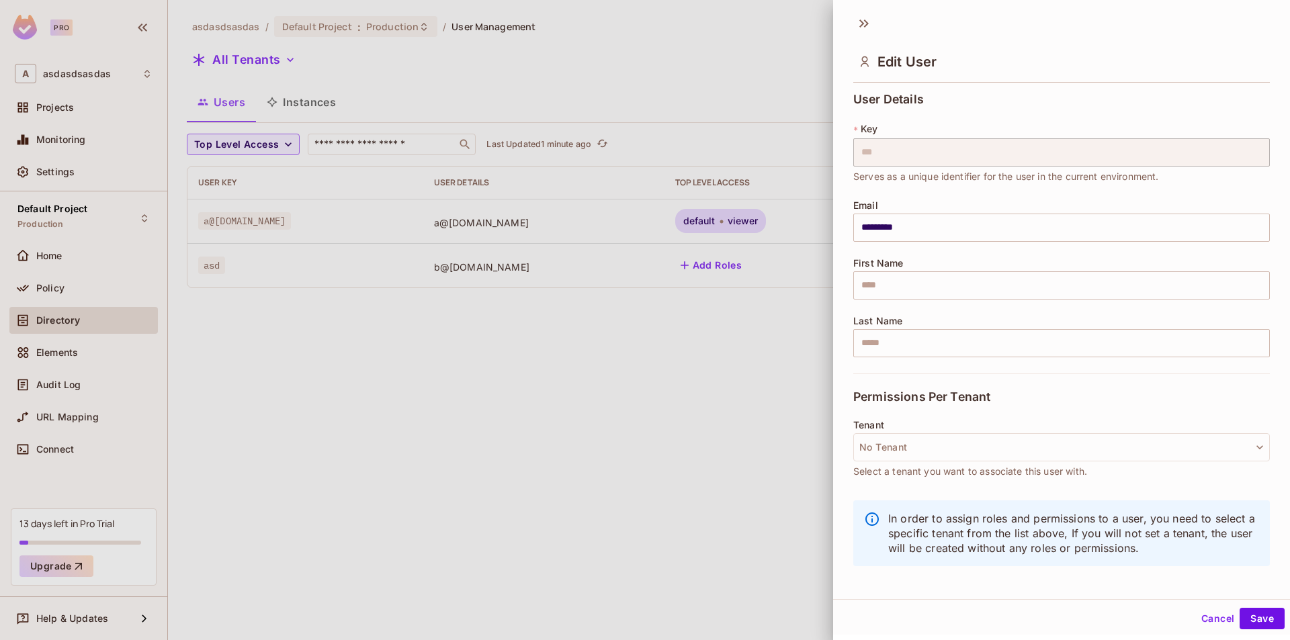
click at [290, 103] on div at bounding box center [645, 320] width 1290 height 640
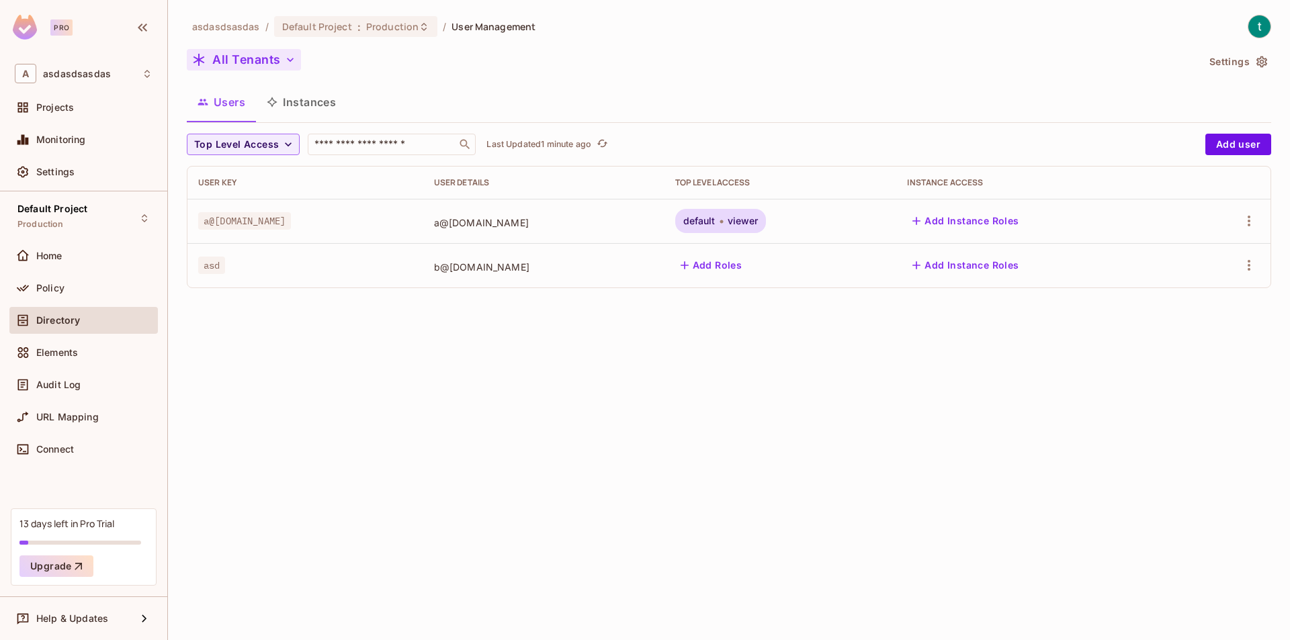
click at [292, 67] on button "All Tenants" at bounding box center [244, 59] width 114 height 21
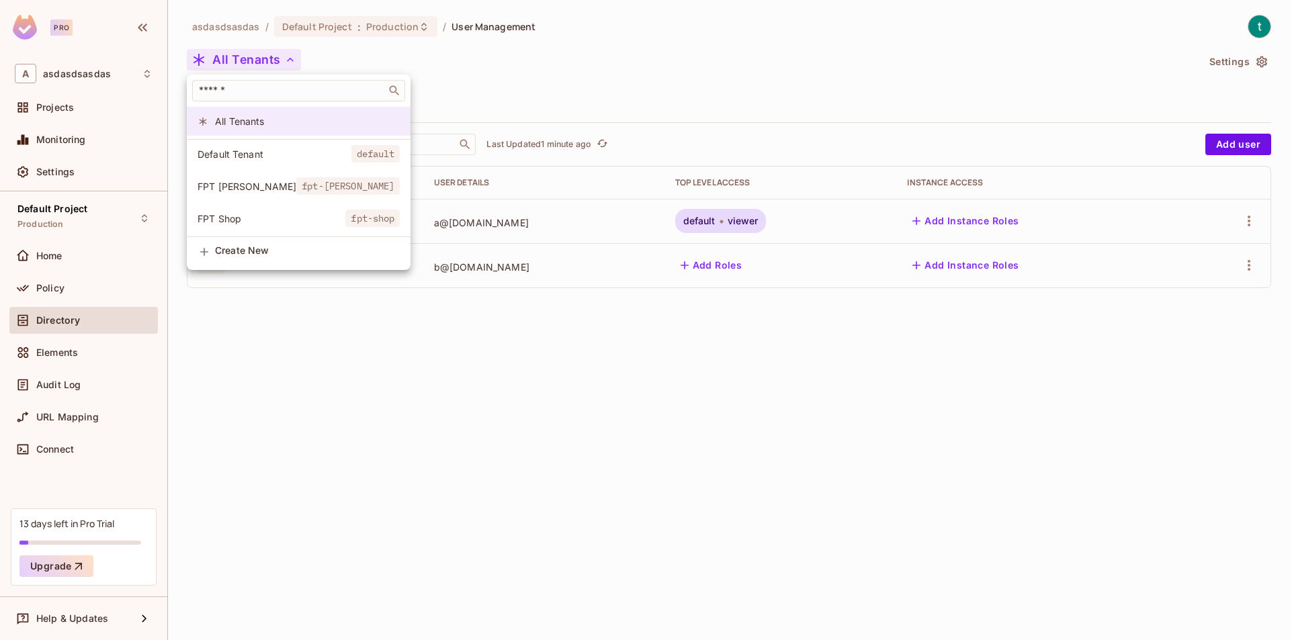
click at [347, 123] on span "All Tenants" at bounding box center [307, 121] width 185 height 13
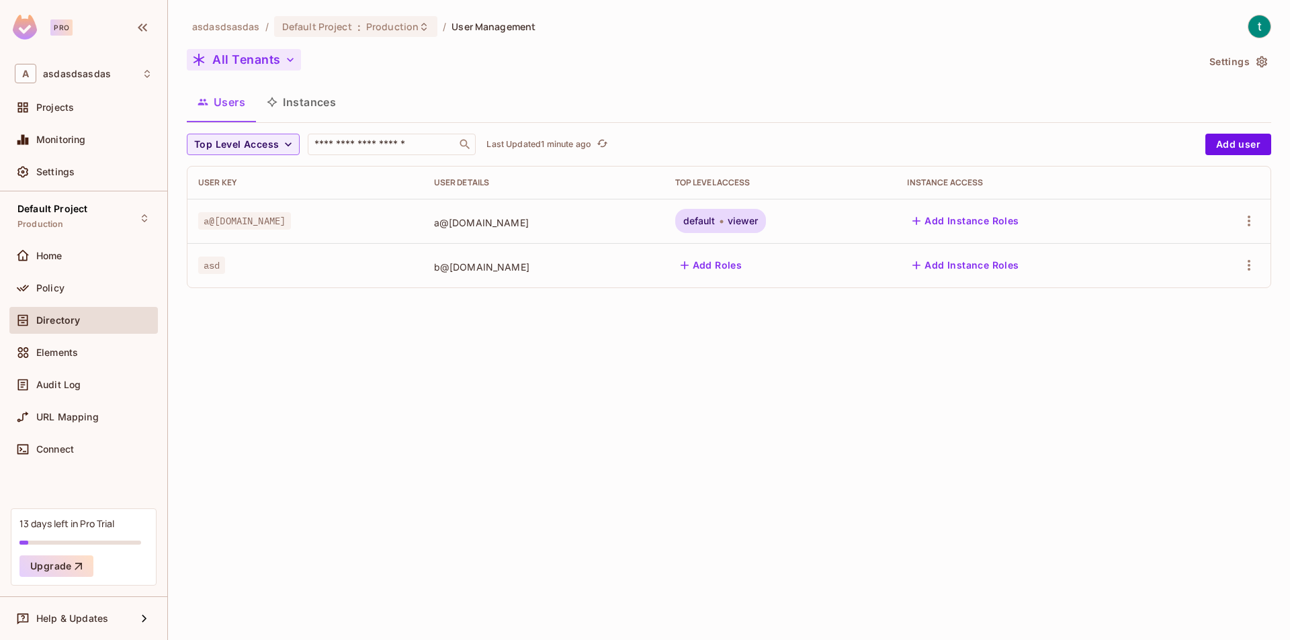
click at [253, 56] on button "All Tenants" at bounding box center [244, 59] width 114 height 21
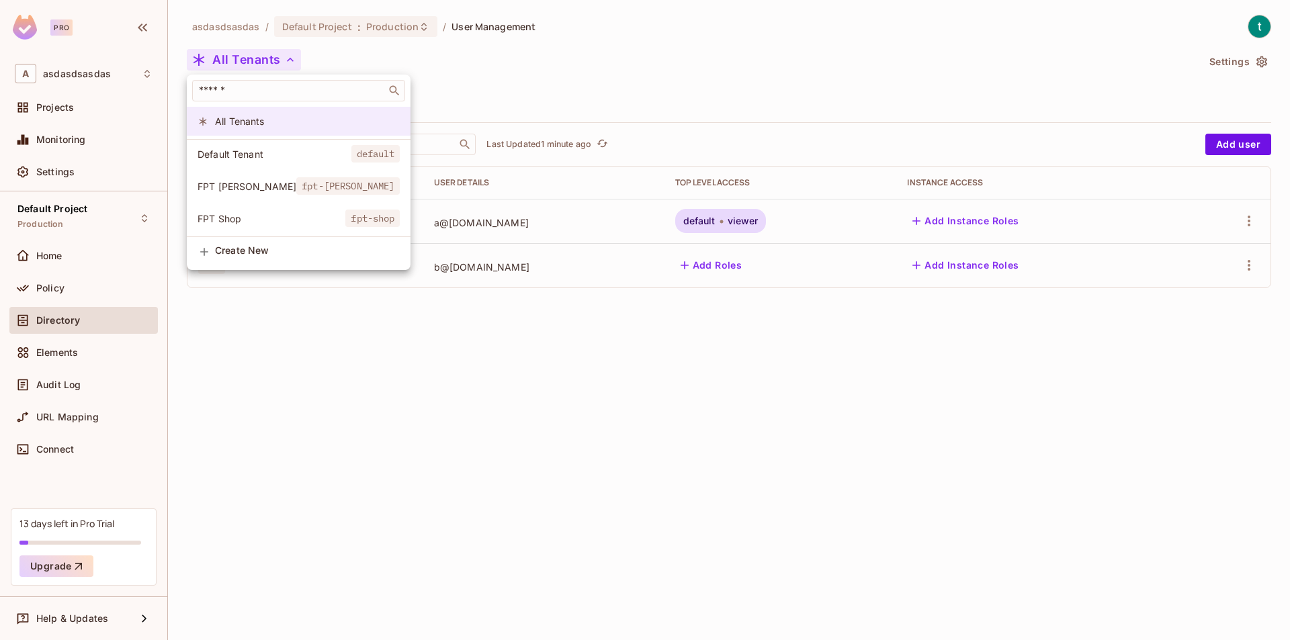
click at [316, 118] on span "All Tenants" at bounding box center [307, 121] width 185 height 13
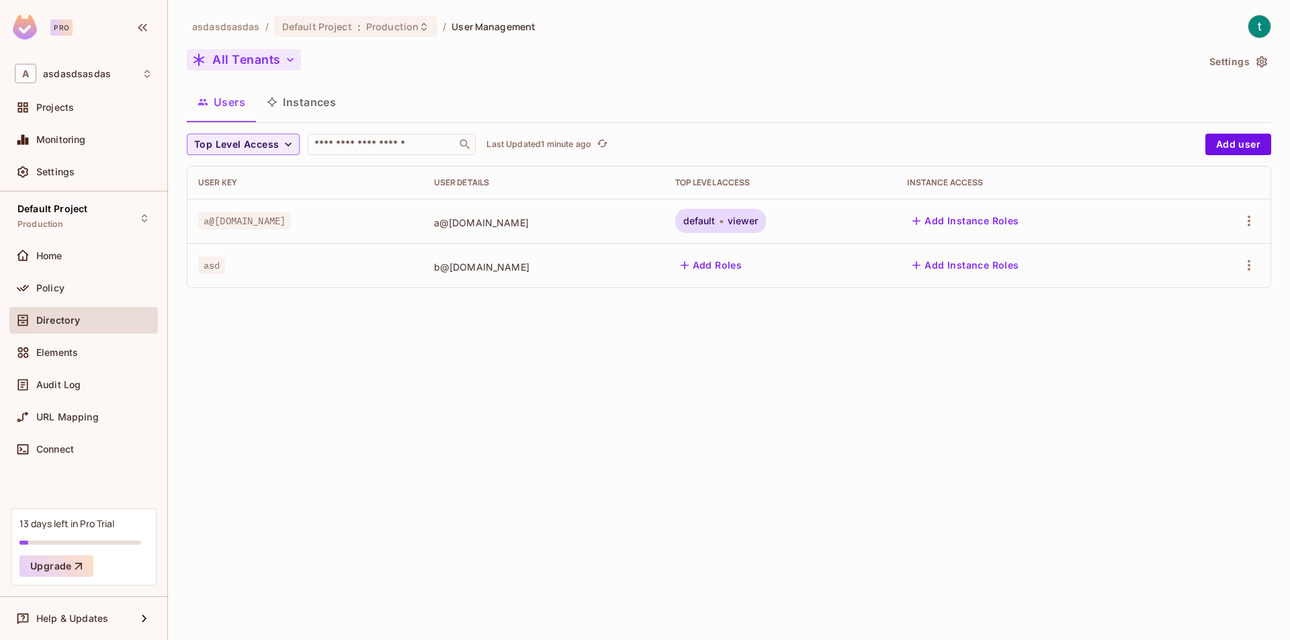
click at [238, 56] on button "All Tenants" at bounding box center [244, 59] width 114 height 21
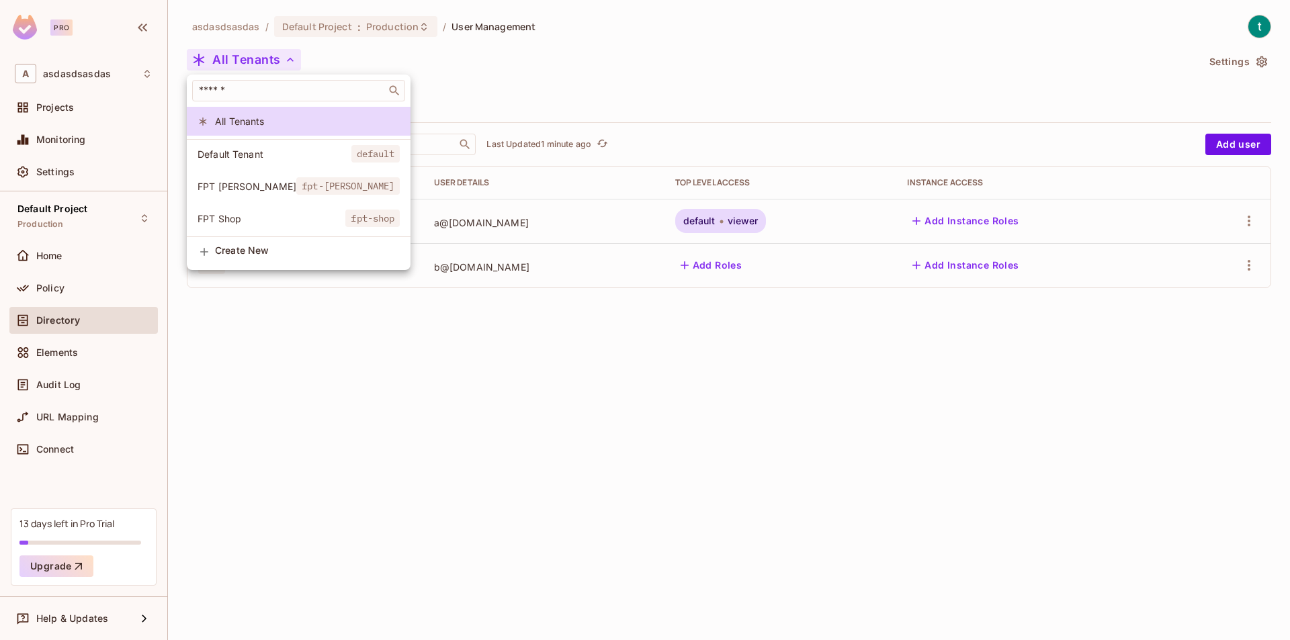
click at [1221, 153] on div at bounding box center [645, 320] width 1290 height 640
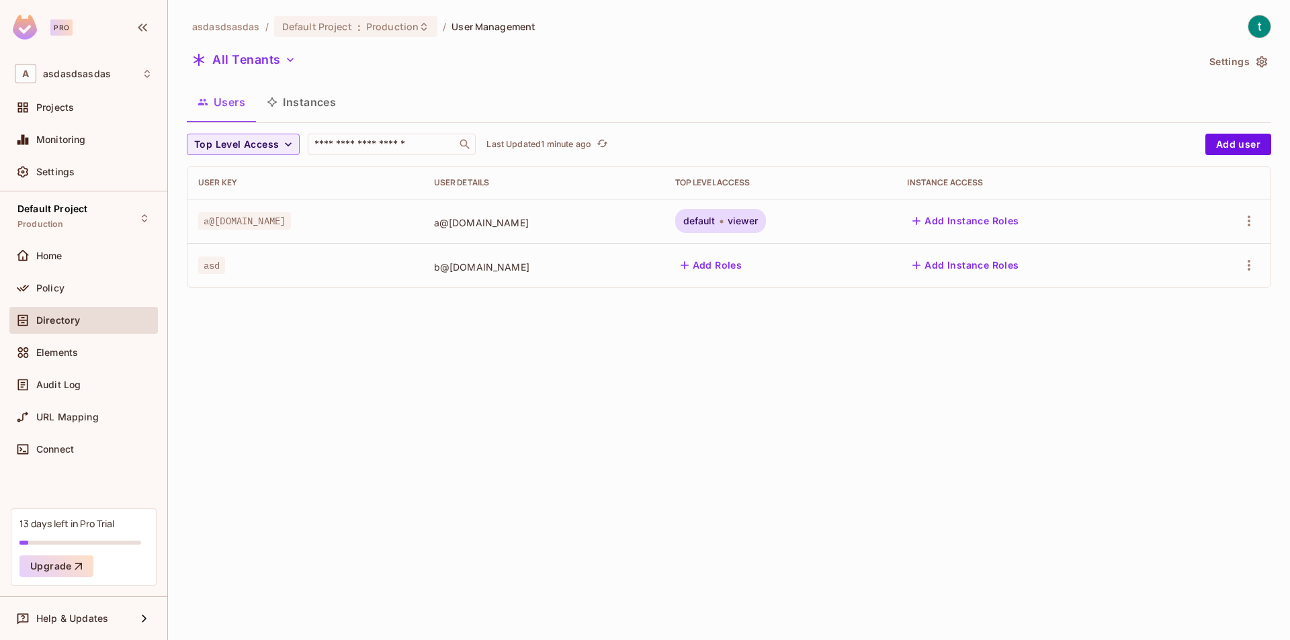
click at [1231, 141] on div "​ All Tenants Default Tenant default FPT [PERSON_NAME] fpt-[PERSON_NAME] FPT Sh…" at bounding box center [645, 320] width 1290 height 640
click at [1231, 141] on button "Add user" at bounding box center [1238, 144] width 66 height 21
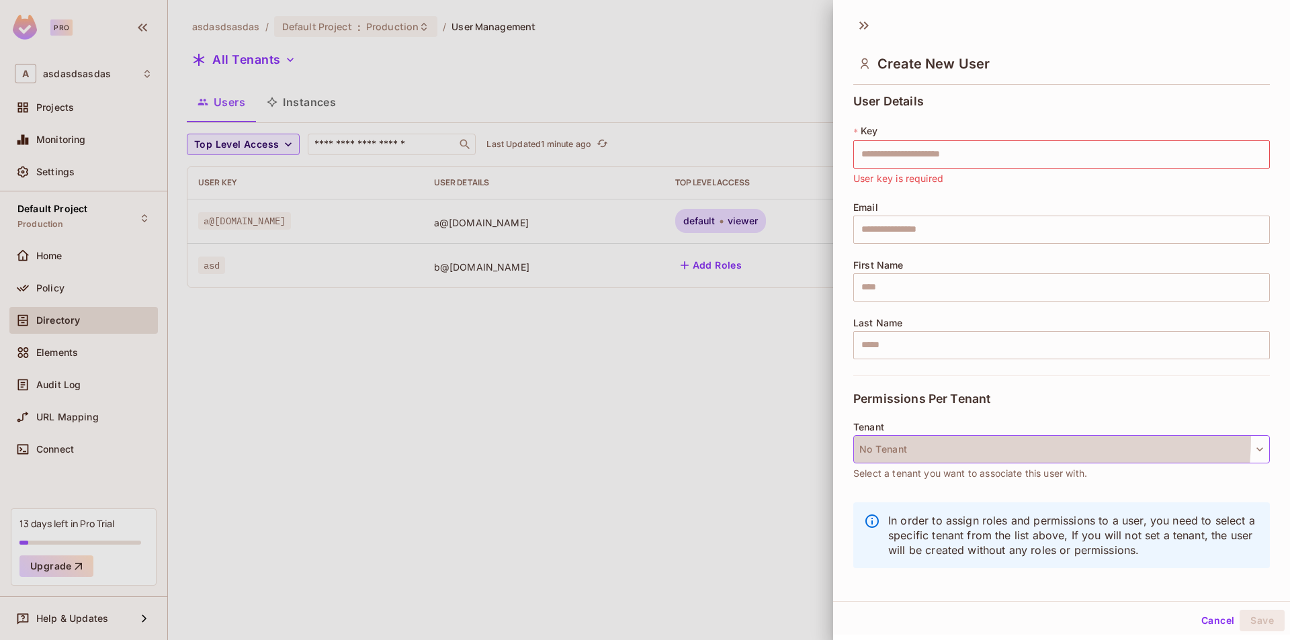
click at [941, 437] on button "No Tenant" at bounding box center [1061, 449] width 416 height 28
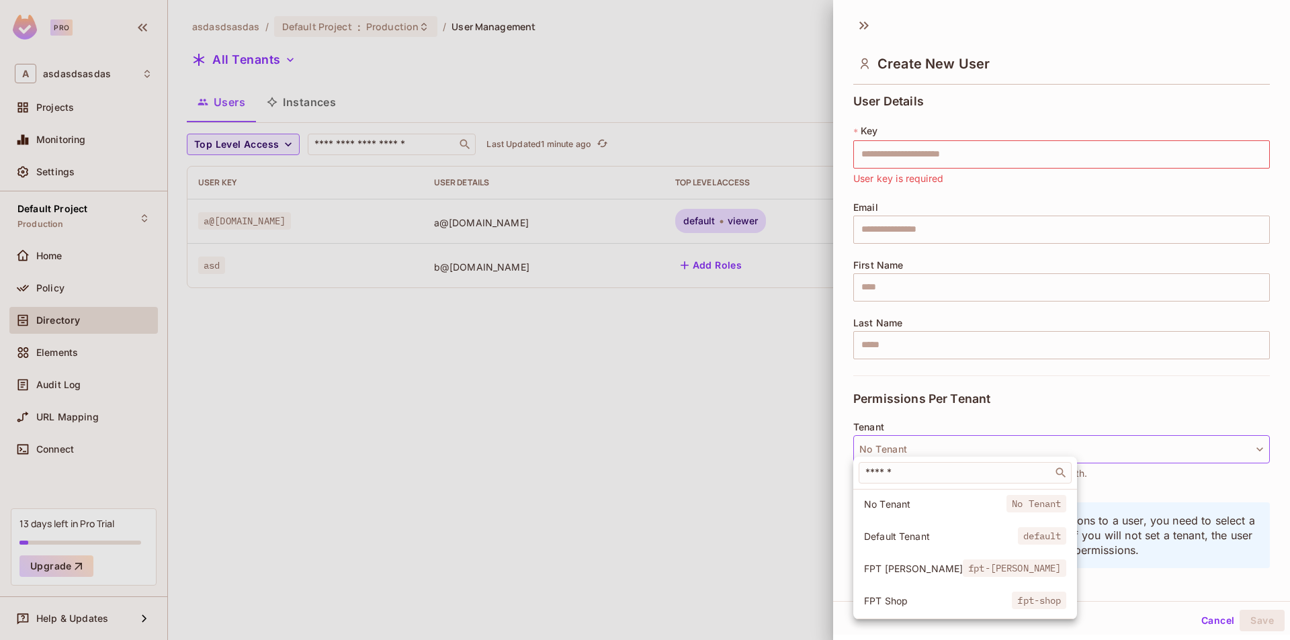
click at [982, 418] on div at bounding box center [645, 320] width 1290 height 640
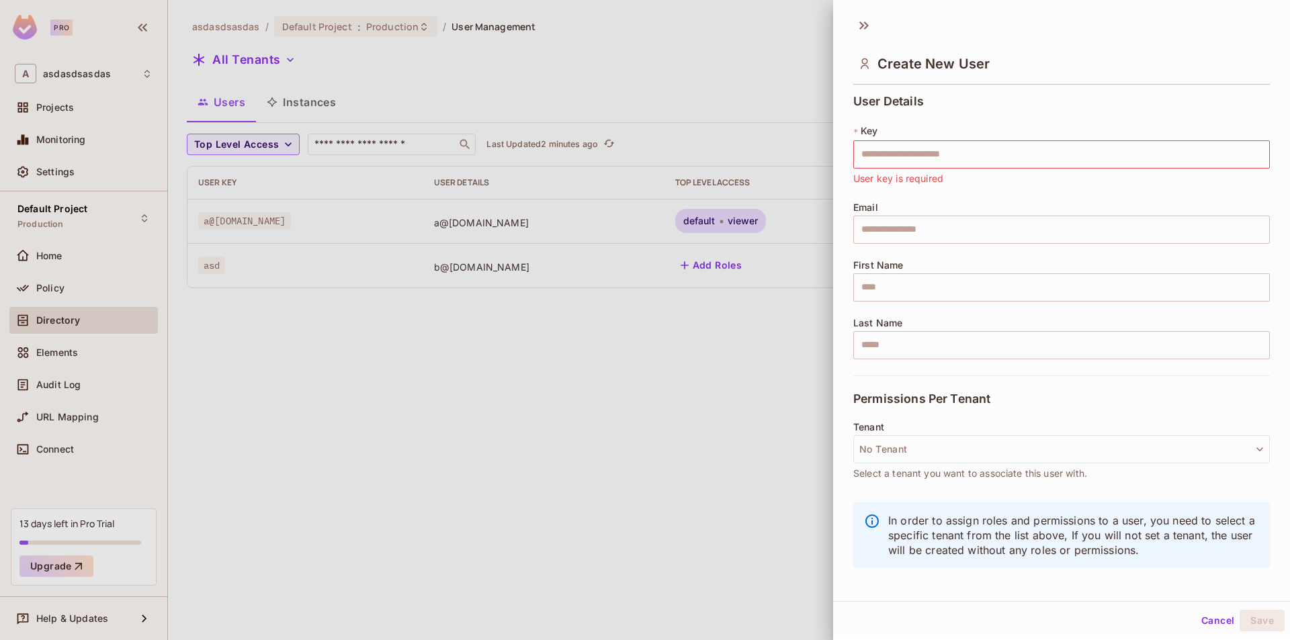
click at [635, 380] on div at bounding box center [645, 320] width 1290 height 640
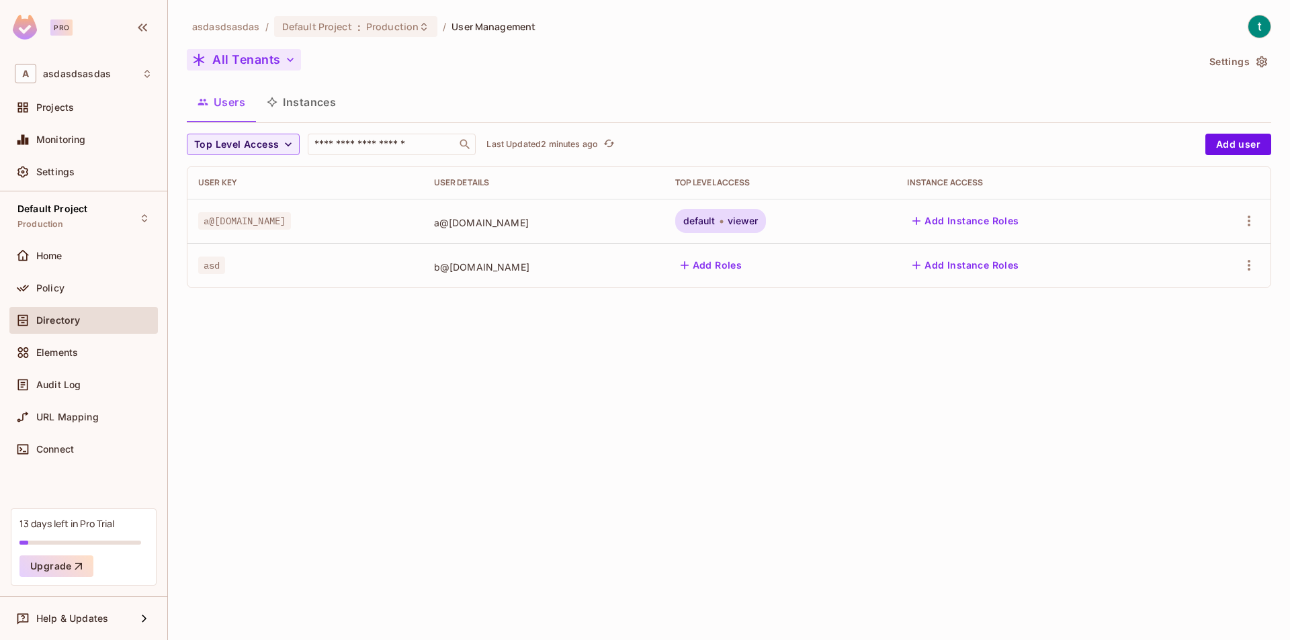
click at [254, 63] on button "All Tenants" at bounding box center [244, 59] width 114 height 21
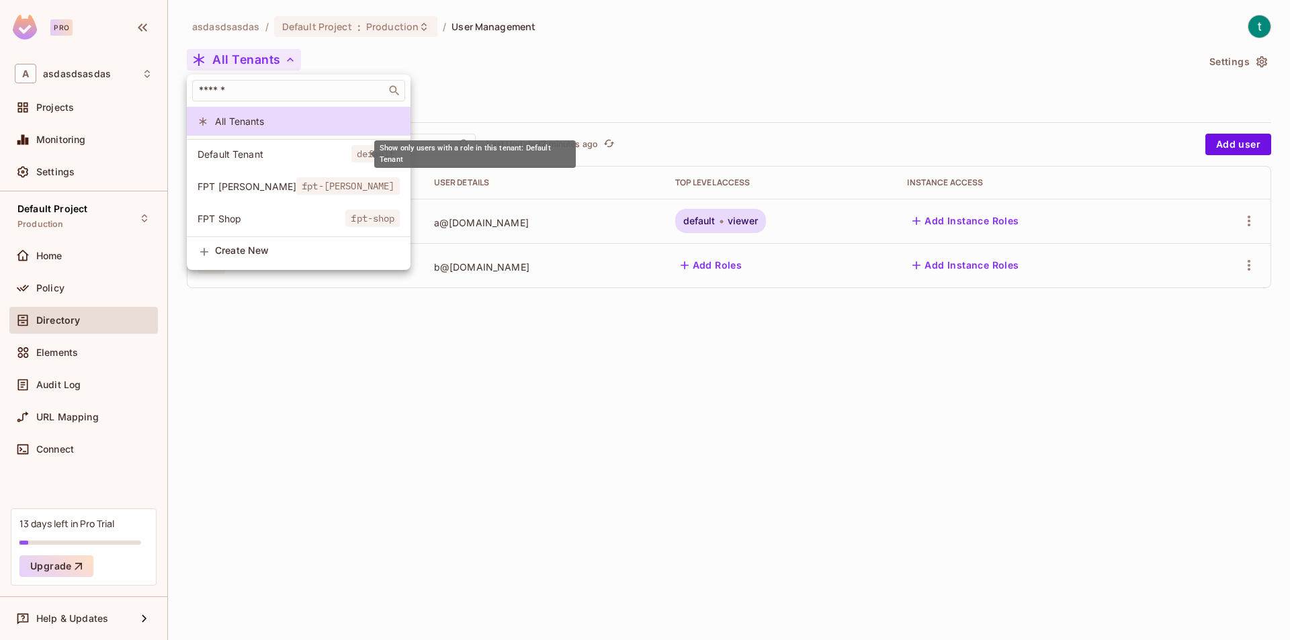
click at [265, 160] on span "Default Tenant" at bounding box center [274, 154] width 154 height 13
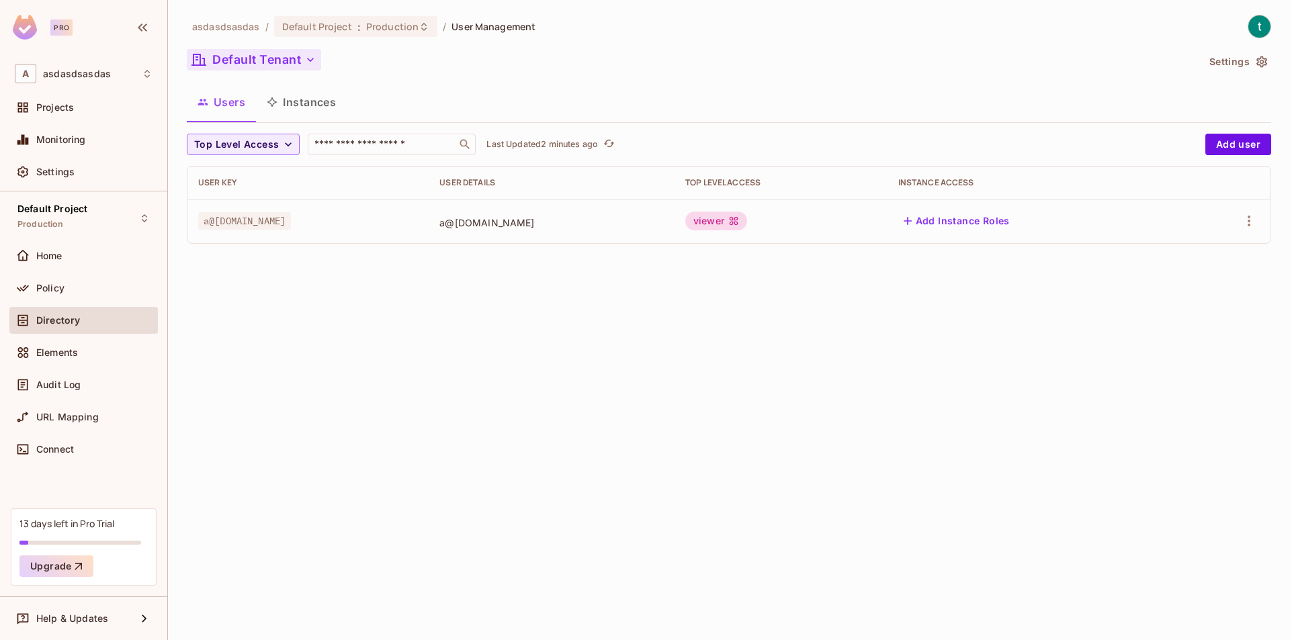
click at [273, 67] on button "Default Tenant" at bounding box center [254, 59] width 134 height 21
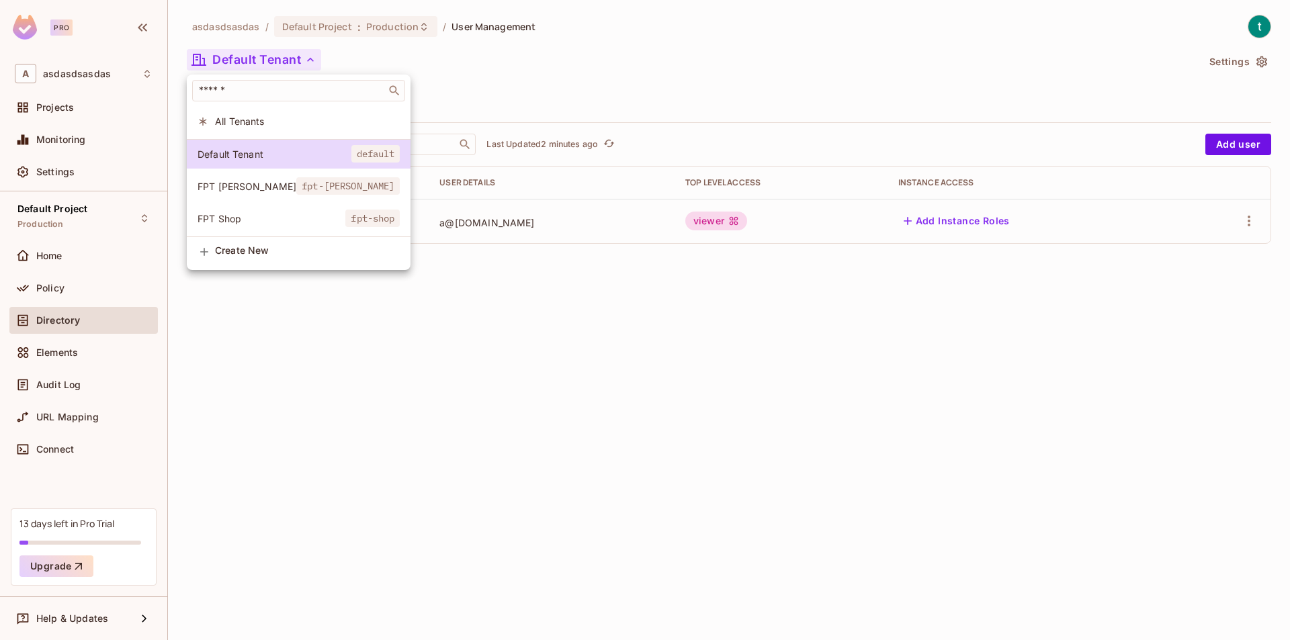
click at [260, 120] on span "All Tenants" at bounding box center [307, 121] width 185 height 13
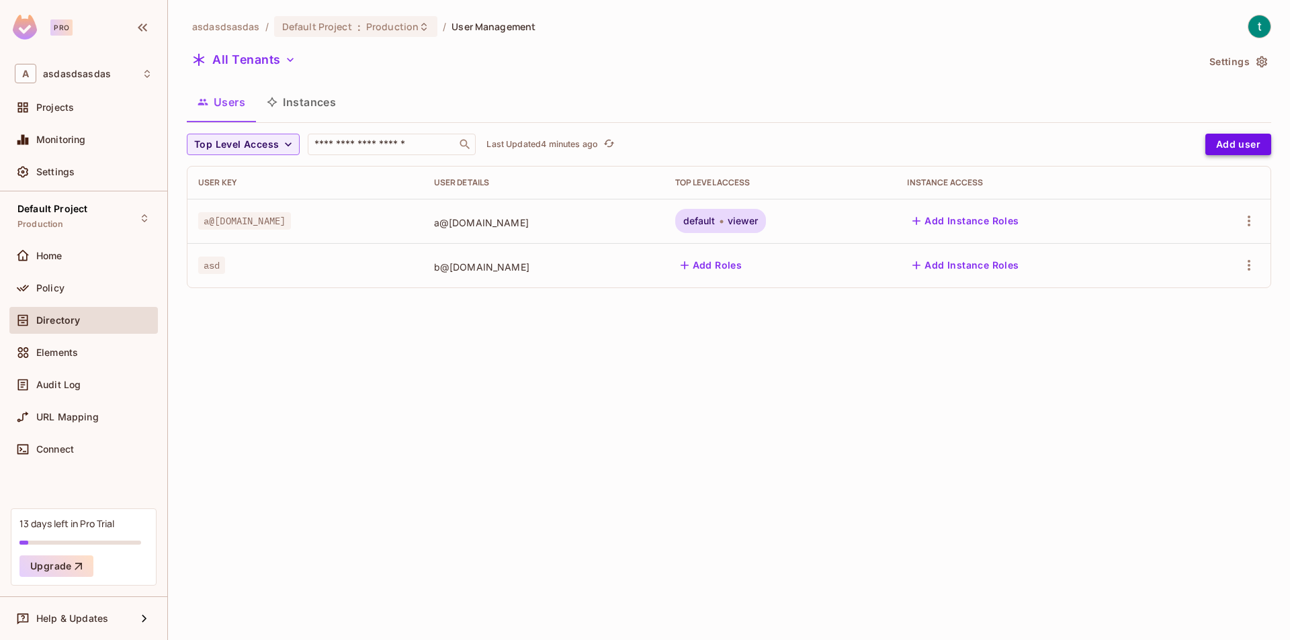
click at [1245, 148] on button "Add user" at bounding box center [1238, 144] width 66 height 21
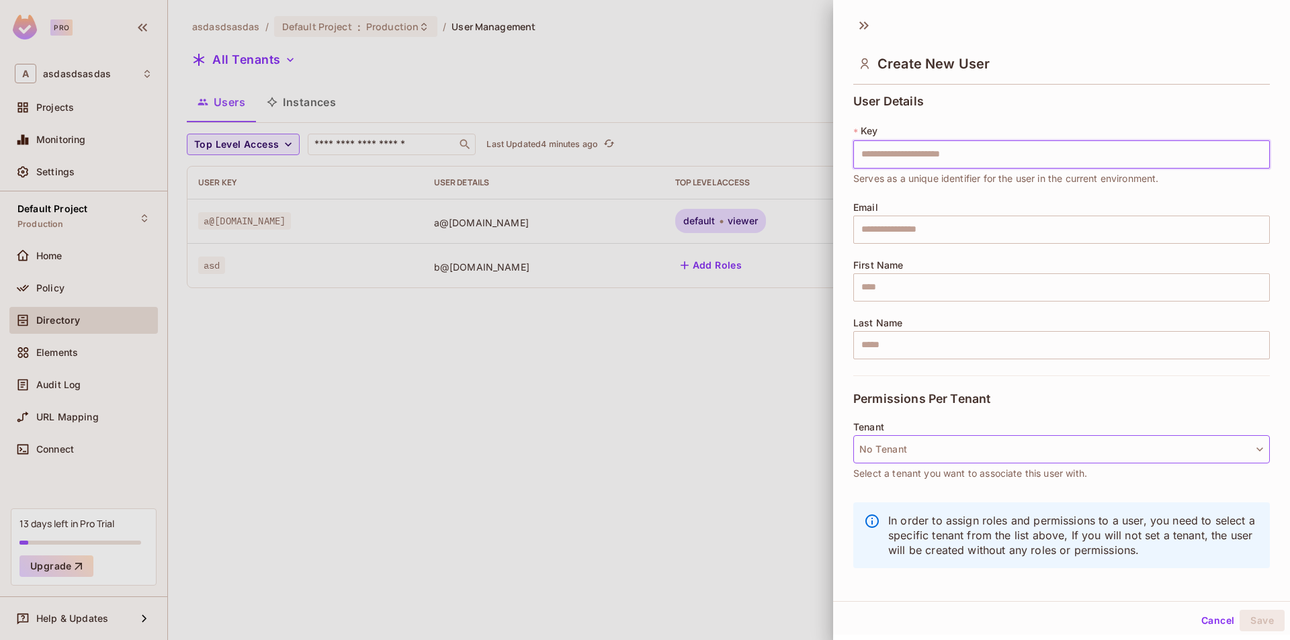
click at [977, 438] on button "No Tenant" at bounding box center [1061, 449] width 416 height 28
